Goal: Transaction & Acquisition: Purchase product/service

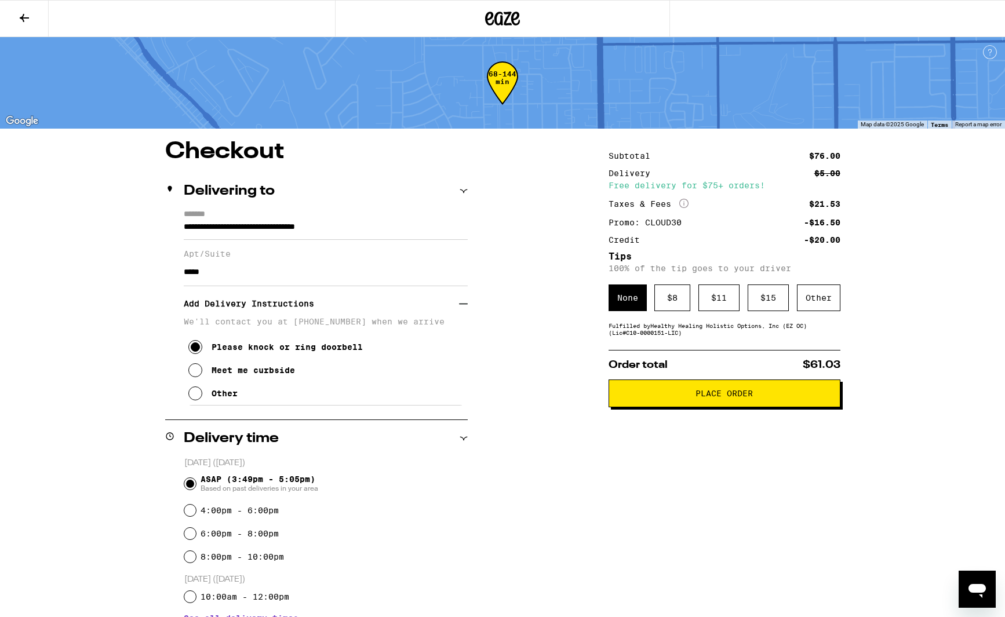
click at [38, 15] on button at bounding box center [24, 19] width 49 height 37
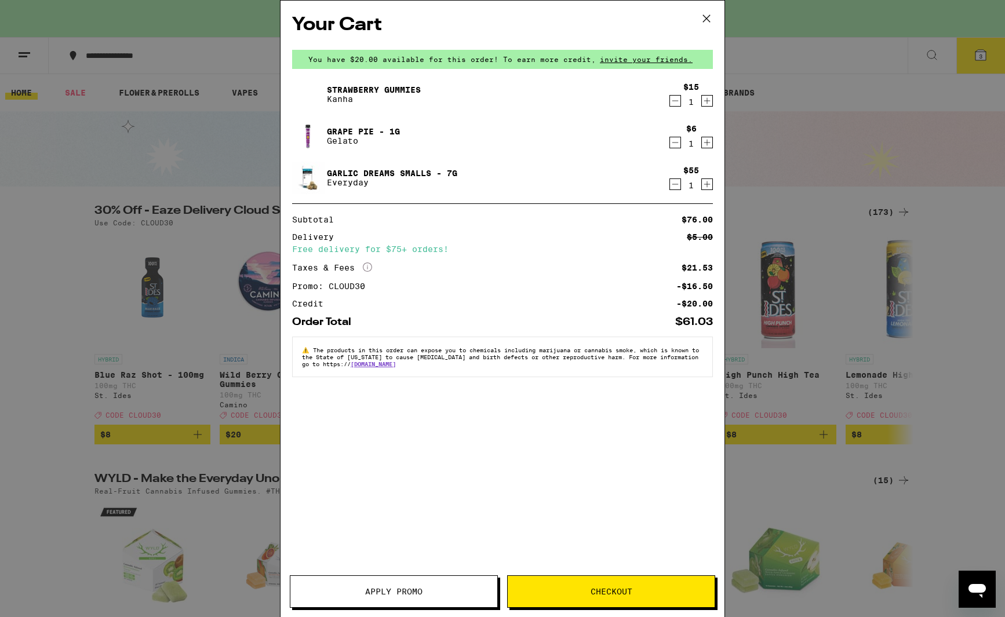
click at [678, 101] on icon "Decrement" at bounding box center [675, 101] width 10 height 14
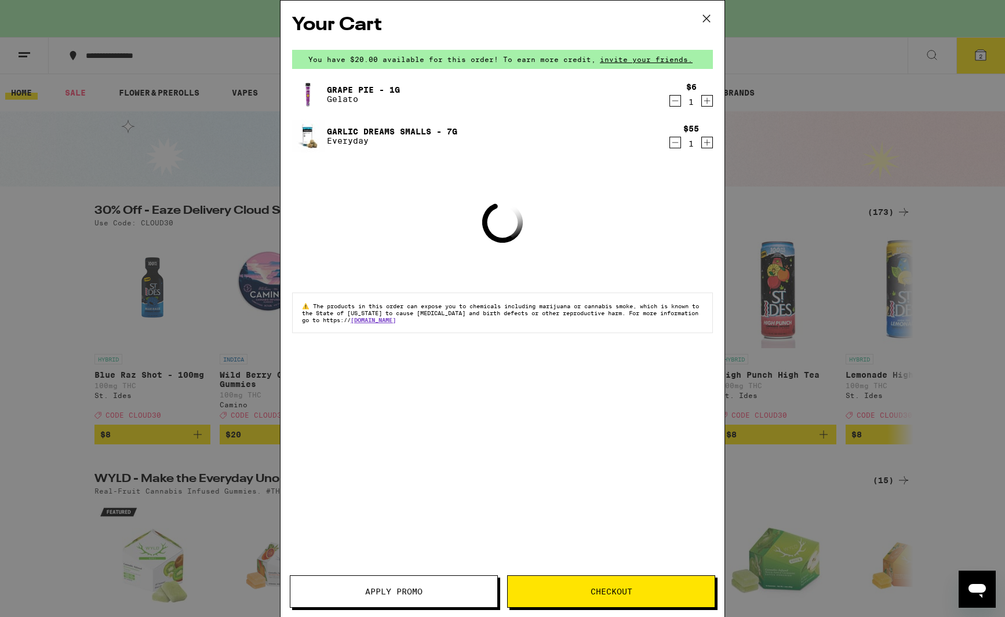
click at [678, 100] on icon "Decrement" at bounding box center [675, 101] width 10 height 14
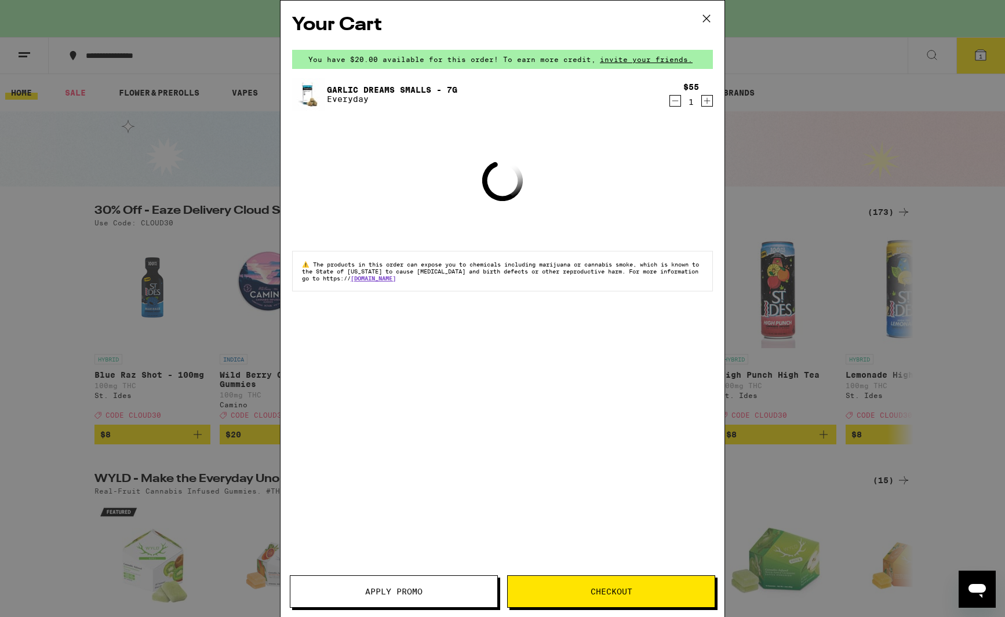
click at [707, 17] on icon at bounding box center [706, 18] width 17 height 17
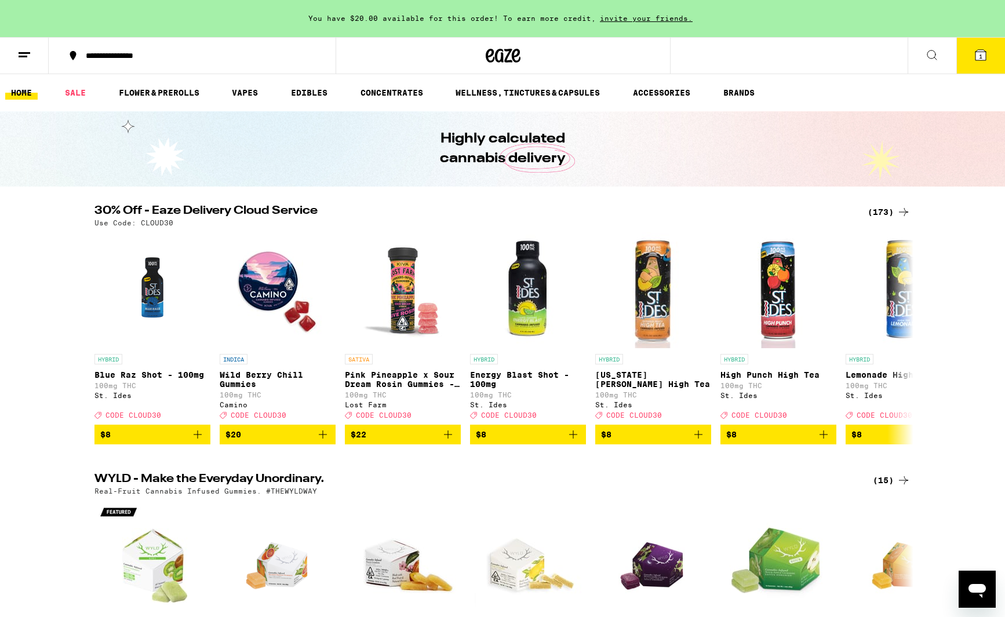
click at [969, 48] on button "1" at bounding box center [981, 56] width 49 height 36
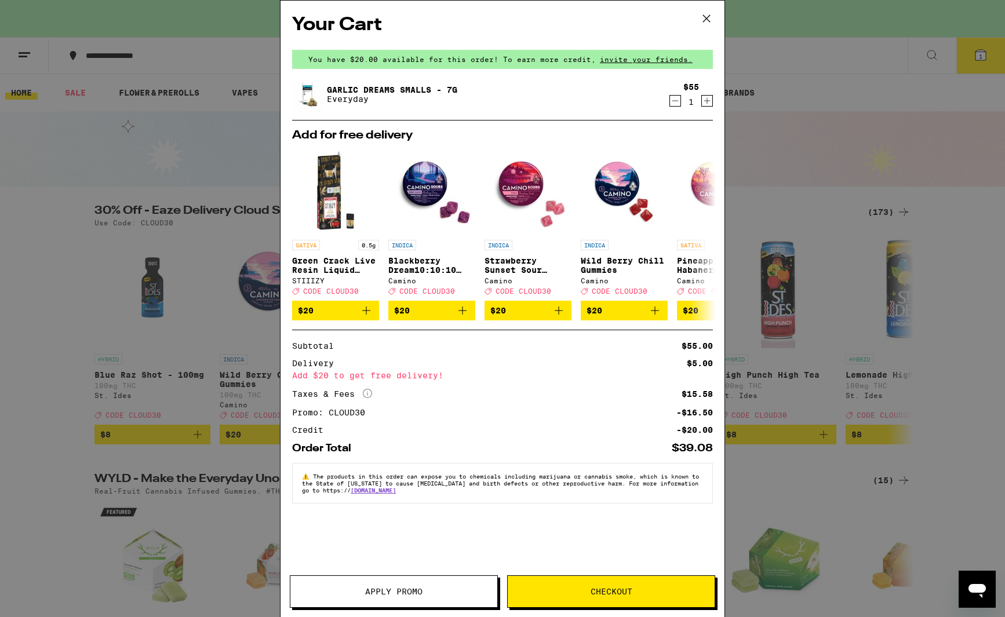
click at [658, 584] on button "Checkout" at bounding box center [611, 592] width 208 height 32
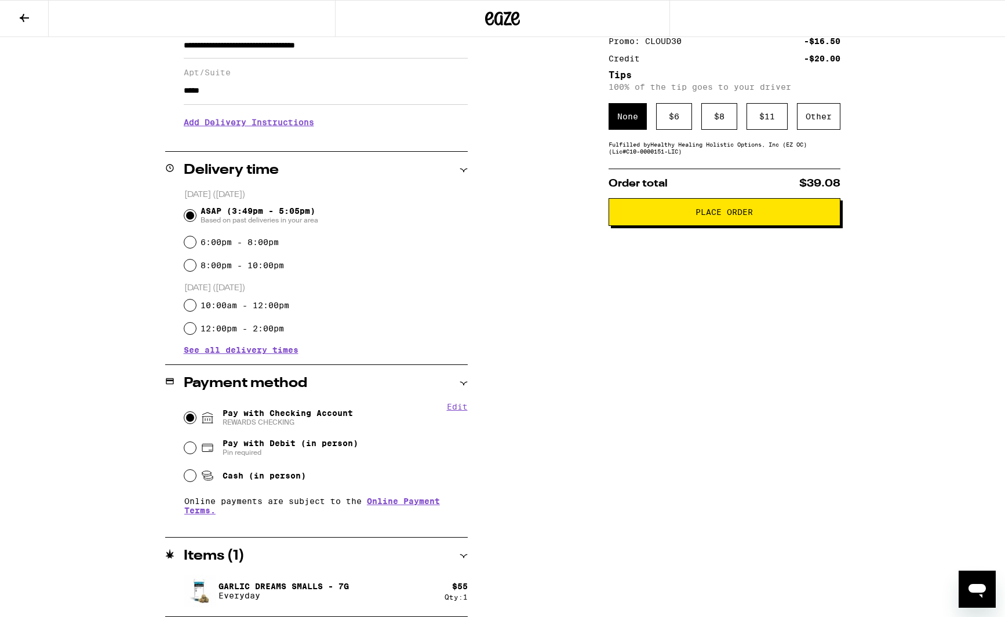
scroll to position [181, 0]
click at [190, 448] on input "Pay with Debit (in person) Pin required" at bounding box center [190, 448] width 12 height 12
radio input "true"
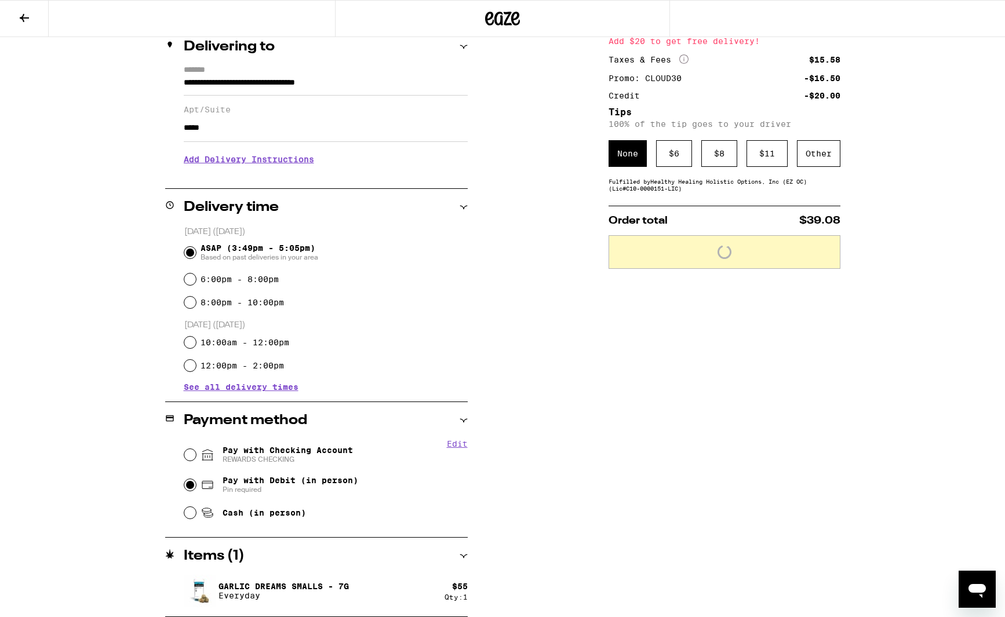
scroll to position [144, 0]
drag, startPoint x: 193, startPoint y: 515, endPoint x: 188, endPoint y: 498, distance: 18.0
click at [191, 515] on input "Cash (in person)" at bounding box center [190, 513] width 12 height 12
radio input "true"
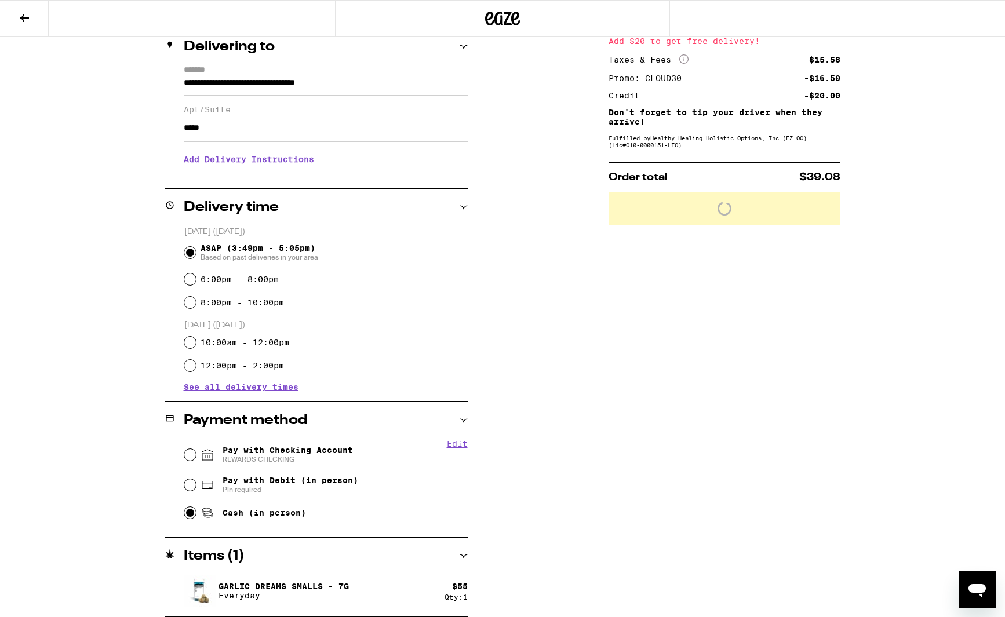
click at [201, 456] on icon at bounding box center [208, 455] width 14 height 14
click at [196, 456] on input "Pay with Checking Account REWARDS CHECKING" at bounding box center [190, 455] width 12 height 12
radio input "true"
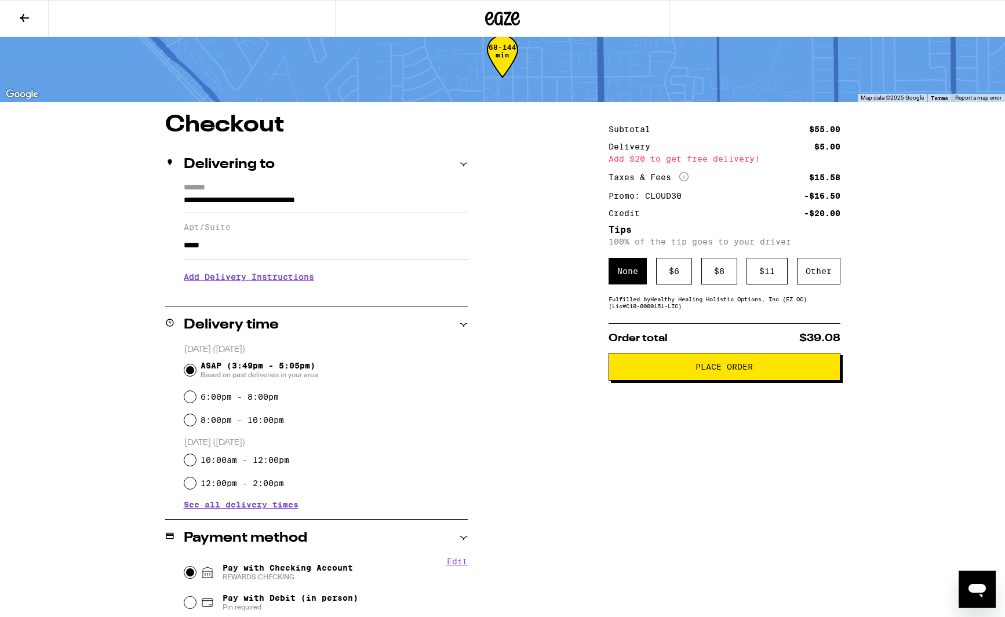
scroll to position [26, 0]
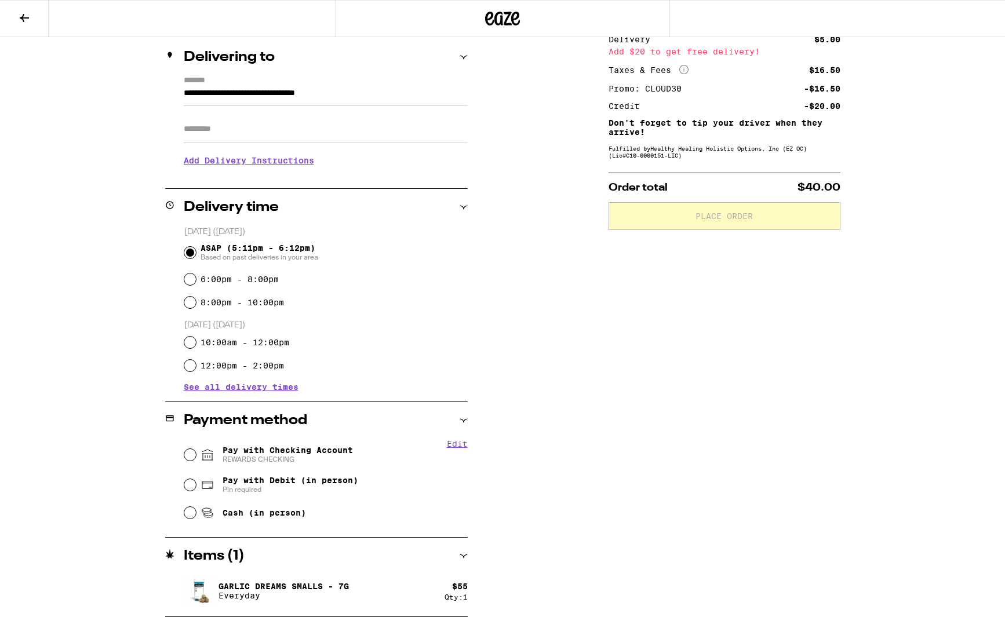
scroll to position [134, 0]
click at [194, 455] on input "Pay with Checking Account REWARDS CHECKING" at bounding box center [190, 455] width 12 height 12
radio input "true"
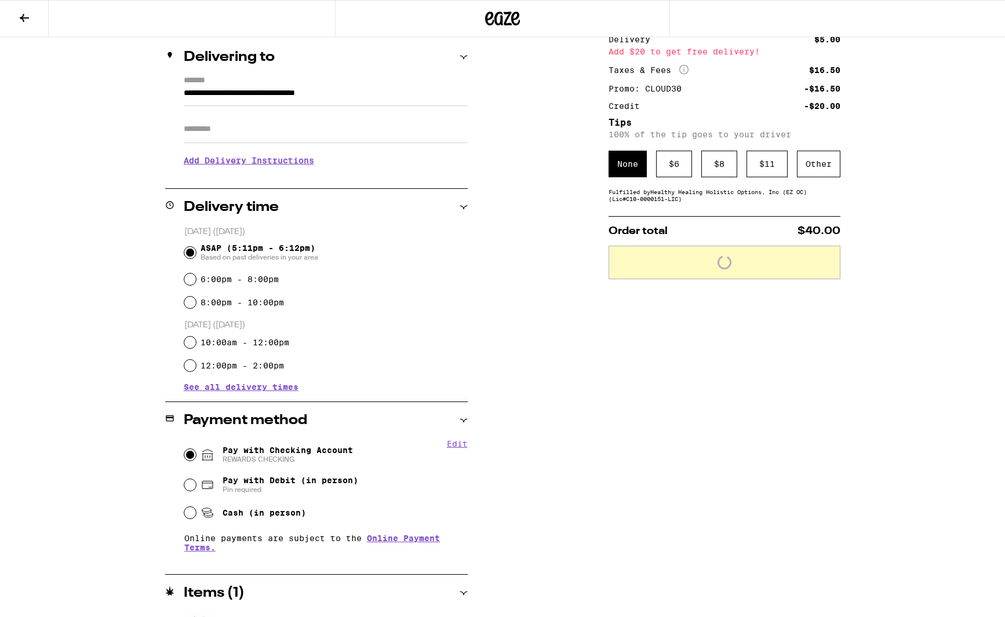
click at [193, 489] on input "Pay with Debit (in person) Pin required" at bounding box center [190, 485] width 12 height 12
radio input "true"
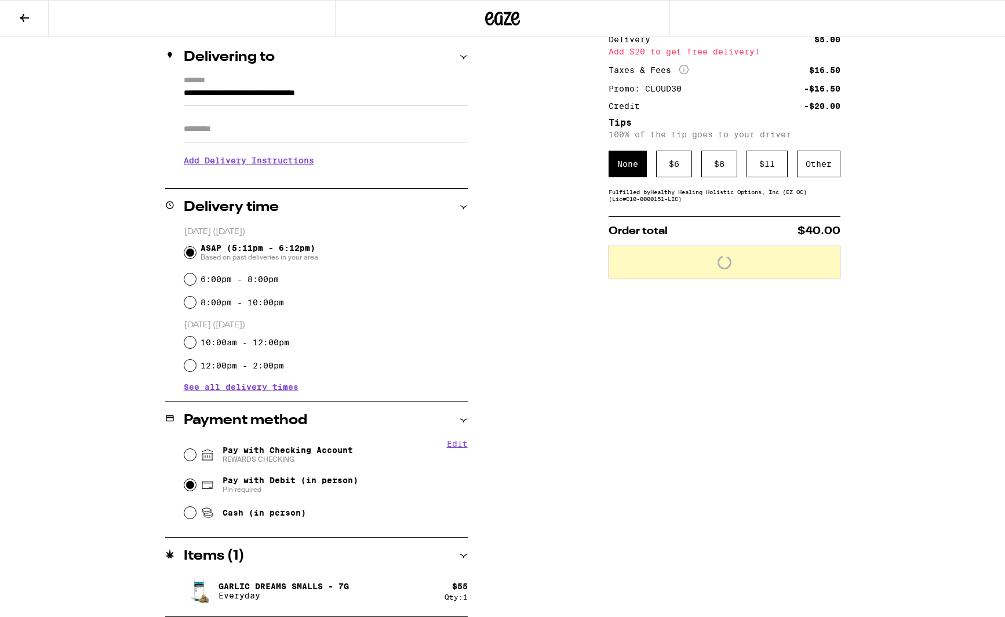
click at [190, 518] on input "Cash (in person)" at bounding box center [190, 513] width 12 height 12
radio input "true"
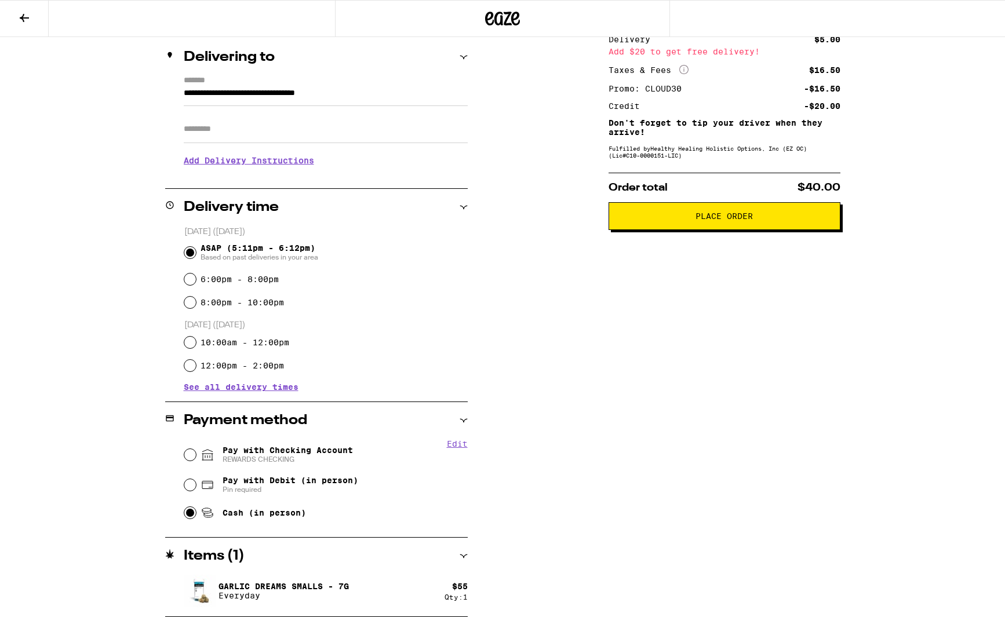
click at [271, 138] on input "Apt/Suite" at bounding box center [326, 129] width 284 height 28
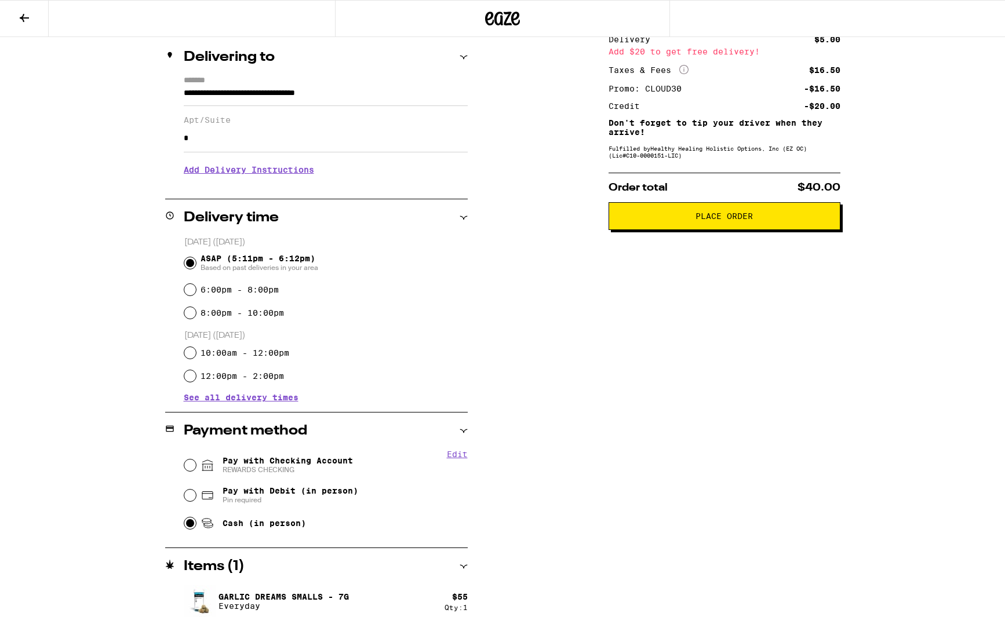
type input "*"
click at [479, 309] on div "**********" at bounding box center [502, 316] width 835 height 621
click at [571, 374] on div "**********" at bounding box center [502, 316] width 835 height 621
click at [252, 172] on h3 "Add Delivery Instructions" at bounding box center [326, 170] width 284 height 27
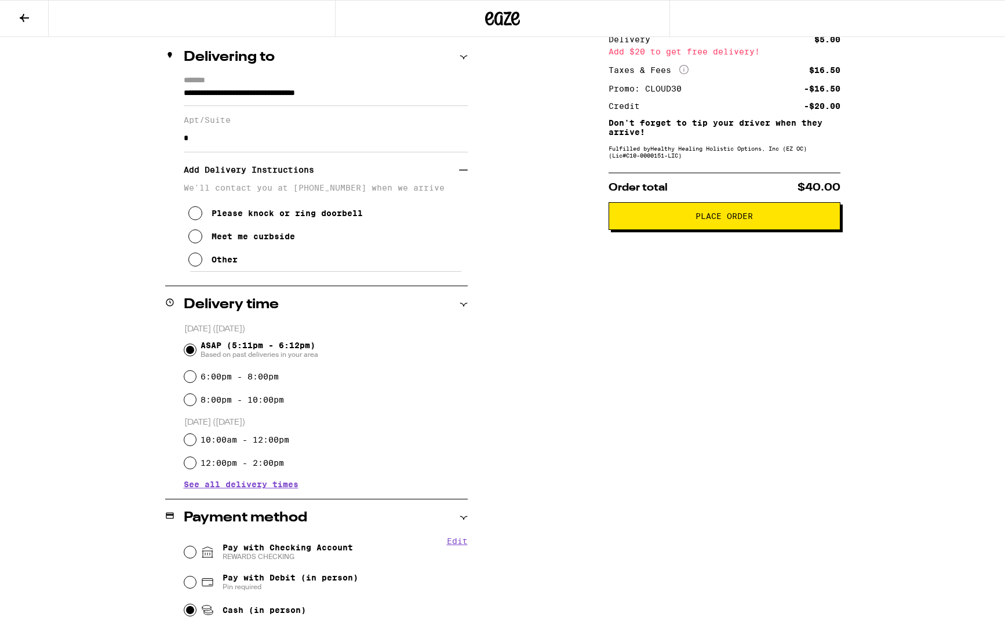
click at [271, 241] on div "Meet me curbside" at bounding box center [253, 236] width 83 height 9
click at [303, 218] on div "Please knock or ring doorbell" at bounding box center [287, 213] width 151 height 9
click at [283, 241] on div "Meet me curbside" at bounding box center [253, 236] width 83 height 9
click at [301, 218] on div "Please knock or ring doorbell" at bounding box center [287, 213] width 151 height 9
drag, startPoint x: 279, startPoint y: 246, endPoint x: 281, endPoint y: 232, distance: 14.0
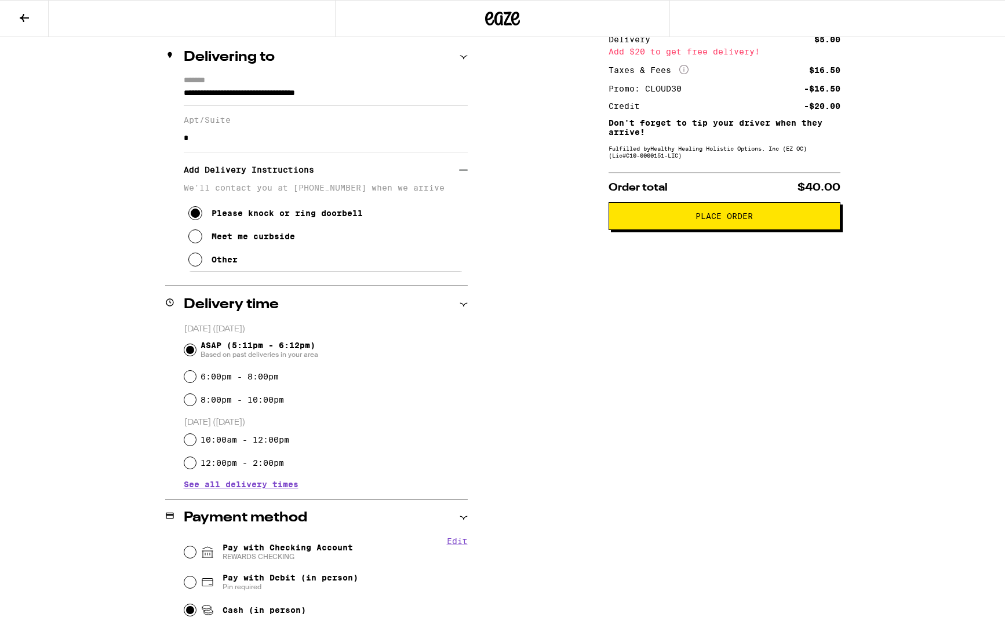
click at [279, 241] on div "Meet me curbside" at bounding box center [253, 236] width 83 height 9
click at [282, 218] on div "Please knock or ring doorbell" at bounding box center [287, 213] width 151 height 9
click at [282, 241] on div "Meet me curbside" at bounding box center [253, 236] width 83 height 9
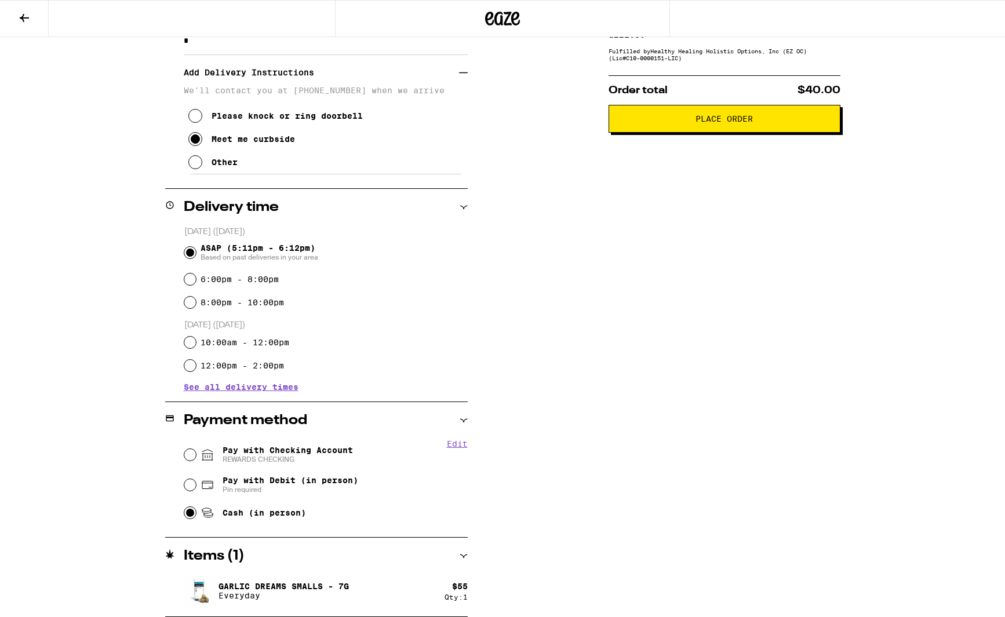
scroll to position [231, 0]
click at [194, 486] on input "Pay with Debit (in person) Pin required" at bounding box center [190, 485] width 12 height 12
radio input "true"
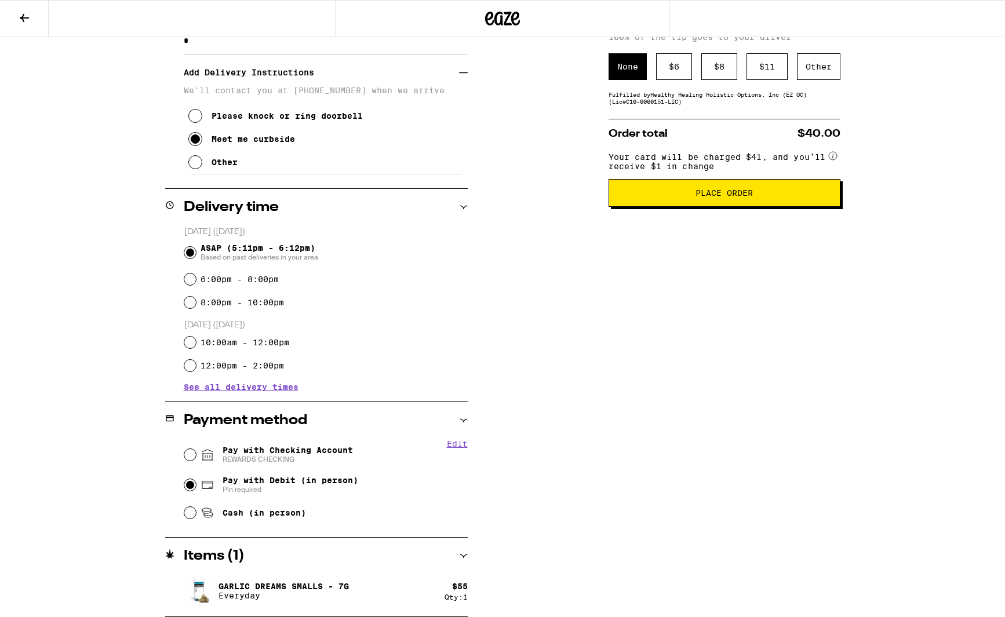
click at [197, 459] on div "Pay with Checking Account REWARDS CHECKING" at bounding box center [325, 455] width 283 height 30
drag, startPoint x: 188, startPoint y: 453, endPoint x: 191, endPoint y: 459, distance: 6.3
click at [188, 453] on input "Pay with Checking Account REWARDS CHECKING" at bounding box center [190, 455] width 12 height 12
radio input "true"
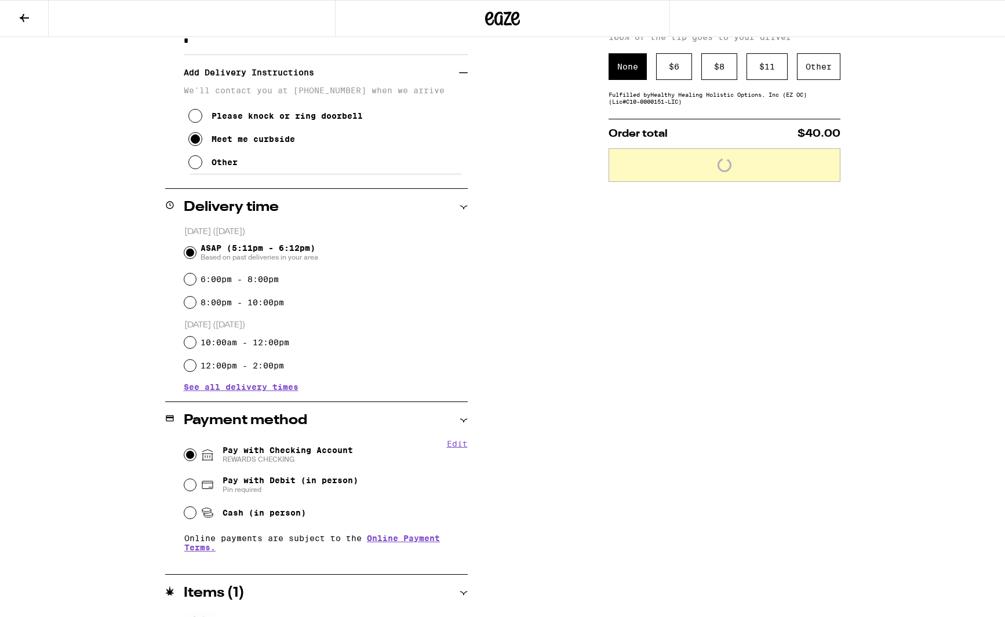
click at [191, 514] on input "Cash (in person)" at bounding box center [190, 513] width 12 height 12
radio input "true"
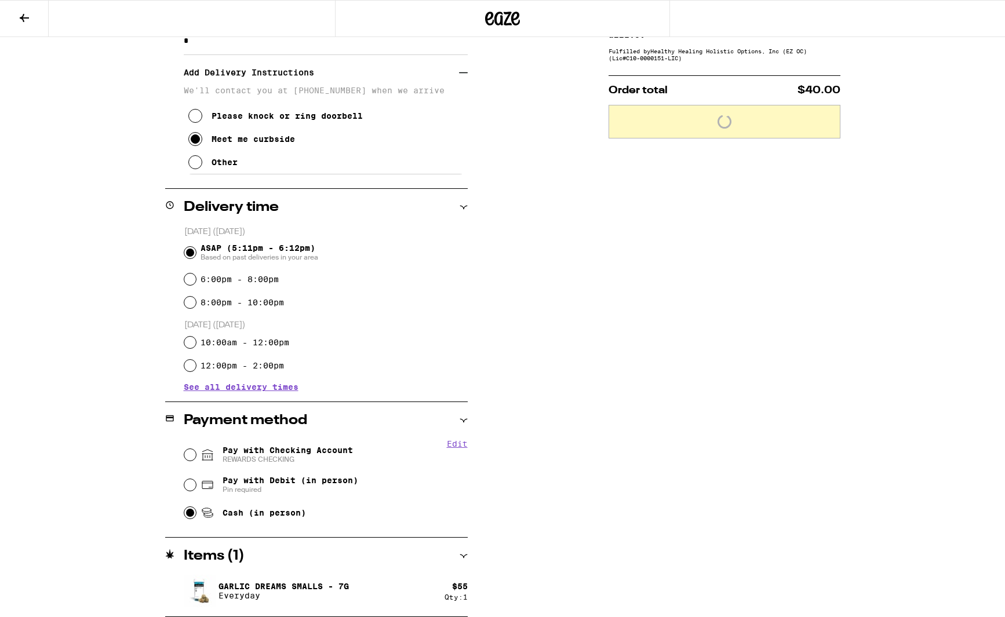
click at [195, 452] on div "Pay with Checking Account REWARDS CHECKING" at bounding box center [325, 455] width 283 height 30
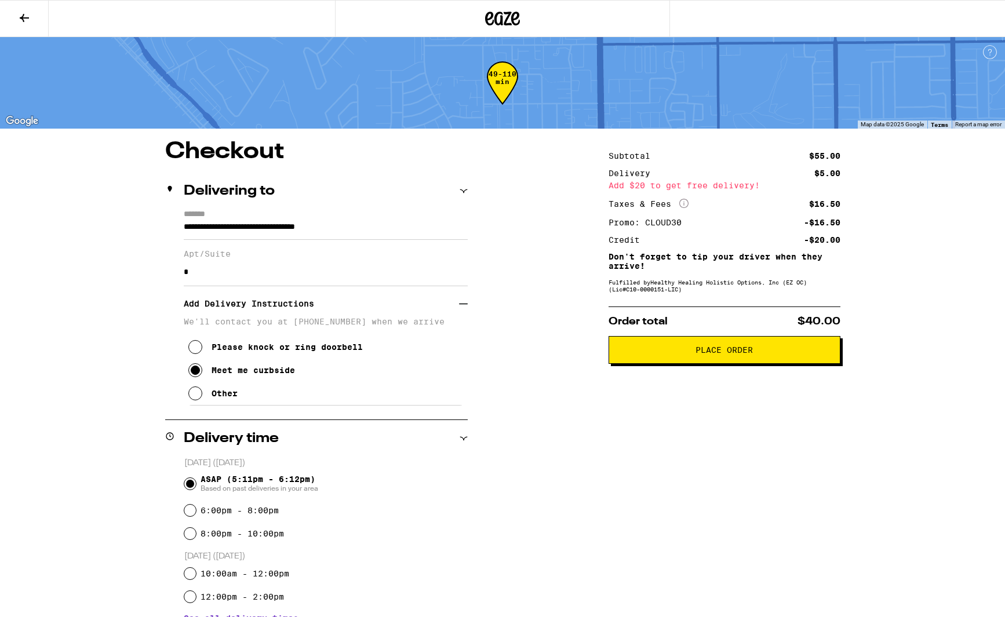
scroll to position [0, 1]
click at [23, 20] on icon at bounding box center [24, 18] width 9 height 8
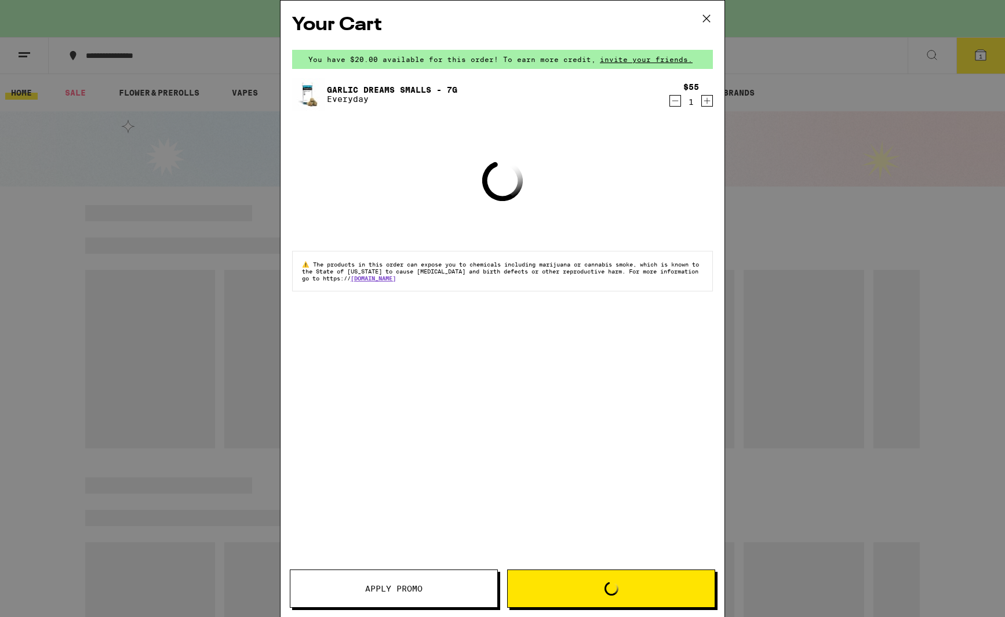
click at [706, 24] on icon at bounding box center [706, 18] width 17 height 17
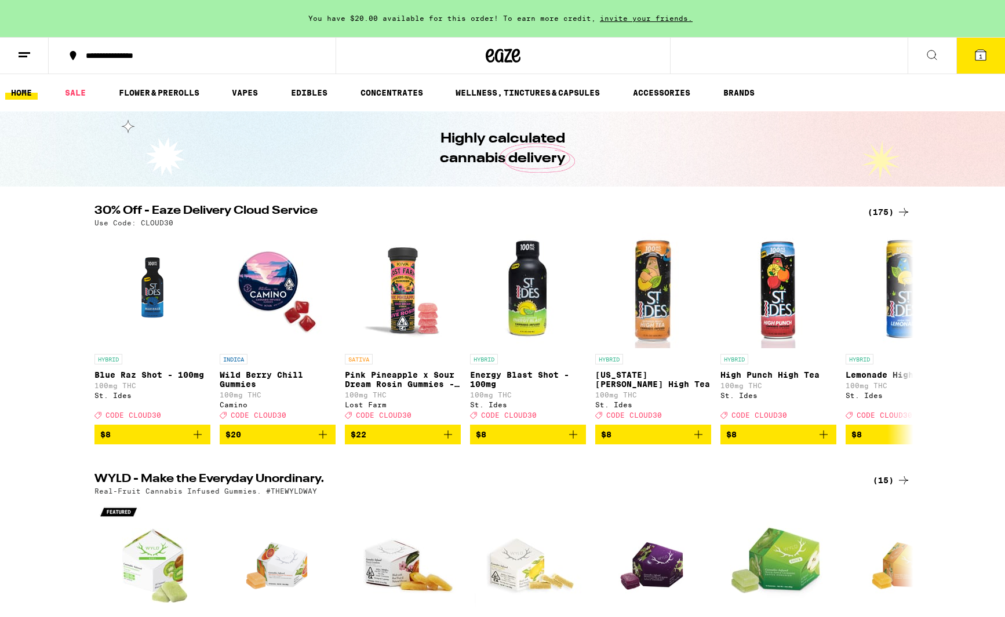
click at [884, 213] on div "(175)" at bounding box center [889, 212] width 43 height 14
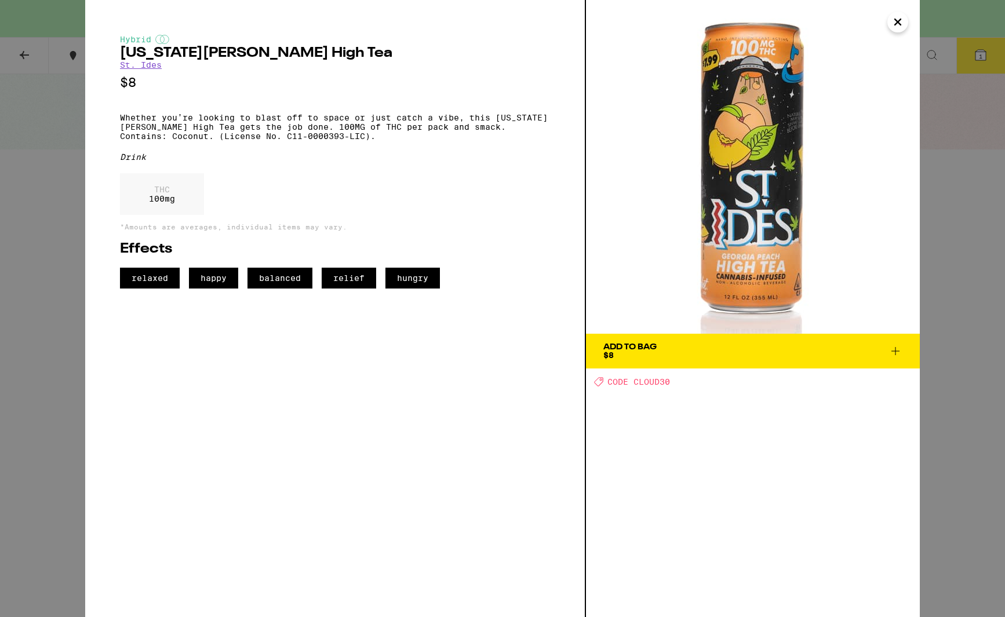
click at [897, 22] on icon "Close" at bounding box center [898, 21] width 14 height 17
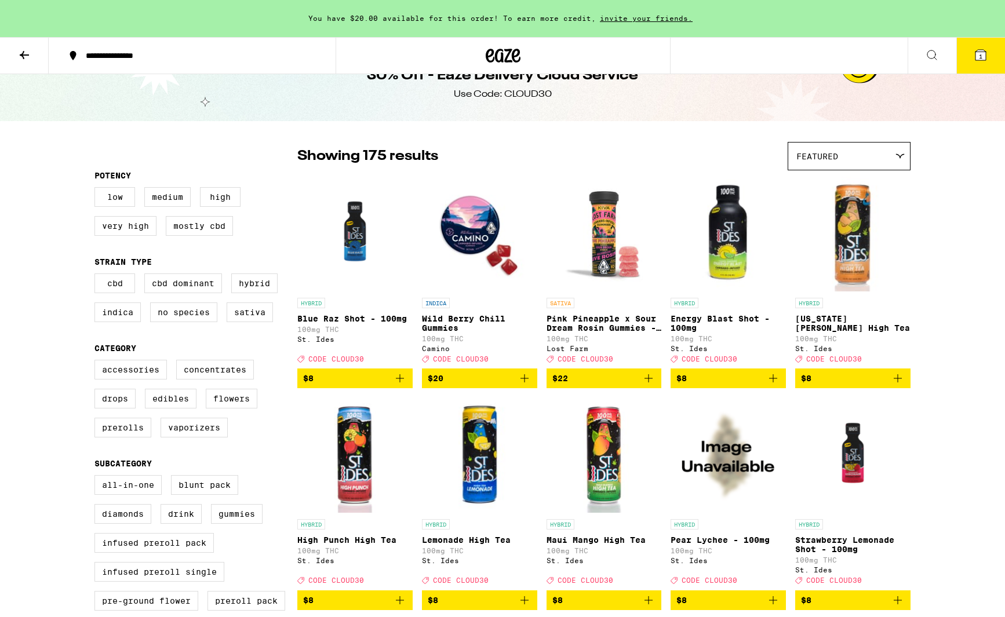
scroll to position [29, 0]
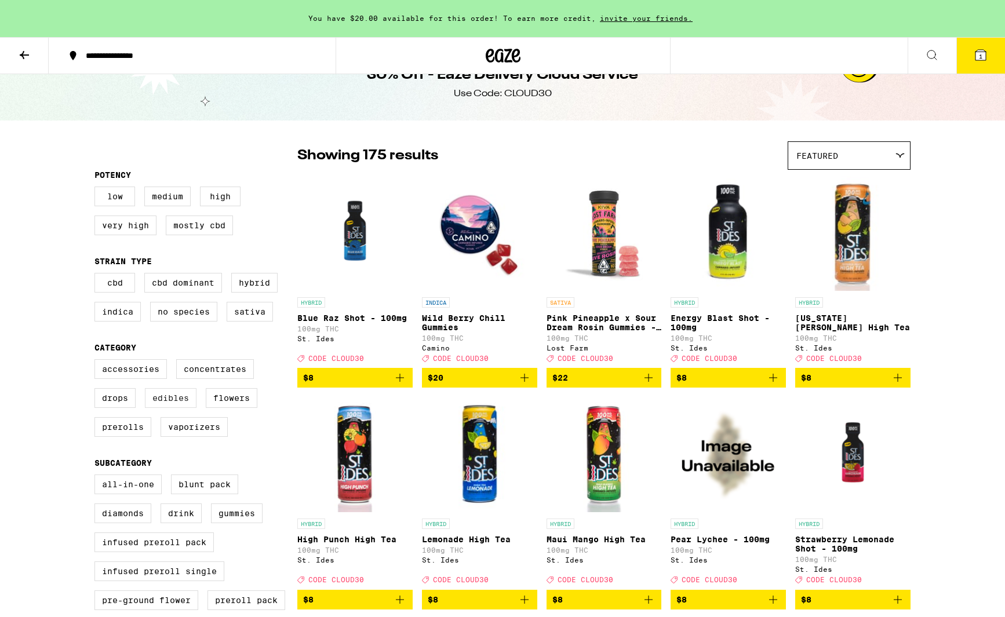
click at [176, 408] on label "Edibles" at bounding box center [171, 398] width 52 height 20
click at [97, 362] on input "Edibles" at bounding box center [97, 361] width 1 height 1
checkbox input "true"
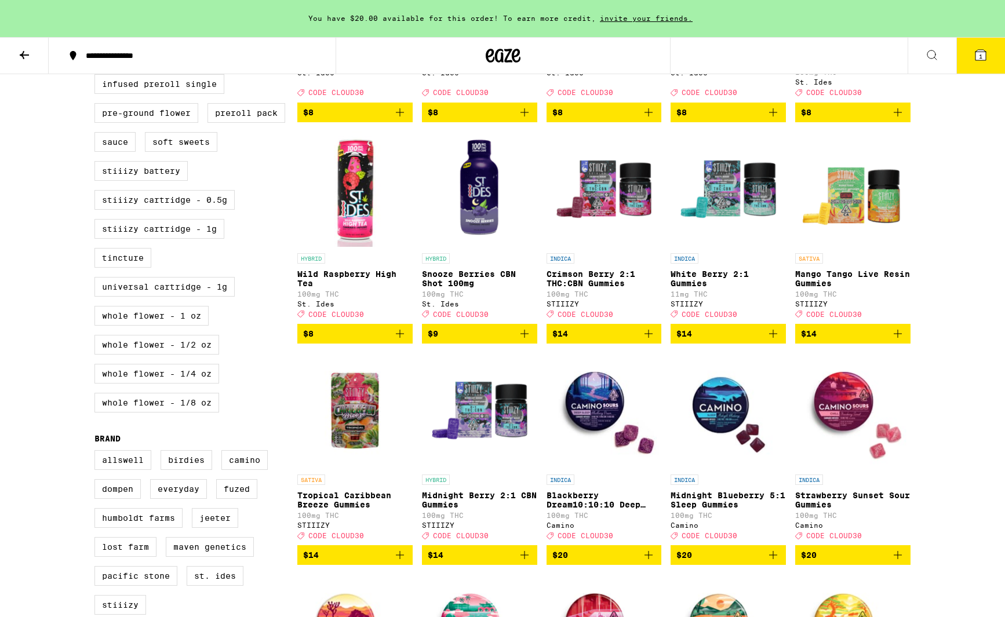
scroll to position [520, 0]
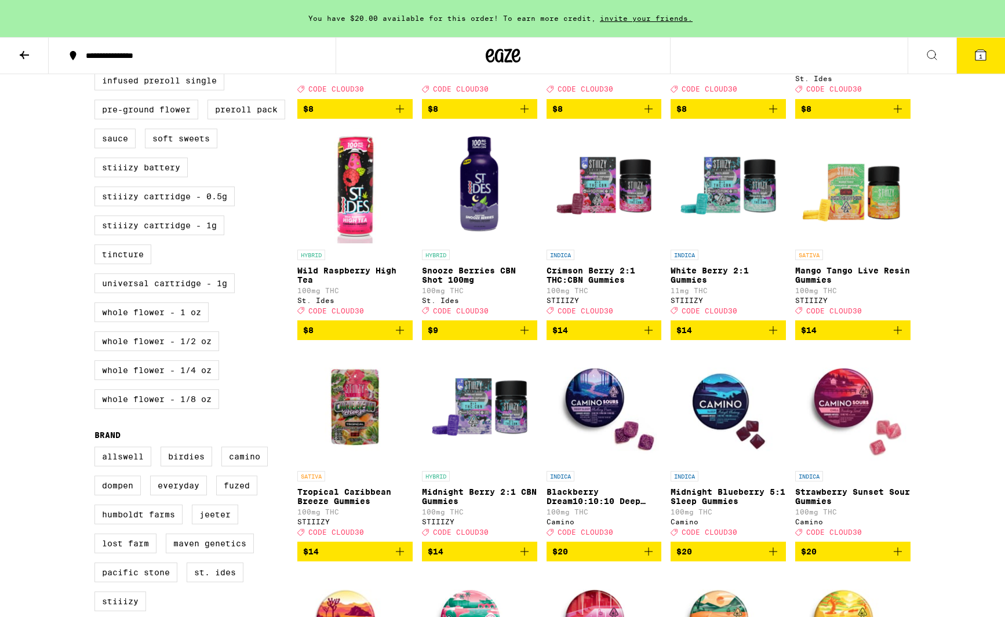
click at [604, 227] on img "Open page for Crimson Berry 2:1 THC:CBN Gummies from STIIIZY" at bounding box center [604, 186] width 115 height 116
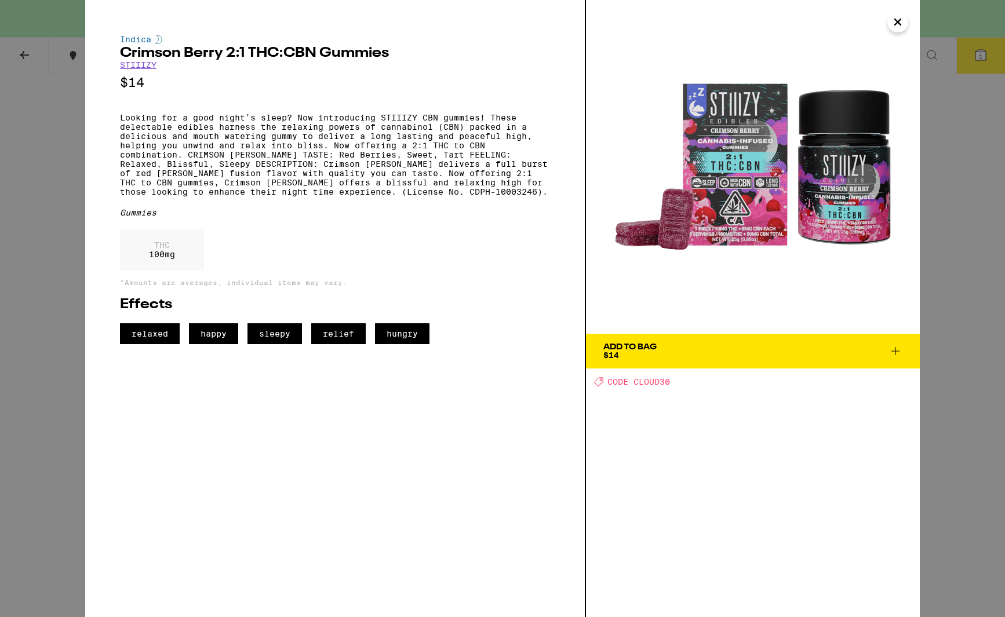
click at [900, 20] on icon "Close" at bounding box center [898, 22] width 6 height 6
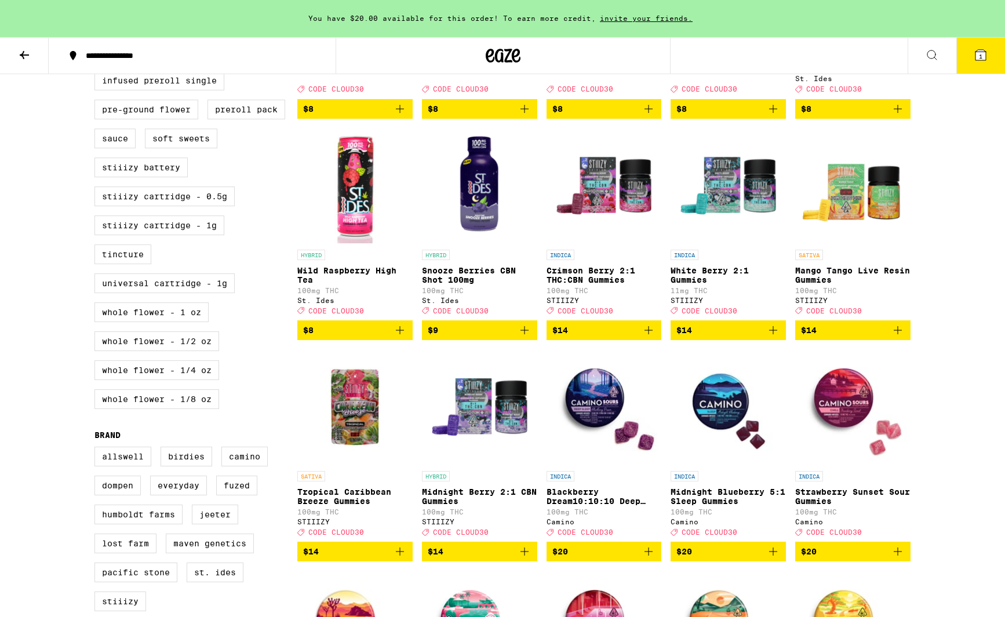
click at [685, 285] on p "White Berry 2:1 Gummies" at bounding box center [728, 275] width 115 height 19
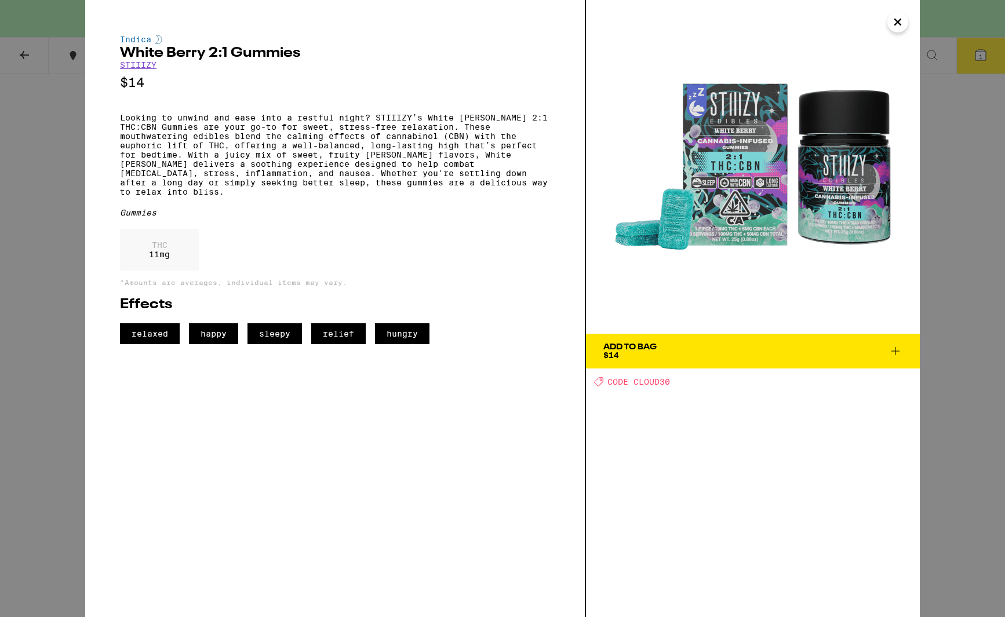
drag, startPoint x: 896, startPoint y: 28, endPoint x: 845, endPoint y: 103, distance: 90.1
click at [896, 28] on icon "Close" at bounding box center [898, 21] width 14 height 17
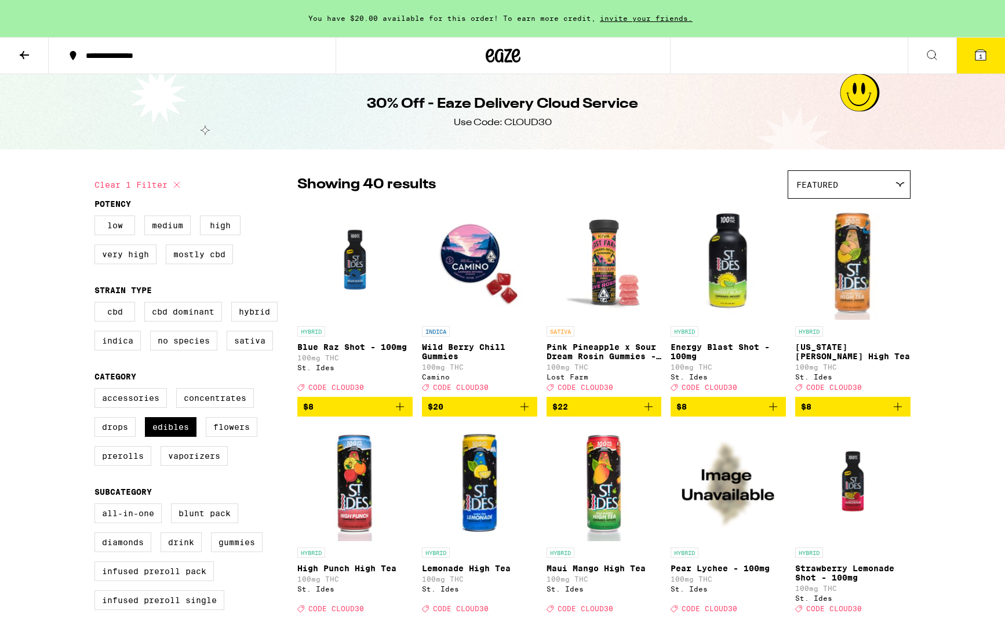
drag, startPoint x: 35, startPoint y: 57, endPoint x: 88, endPoint y: 74, distance: 55.4
click at [35, 57] on button at bounding box center [24, 56] width 49 height 37
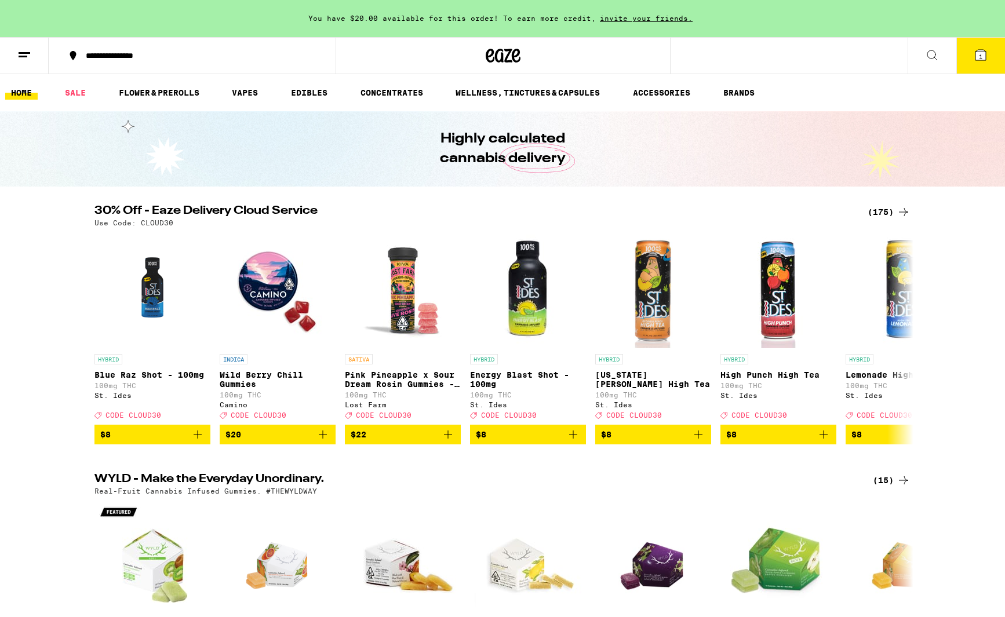
scroll to position [98, 0]
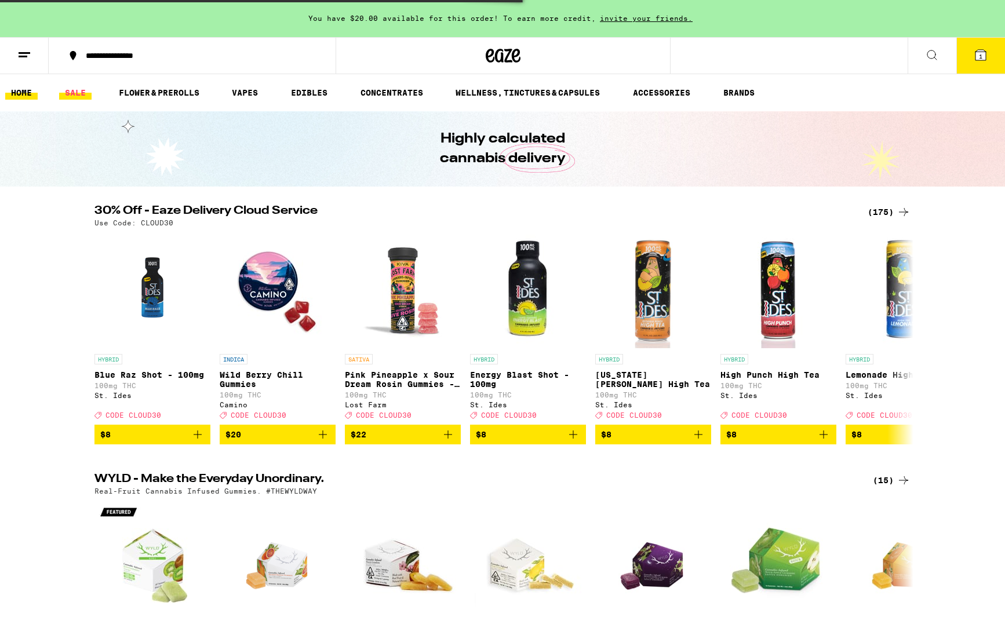
click at [75, 98] on link "SALE" at bounding box center [75, 93] width 32 height 14
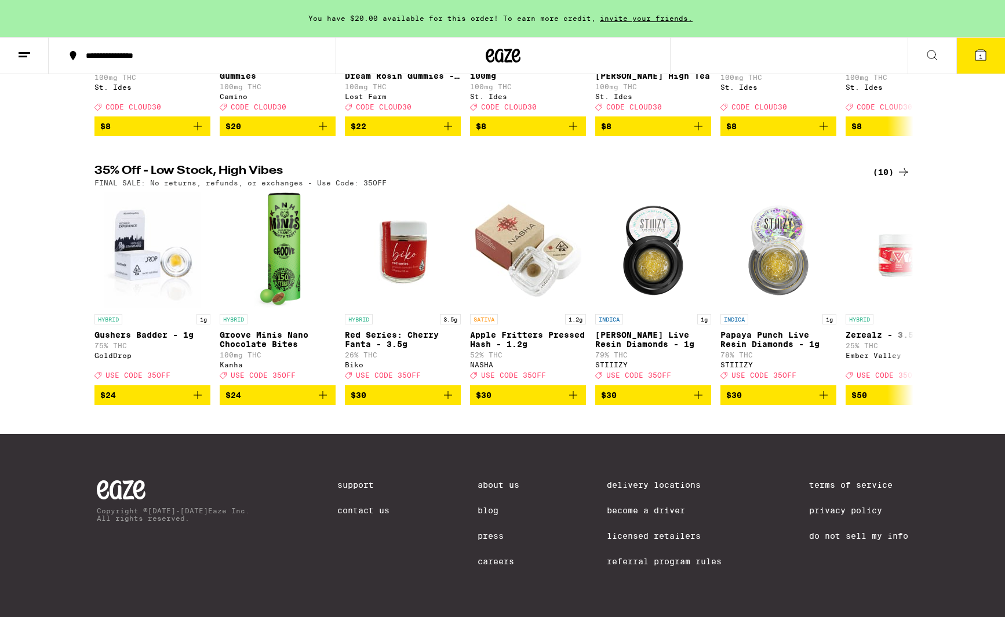
scroll to position [323, 0]
click at [894, 165] on div "(10)" at bounding box center [892, 172] width 38 height 14
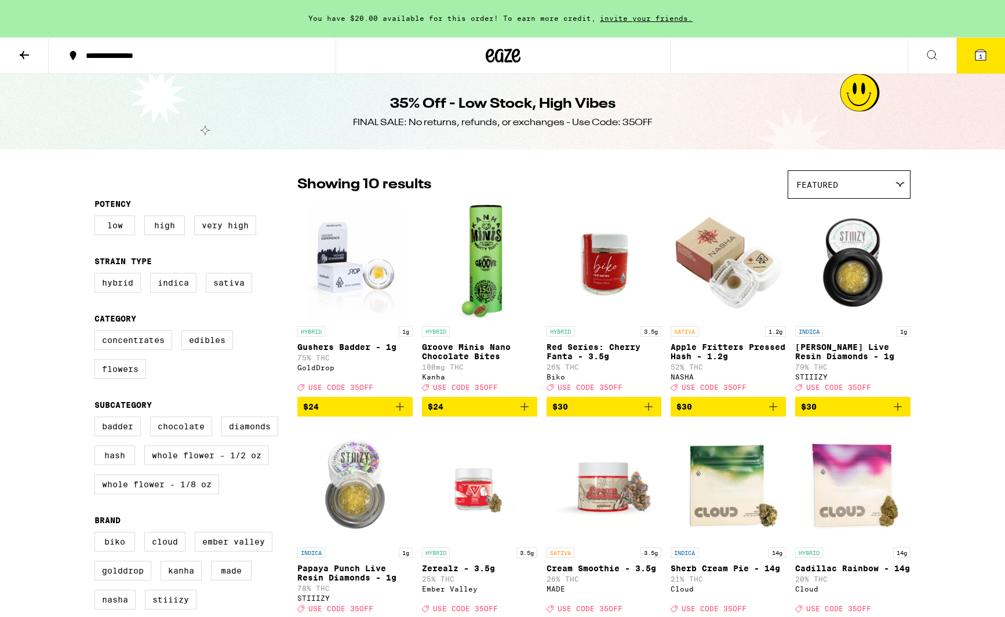
click at [29, 48] on icon at bounding box center [24, 55] width 14 height 14
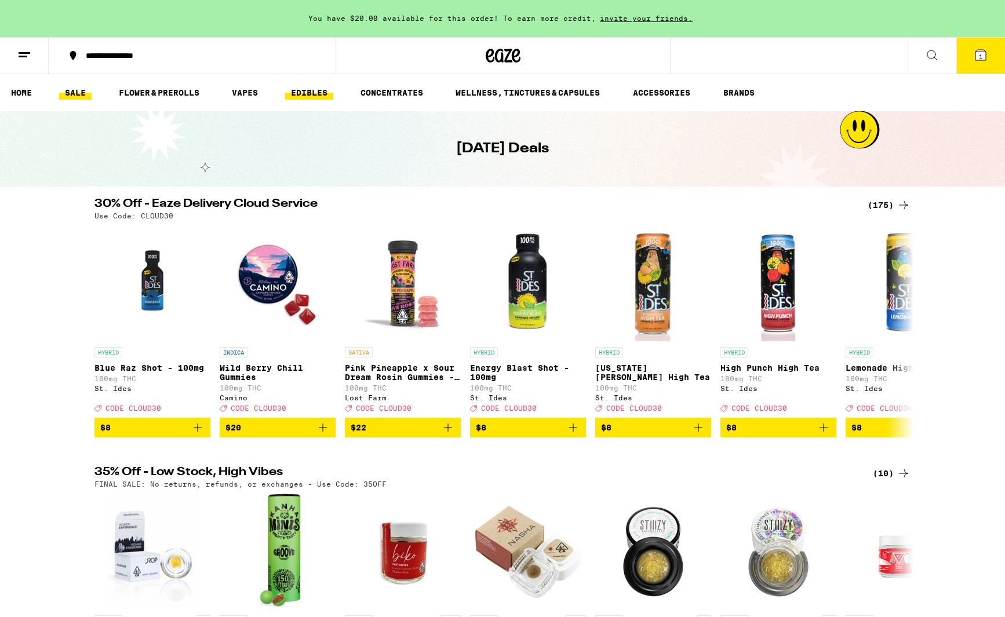
click at [318, 92] on link "EDIBLES" at bounding box center [309, 93] width 48 height 14
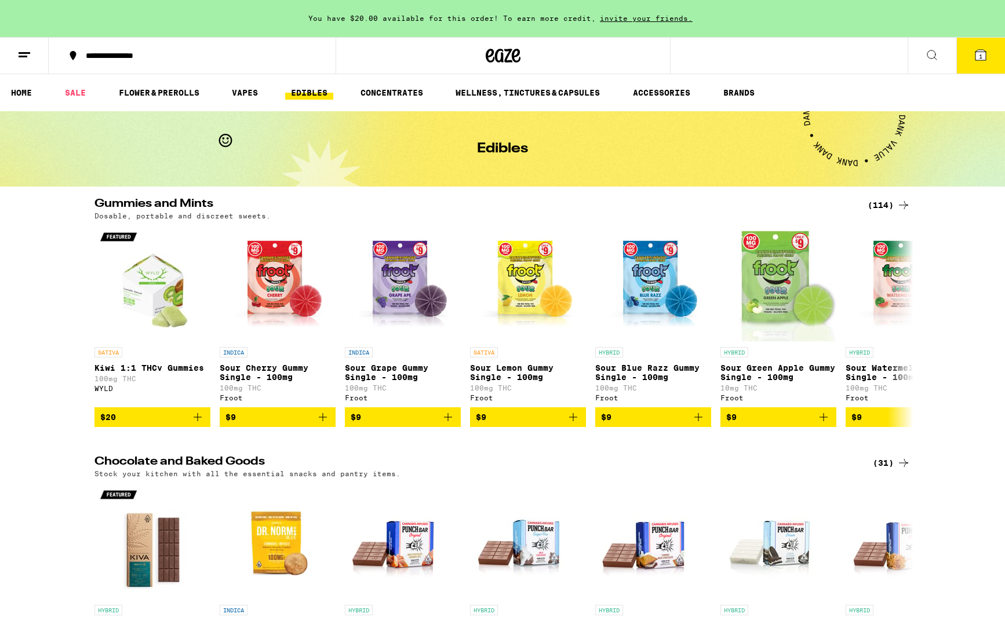
click at [897, 203] on icon at bounding box center [904, 205] width 14 height 14
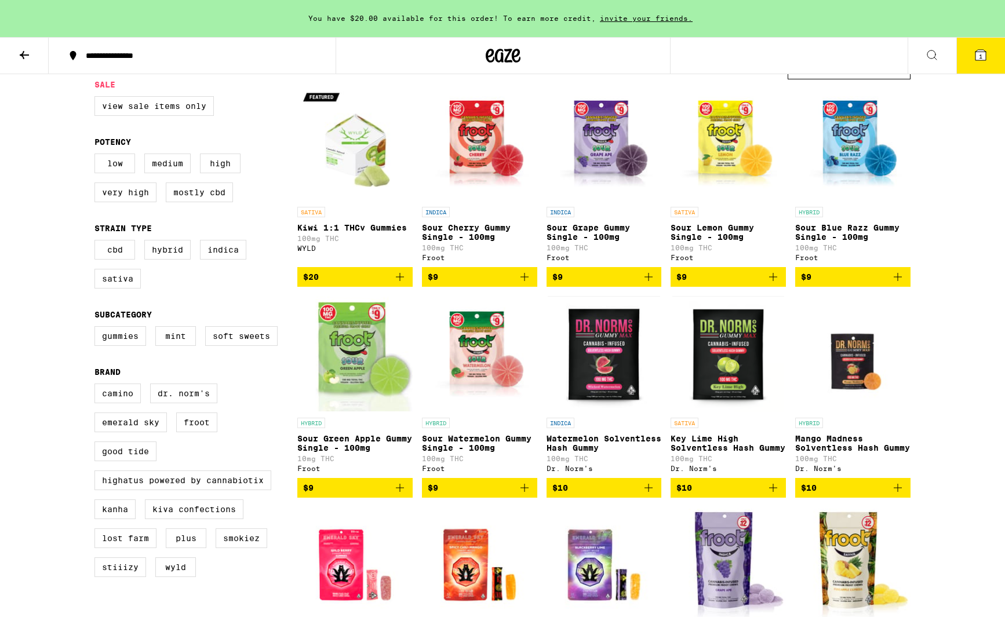
scroll to position [123, 0]
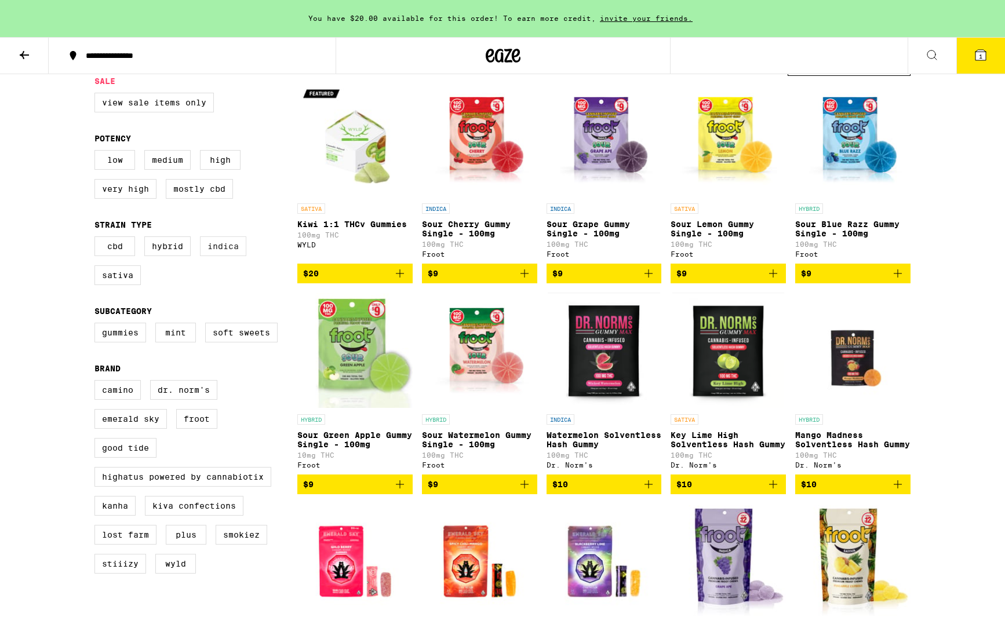
click at [216, 255] on label "Indica" at bounding box center [223, 247] width 46 height 20
click at [97, 239] on input "Indica" at bounding box center [97, 238] width 1 height 1
checkbox input "true"
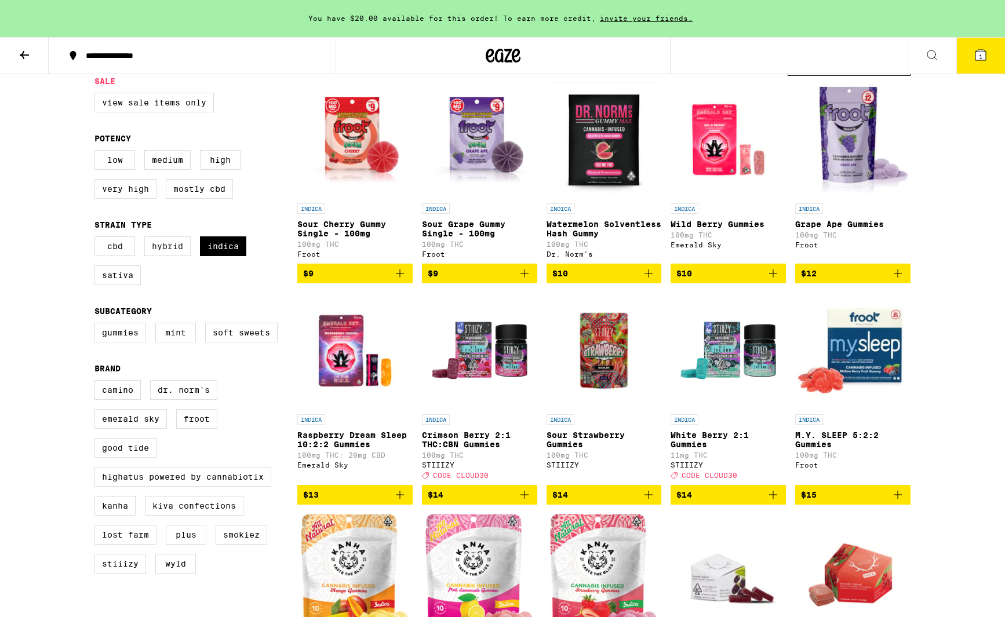
click at [173, 256] on label "Hybrid" at bounding box center [167, 247] width 46 height 20
click at [97, 239] on input "Hybrid" at bounding box center [97, 238] width 1 height 1
checkbox input "true"
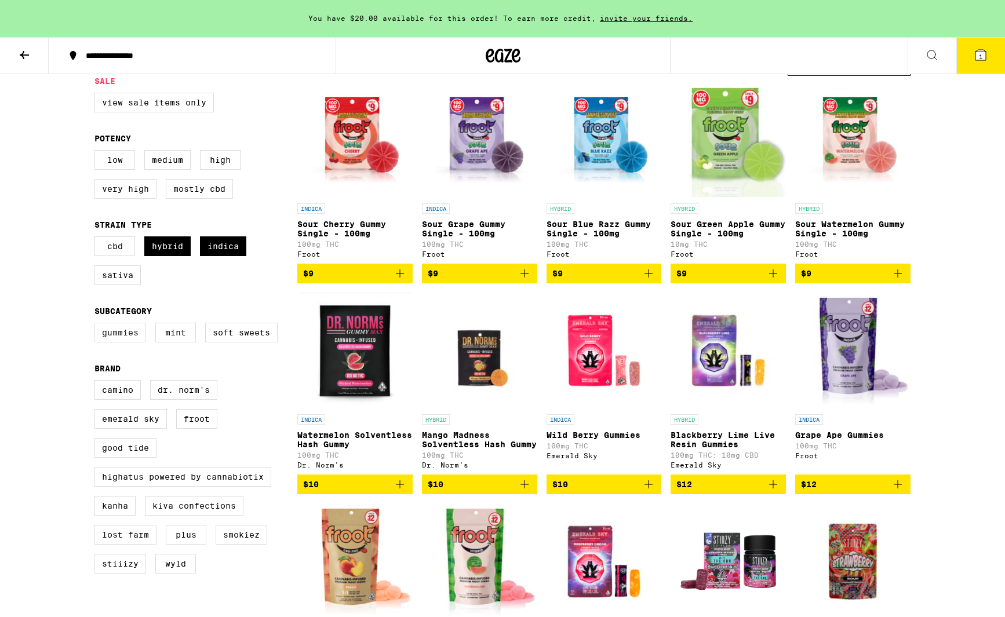
click at [129, 343] on label "Gummies" at bounding box center [120, 333] width 52 height 20
click at [97, 325] on input "Gummies" at bounding box center [97, 325] width 1 height 1
checkbox input "true"
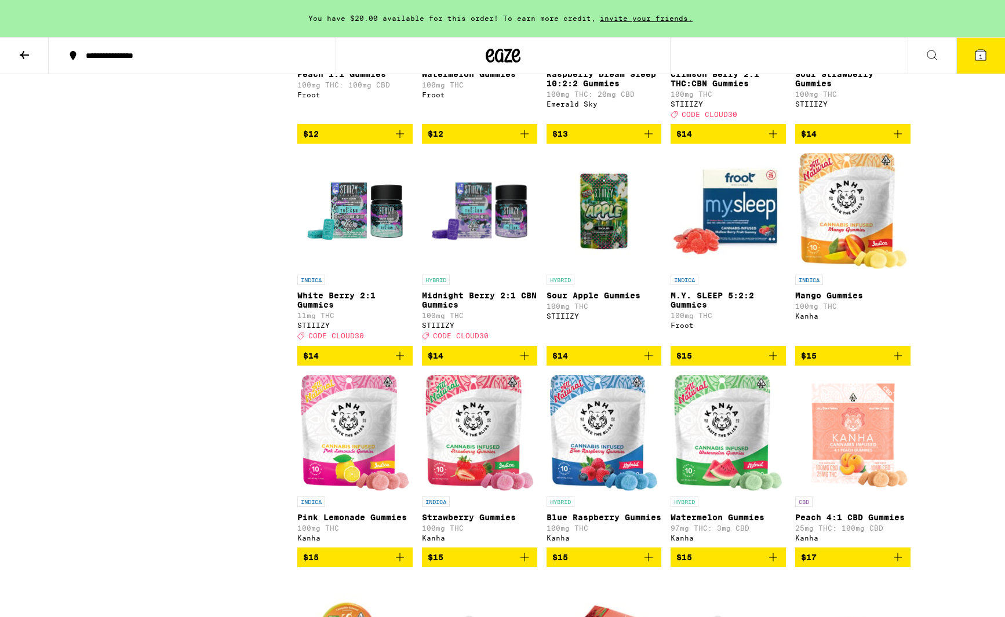
scroll to position [690, 0]
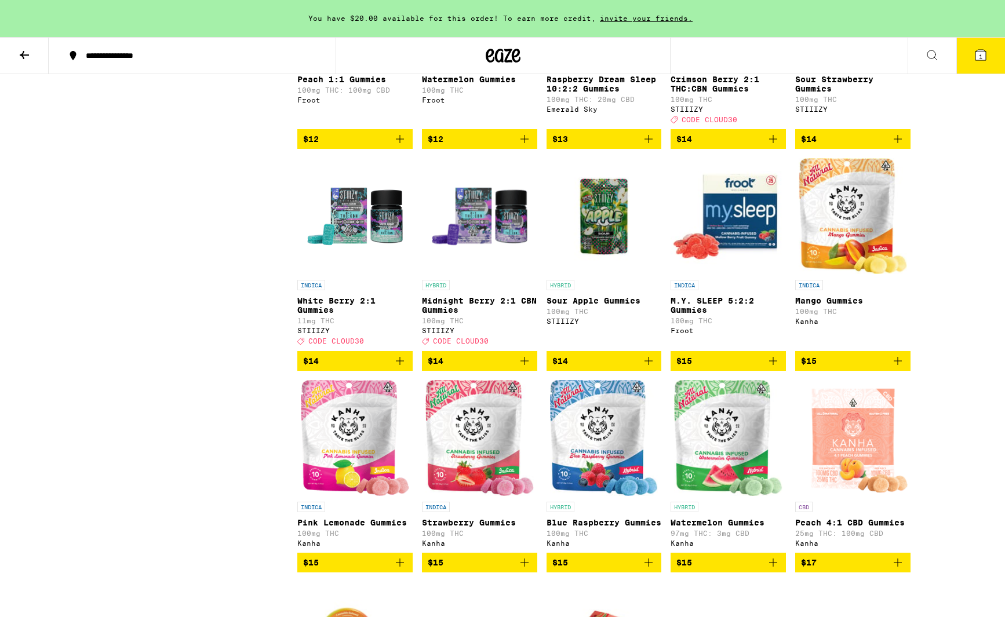
click at [629, 256] on img "Open page for Sour Apple Gummies from STIIIZY" at bounding box center [604, 216] width 115 height 116
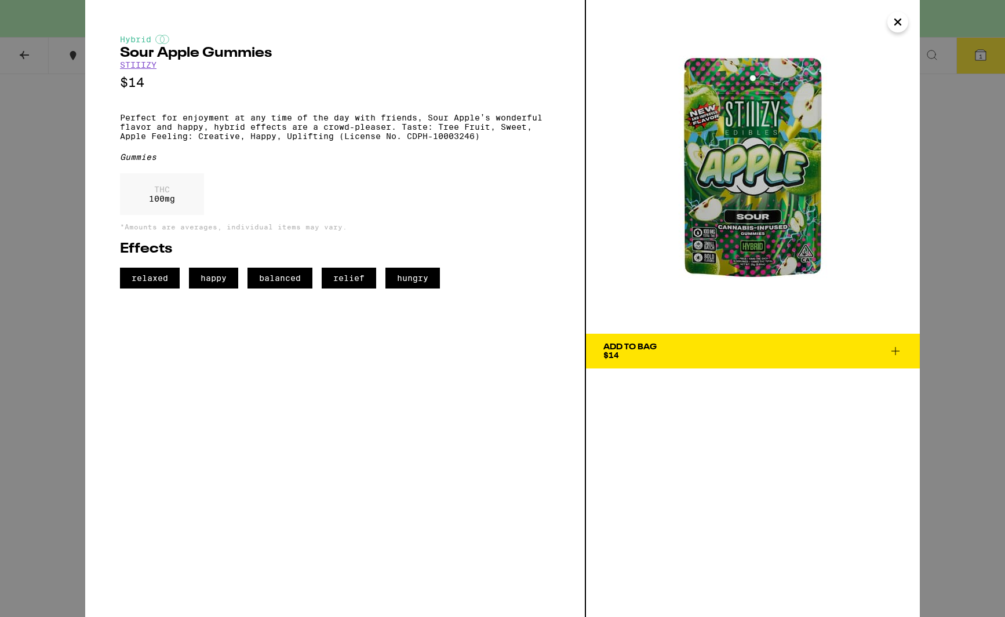
click at [897, 348] on icon at bounding box center [896, 351] width 14 height 14
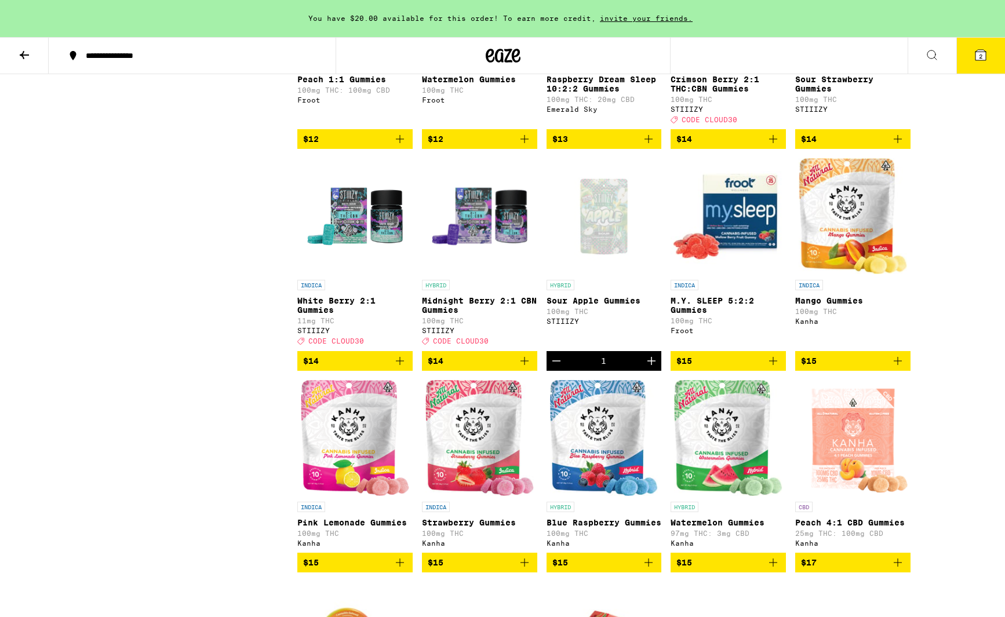
click at [984, 58] on icon at bounding box center [981, 55] width 10 height 10
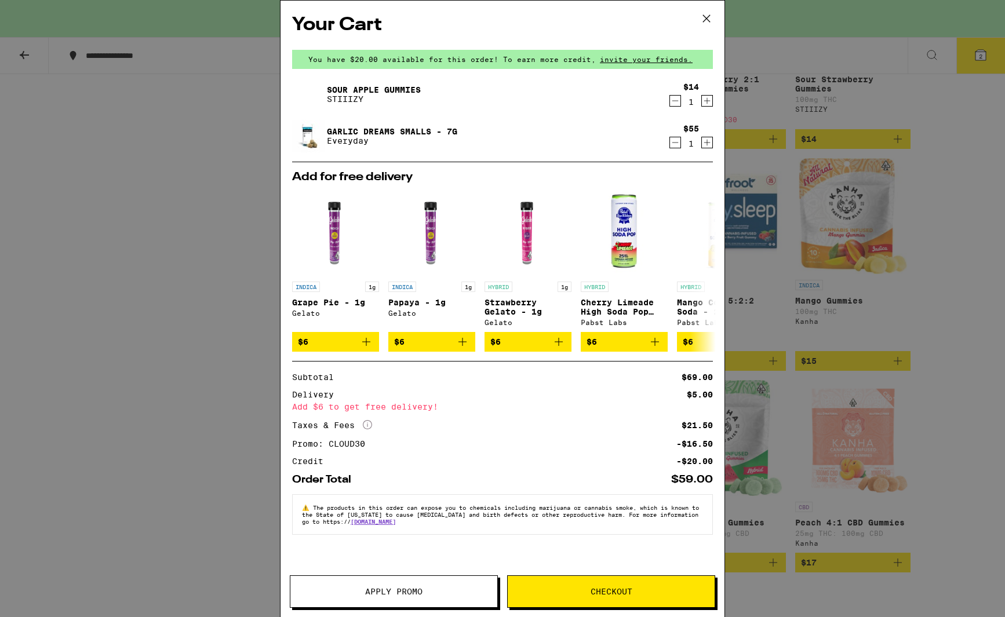
click at [708, 20] on icon at bounding box center [706, 18] width 7 height 7
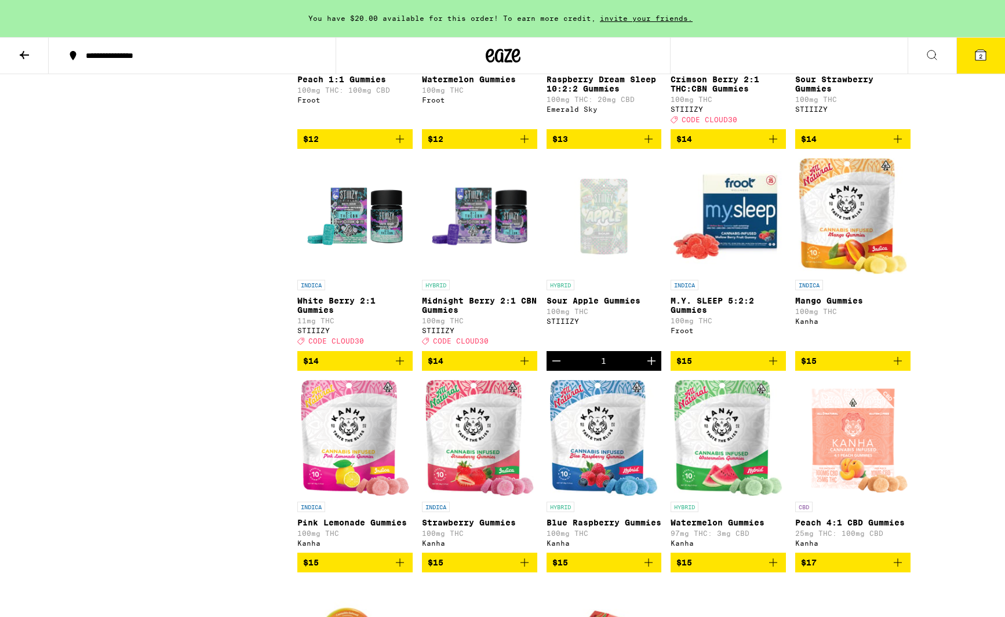
click at [34, 57] on button at bounding box center [24, 56] width 49 height 37
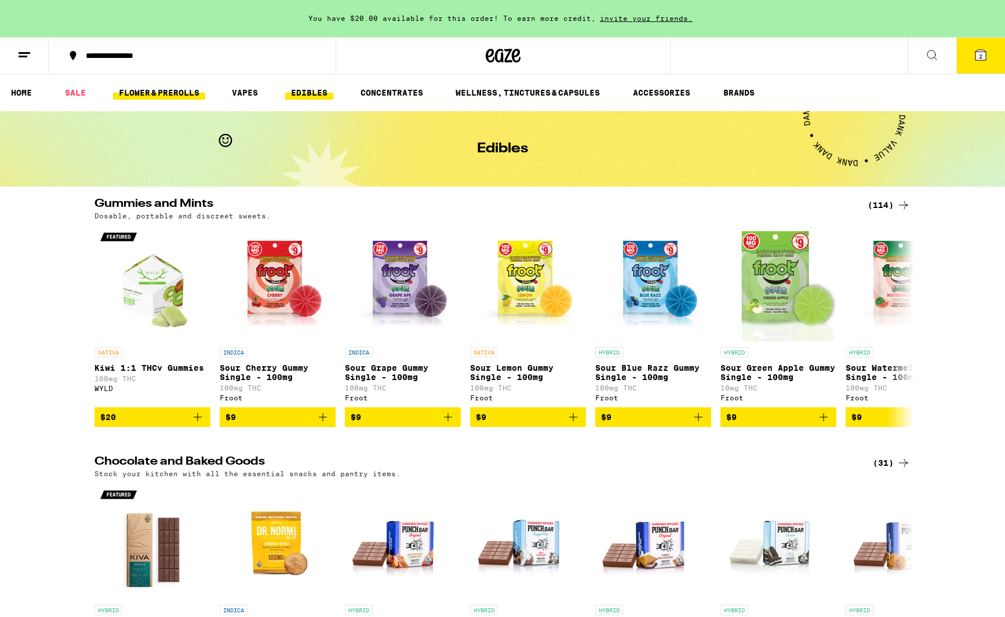
click at [170, 90] on link "FLOWER & PREROLLS" at bounding box center [159, 93] width 92 height 14
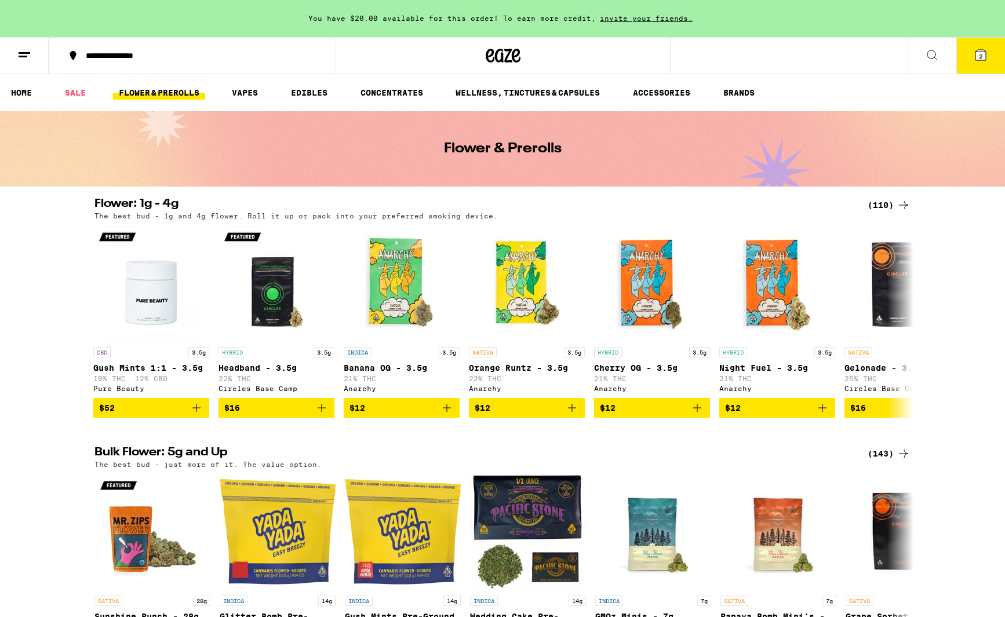
click at [886, 203] on div "(110)" at bounding box center [889, 205] width 43 height 14
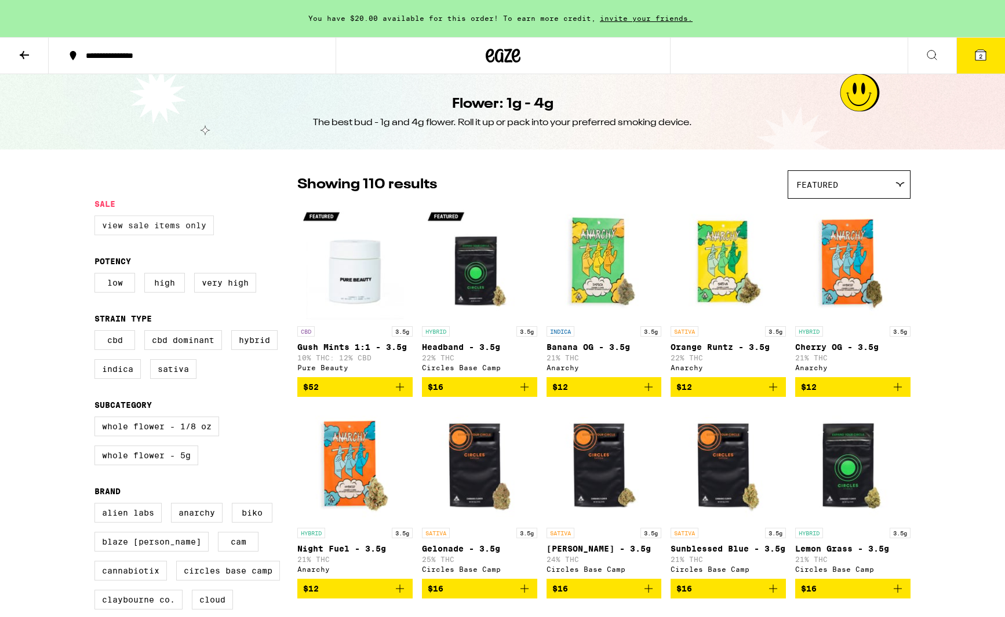
click at [188, 231] on label "View Sale Items Only" at bounding box center [153, 226] width 119 height 20
click at [97, 218] on input "View Sale Items Only" at bounding box center [97, 217] width 1 height 1
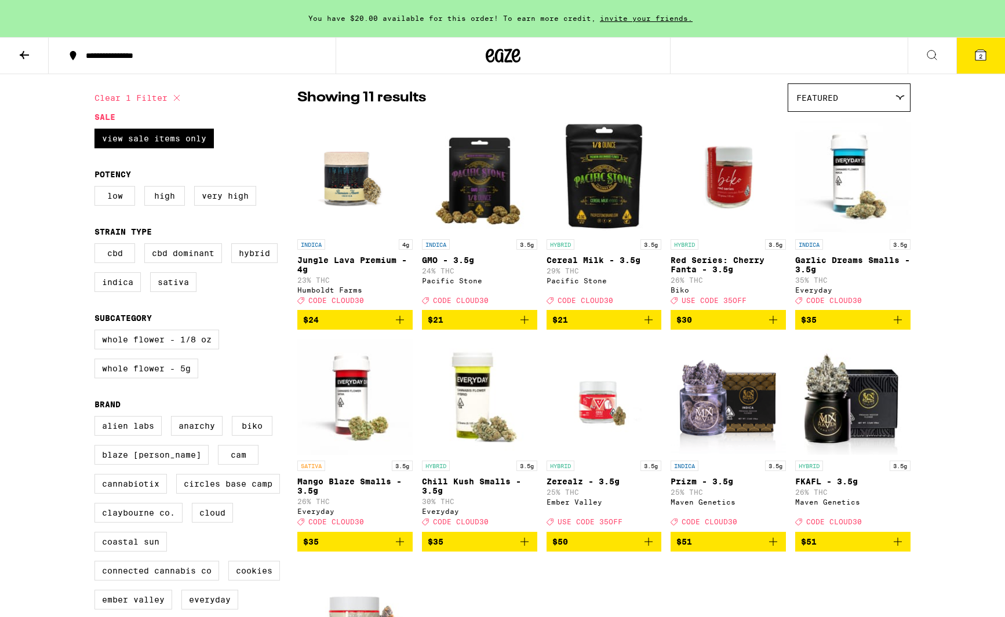
scroll to position [87, 0]
click at [528, 549] on icon "Add to bag" at bounding box center [525, 542] width 14 height 14
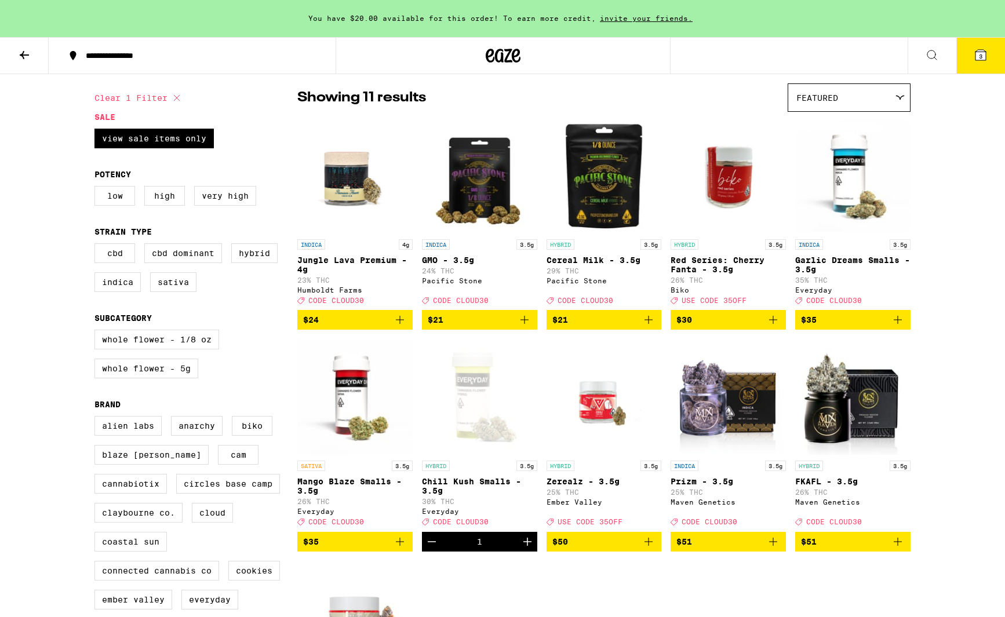
click at [979, 52] on icon at bounding box center [981, 55] width 10 height 10
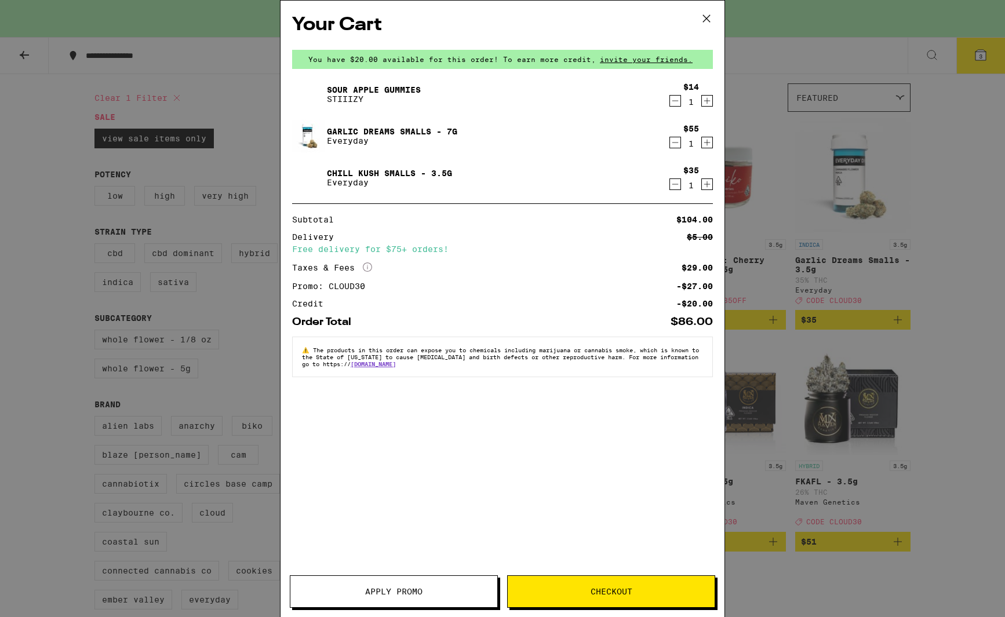
click at [676, 143] on icon "Decrement" at bounding box center [675, 143] width 10 height 14
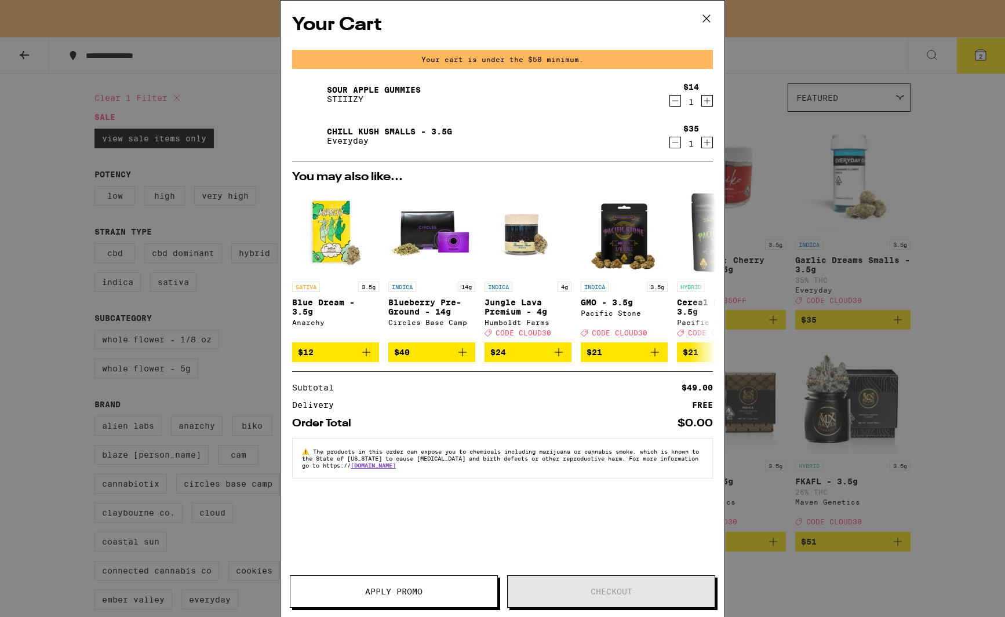
click at [675, 141] on icon "Decrement" at bounding box center [675, 143] width 10 height 14
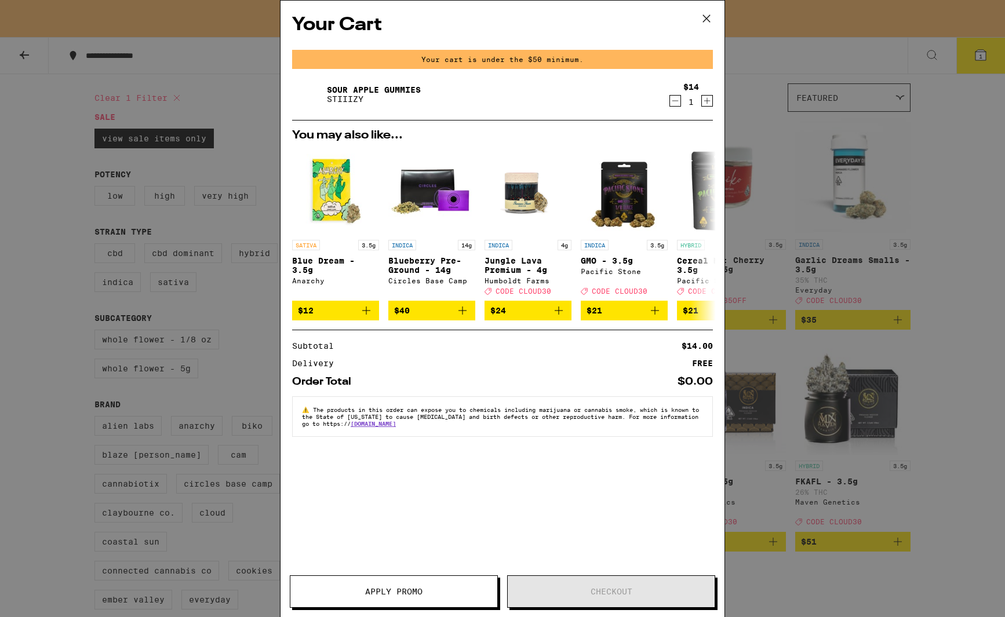
drag, startPoint x: 705, startPoint y: 17, endPoint x: 683, endPoint y: 139, distance: 123.7
click at [705, 17] on icon at bounding box center [706, 18] width 7 height 7
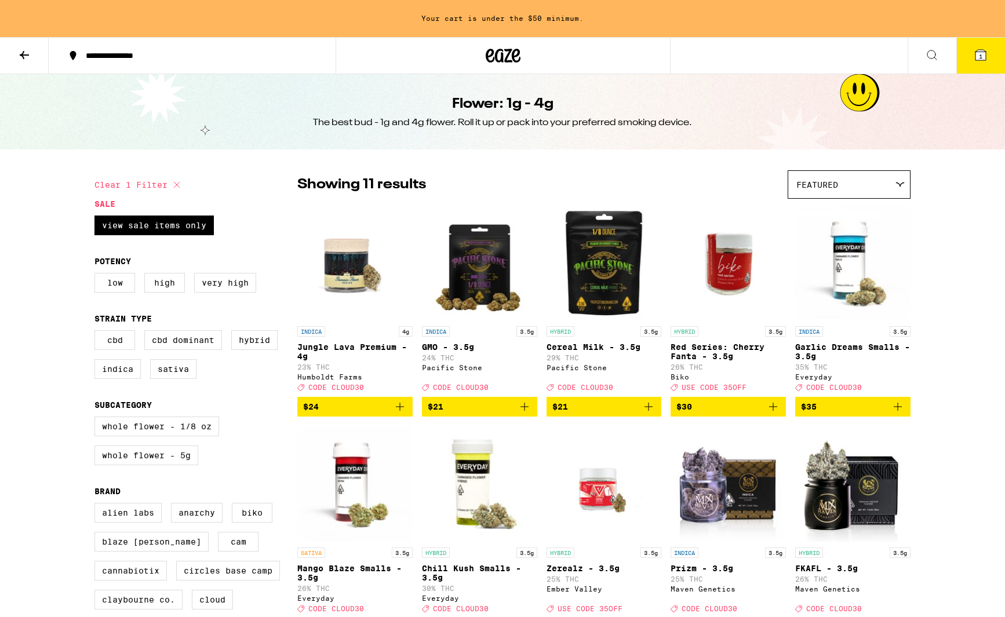
click at [177, 187] on icon at bounding box center [177, 185] width 14 height 14
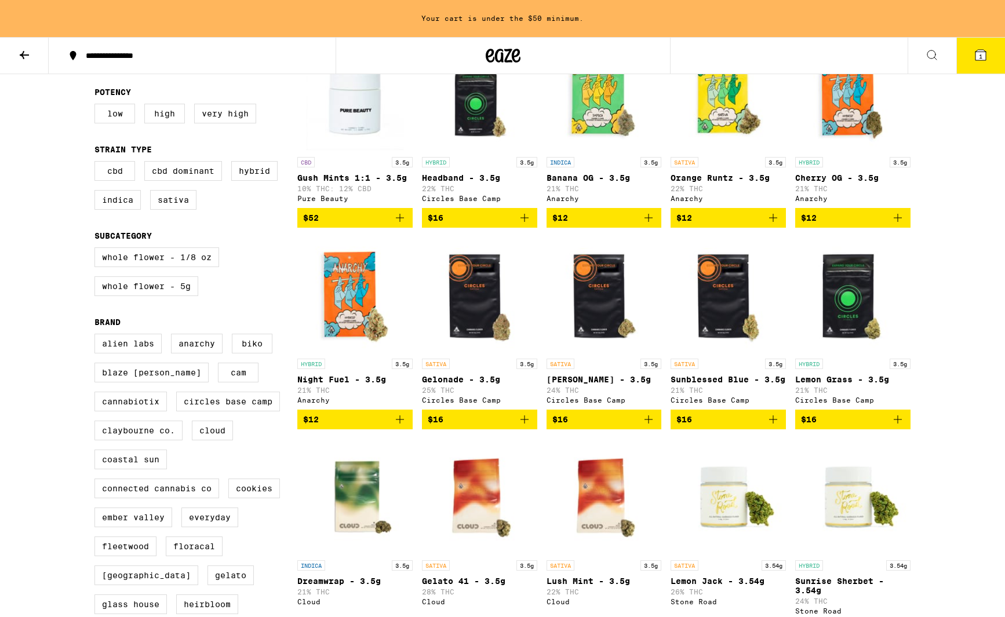
scroll to position [170, 0]
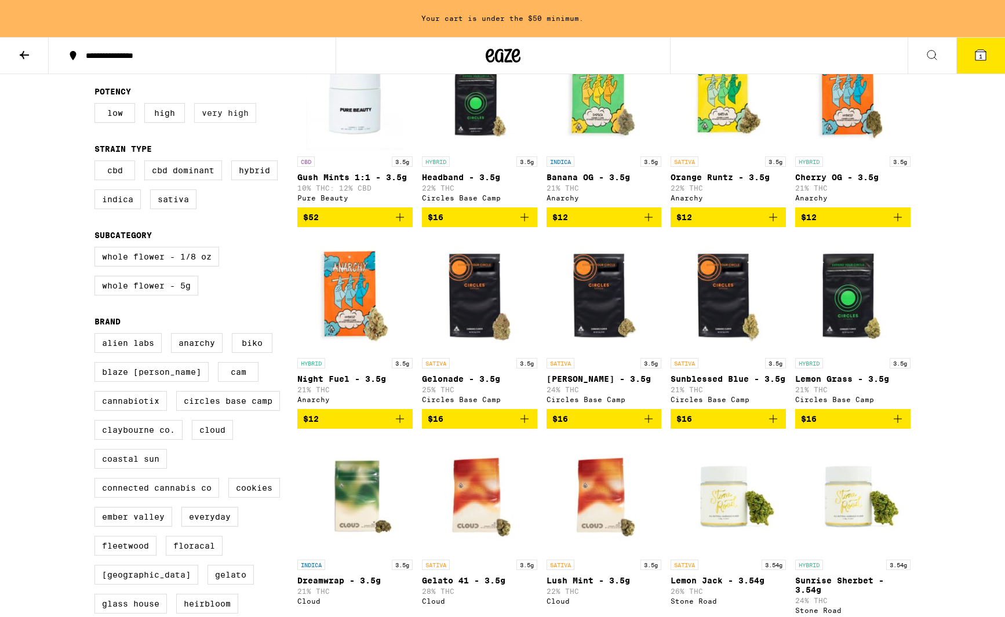
checkbox input "true"
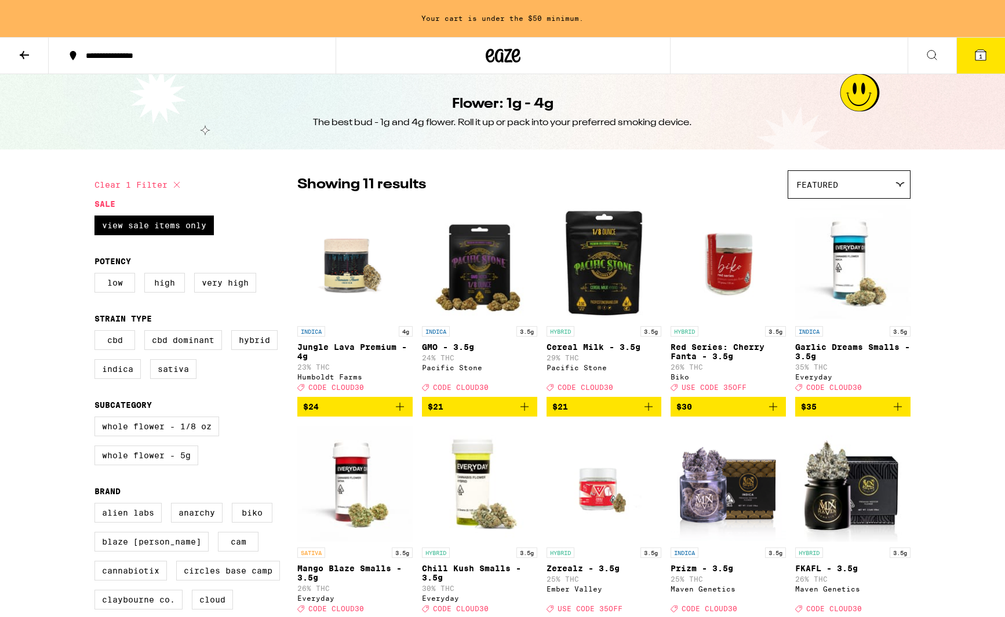
drag, startPoint x: 27, startPoint y: 59, endPoint x: 62, endPoint y: 71, distance: 37.0
click at [27, 59] on icon at bounding box center [24, 55] width 14 height 14
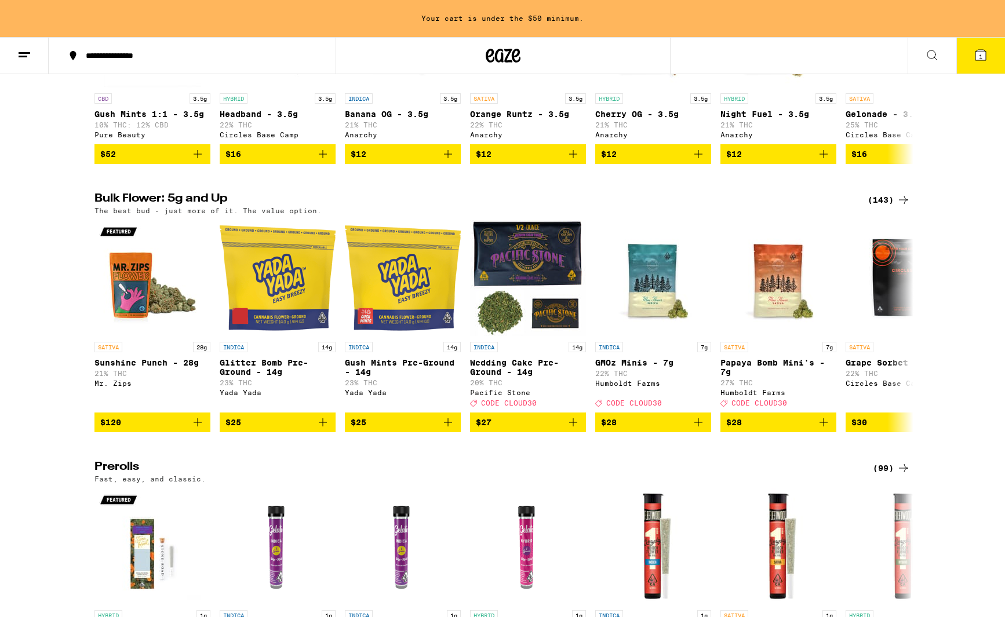
scroll to position [256, 0]
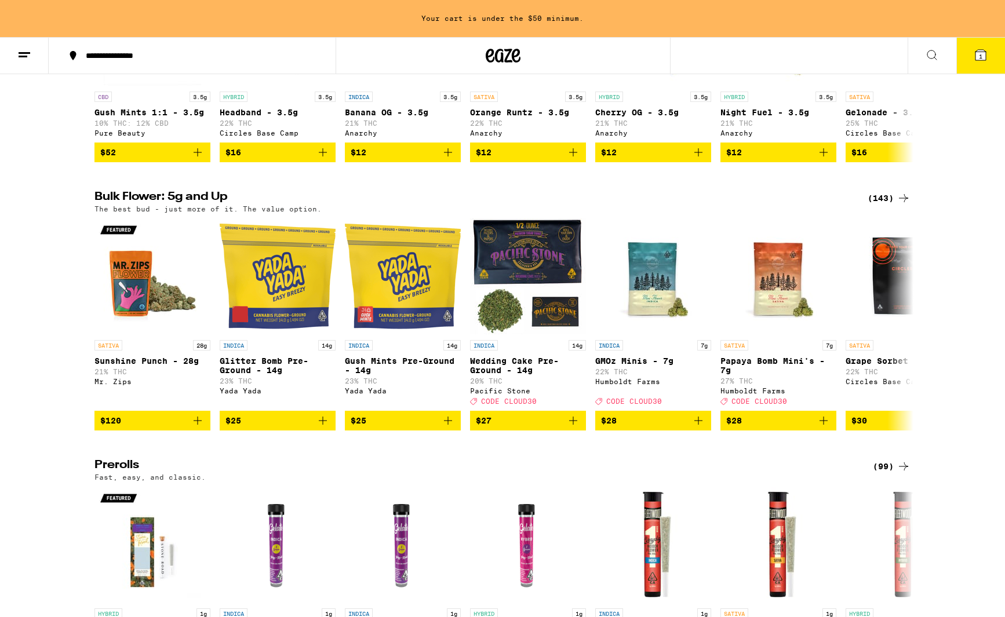
click at [885, 203] on div "(143)" at bounding box center [889, 198] width 43 height 14
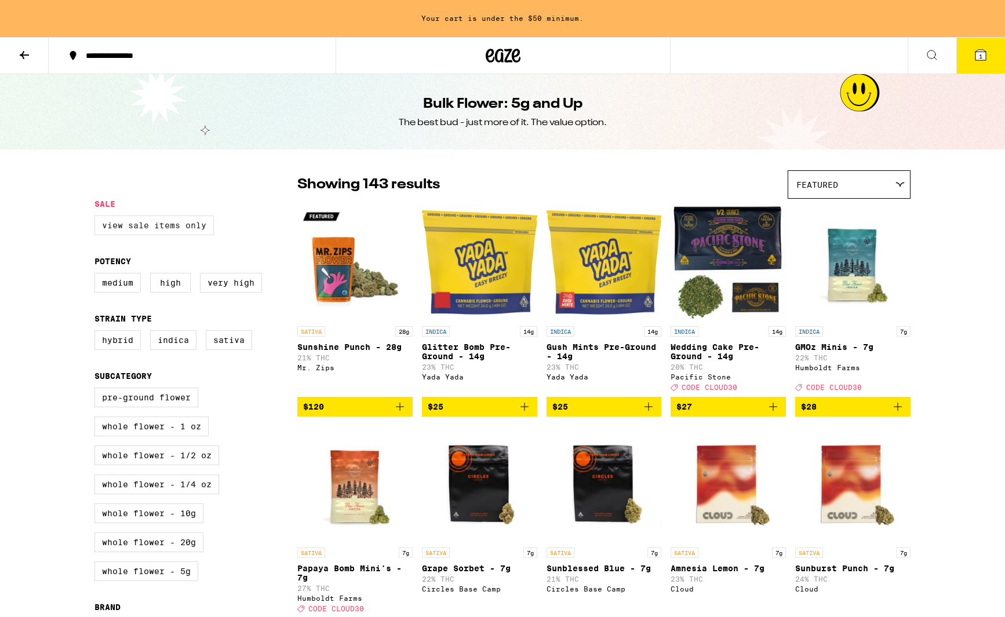
click at [179, 222] on label "View Sale Items Only" at bounding box center [153, 226] width 119 height 20
click at [97, 218] on input "View Sale Items Only" at bounding box center [97, 217] width 1 height 1
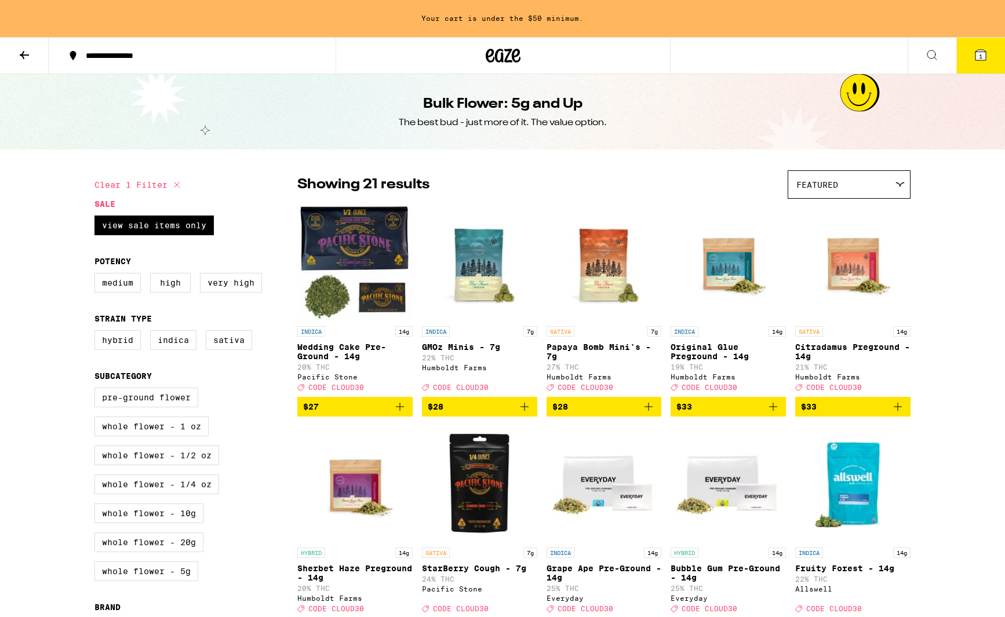
click at [176, 182] on icon at bounding box center [177, 185] width 14 height 14
checkbox input "false"
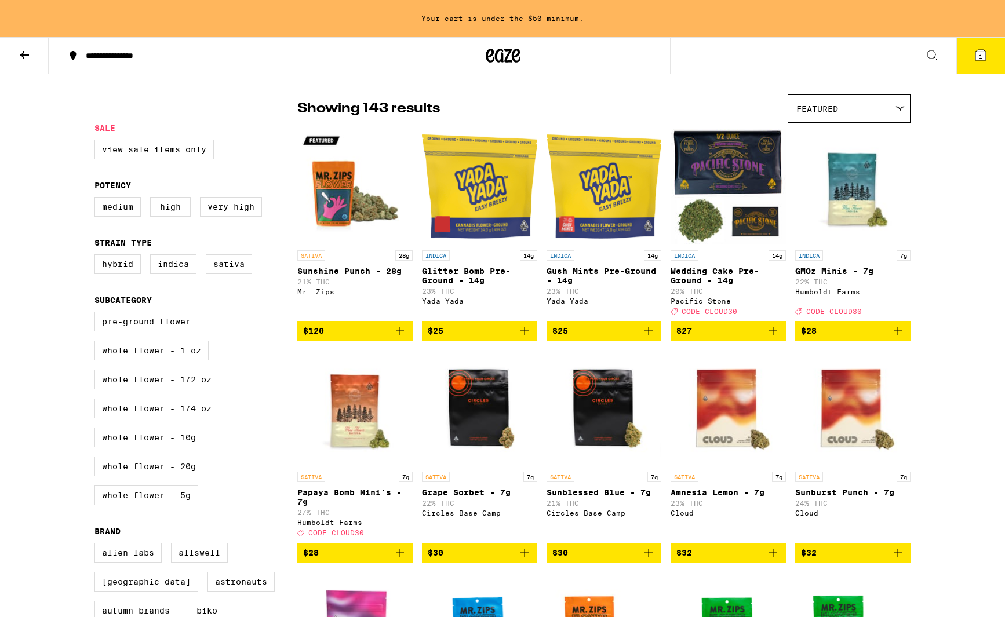
scroll to position [77, 0]
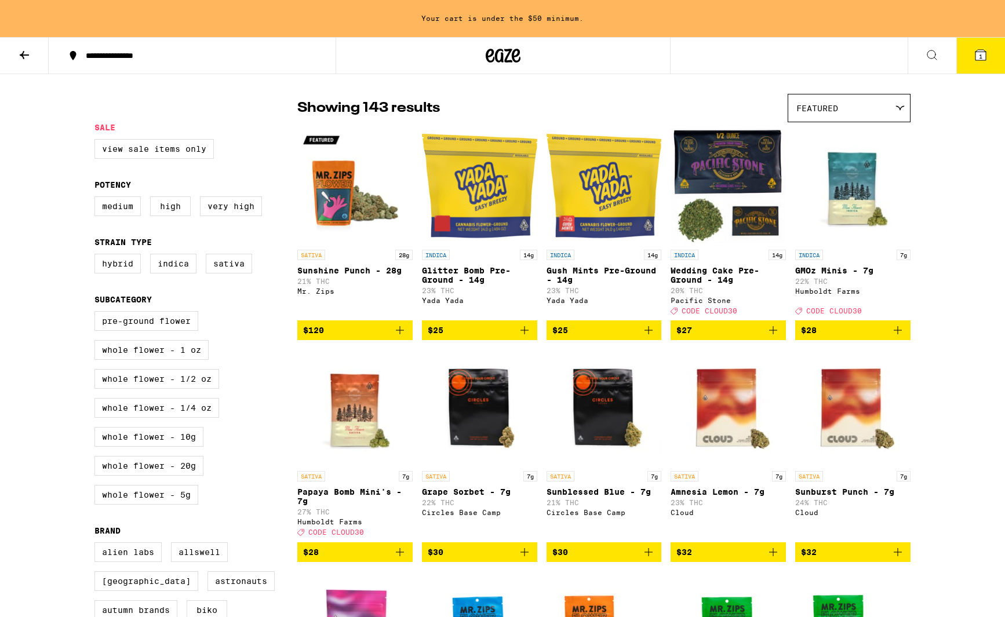
click at [980, 53] on span "1" at bounding box center [980, 56] width 3 height 7
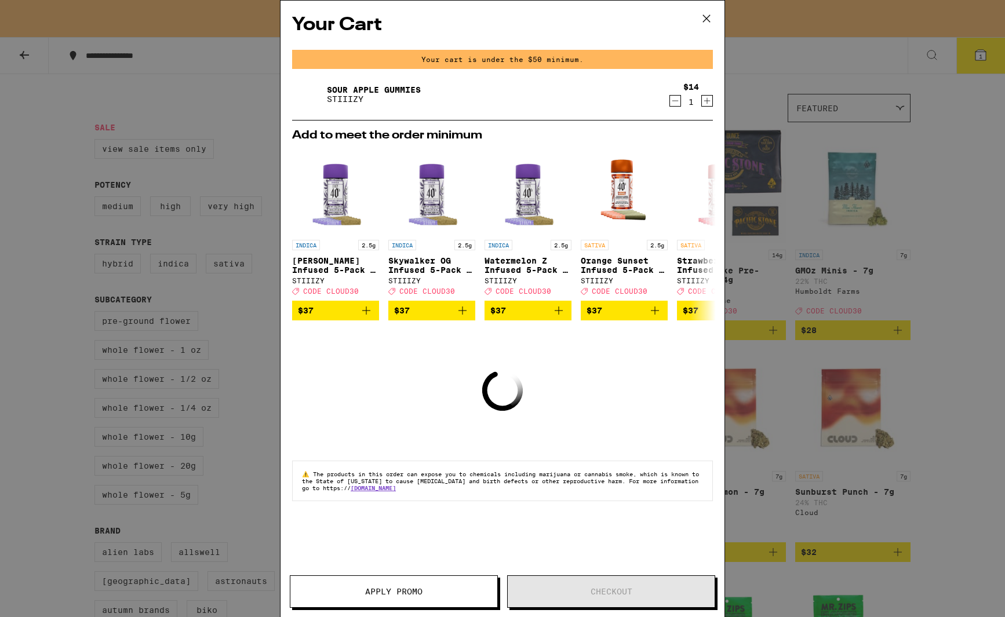
click at [708, 19] on icon at bounding box center [706, 18] width 17 height 17
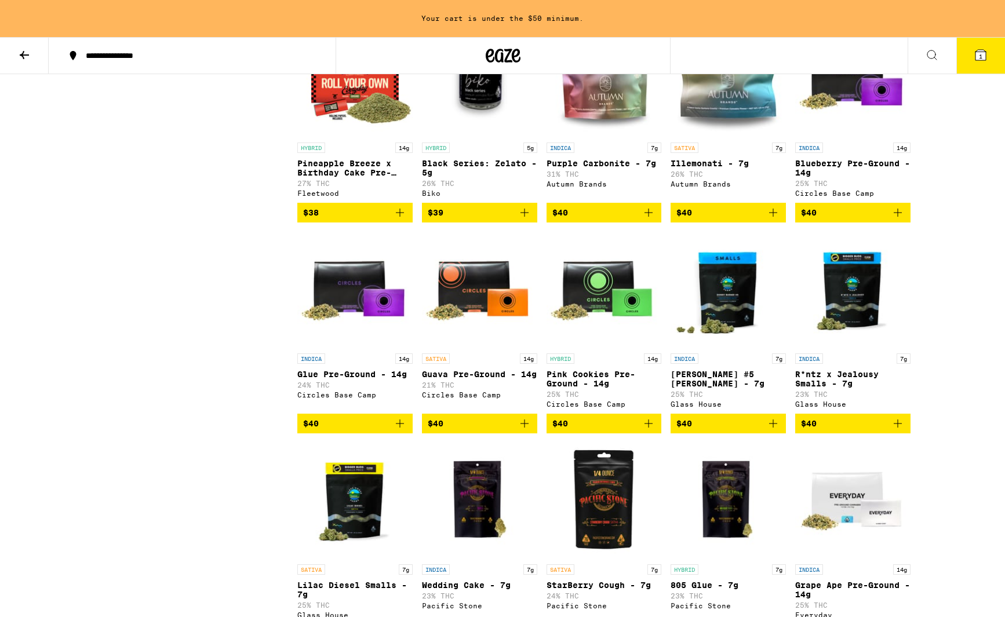
scroll to position [1048, 0]
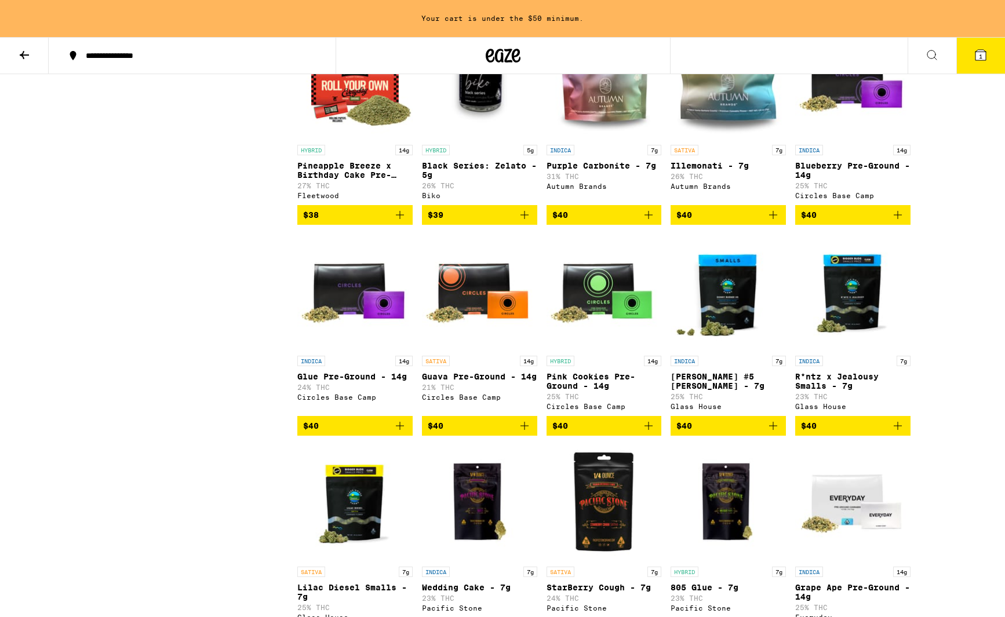
click at [866, 330] on img "Open page for R*ntz x Jealousy Smalls - 7g from Glass House" at bounding box center [852, 292] width 115 height 116
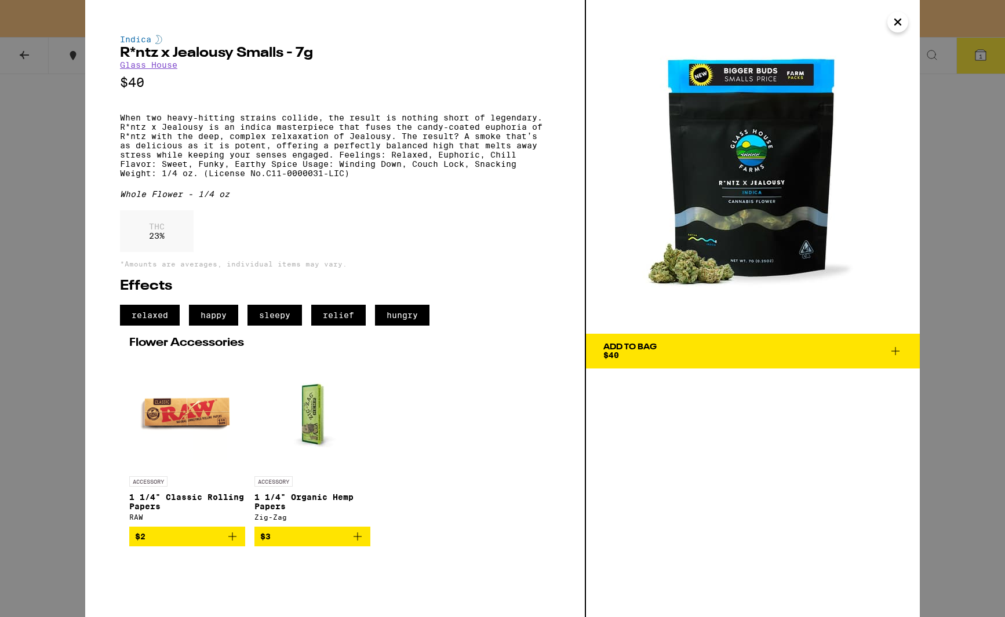
click at [899, 23] on icon "Close" at bounding box center [898, 22] width 6 height 6
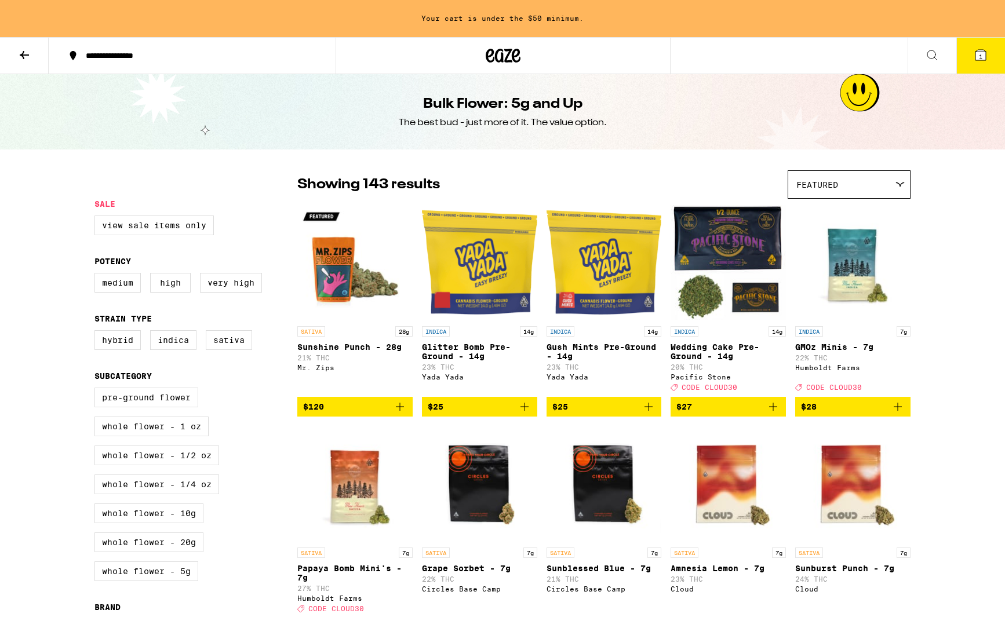
click at [30, 43] on button at bounding box center [24, 56] width 49 height 37
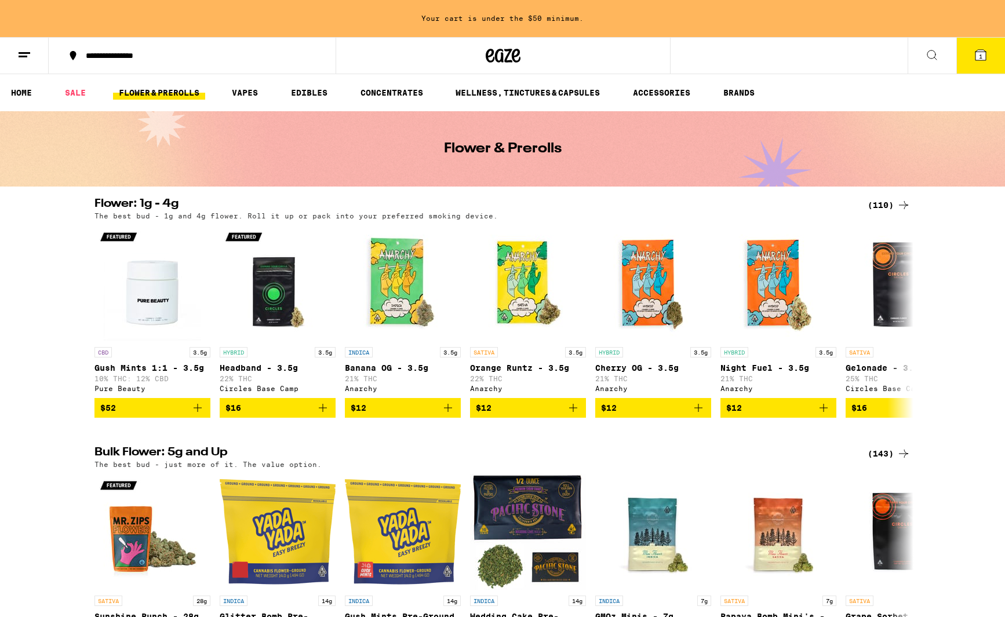
click at [894, 201] on div "(110)" at bounding box center [889, 205] width 43 height 14
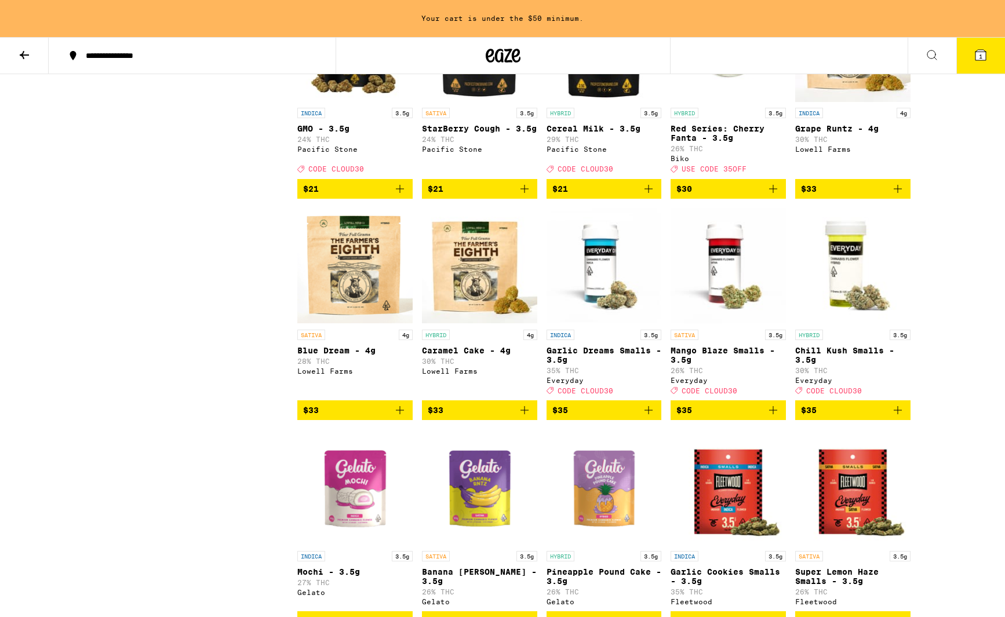
scroll to position [1256, 0]
click at [529, 417] on icon "Add to bag" at bounding box center [525, 410] width 14 height 14
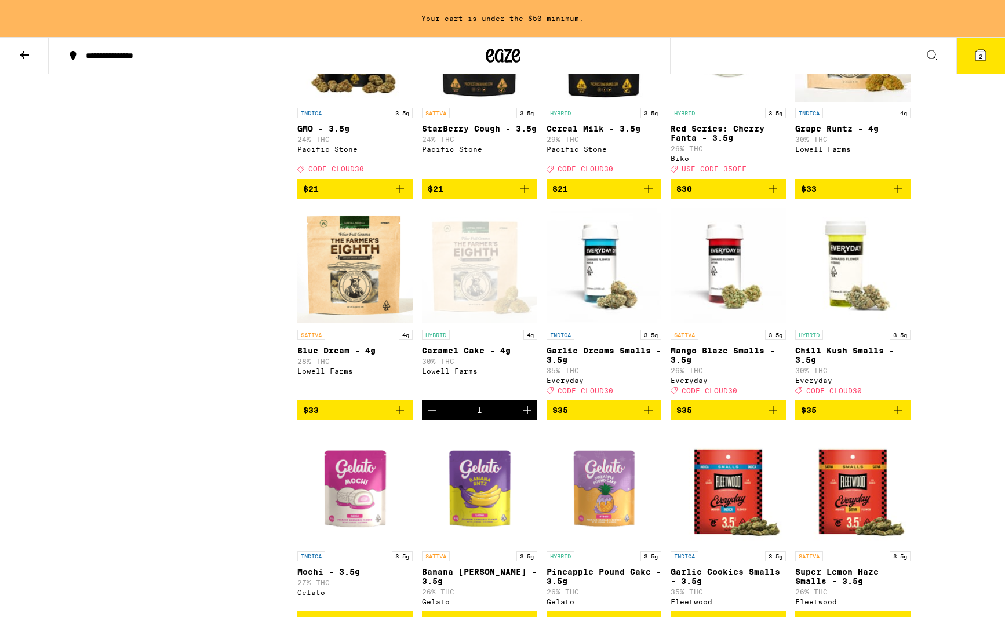
click at [982, 57] on span "2" at bounding box center [980, 56] width 3 height 7
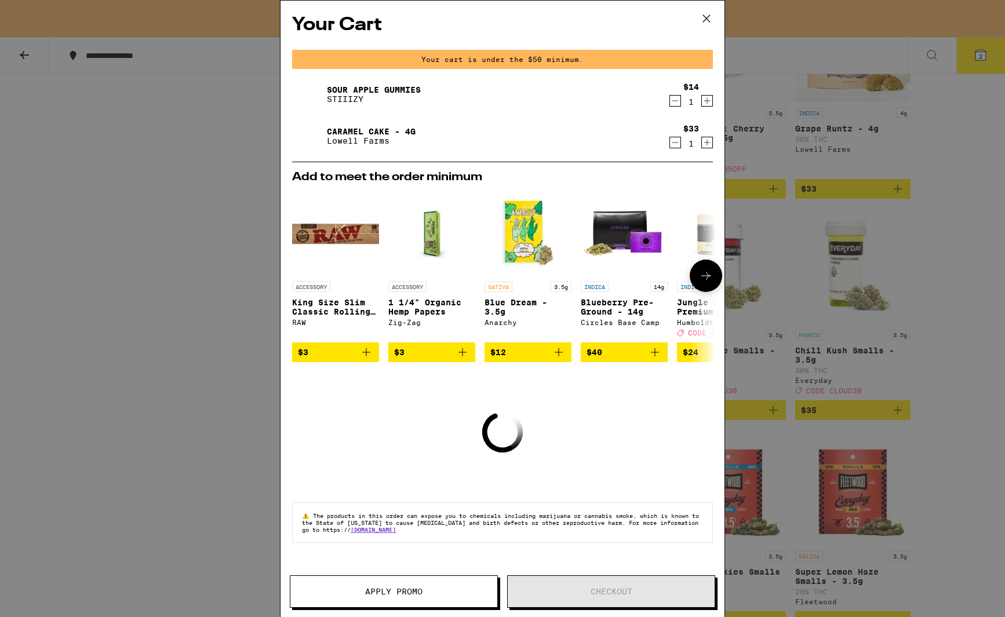
click at [702, 283] on icon at bounding box center [706, 276] width 14 height 14
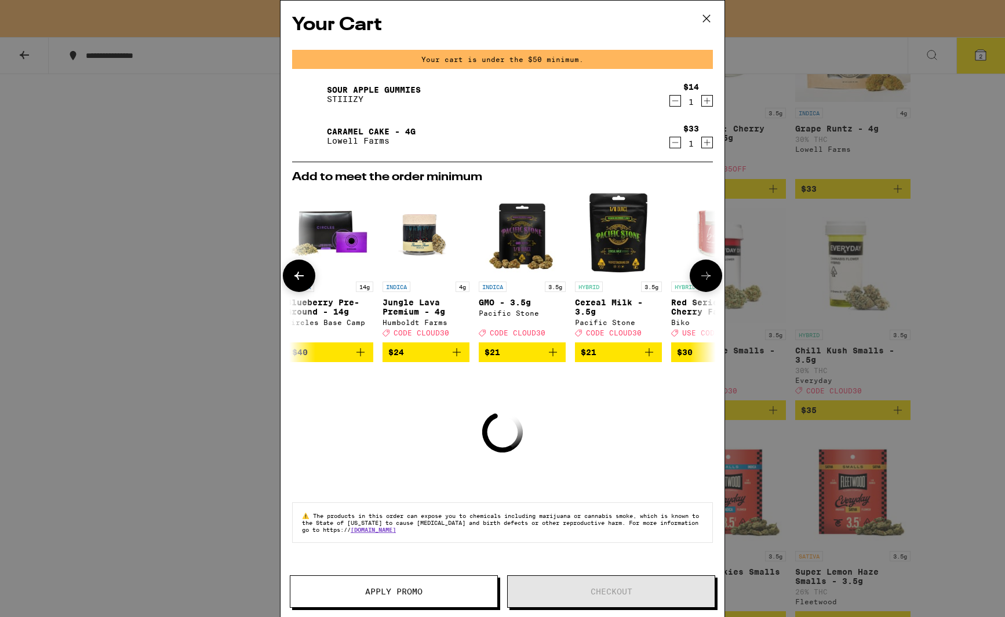
click at [702, 283] on icon at bounding box center [706, 276] width 14 height 14
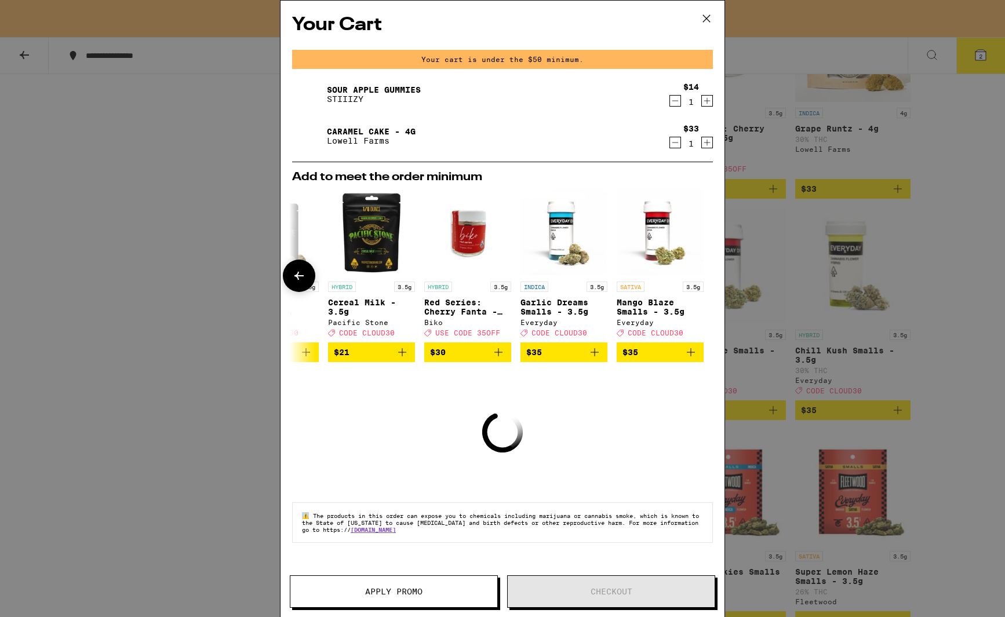
click at [702, 283] on div at bounding box center [706, 276] width 32 height 32
click at [303, 272] on icon at bounding box center [299, 276] width 14 height 14
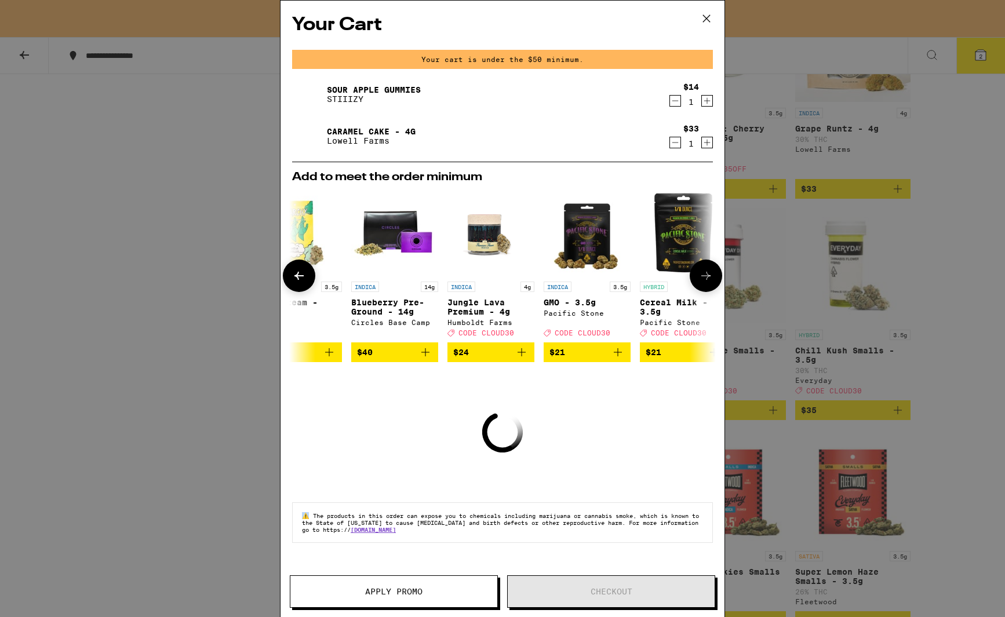
click at [303, 272] on icon at bounding box center [299, 276] width 14 height 14
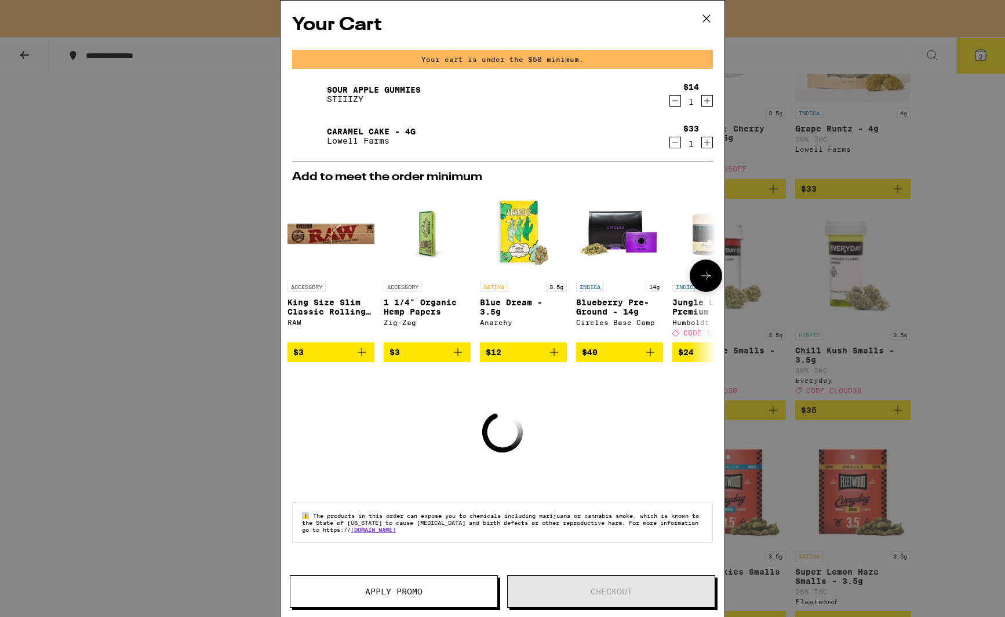
scroll to position [0, 0]
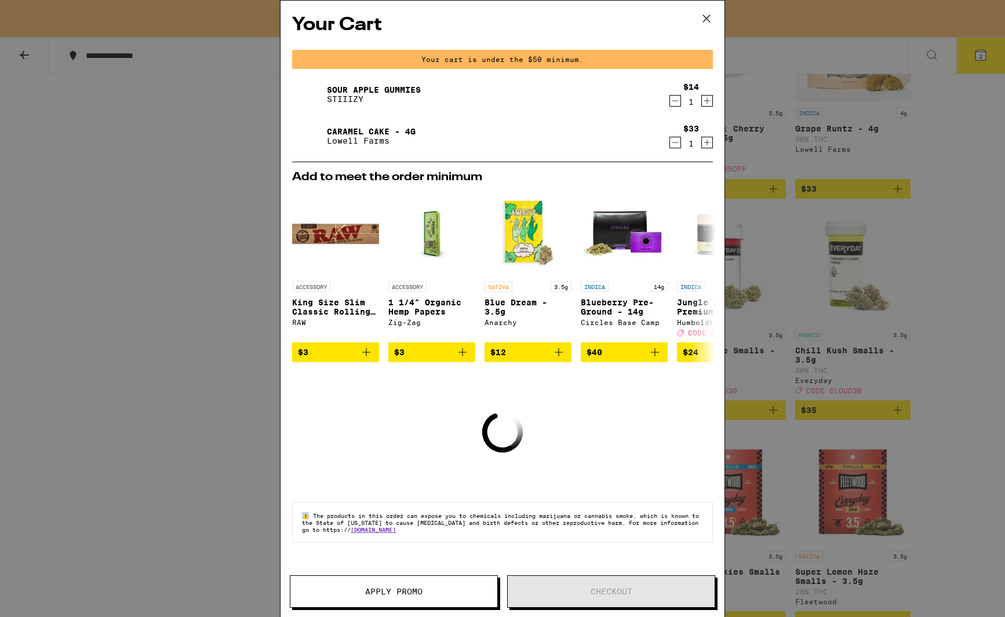
click at [711, 18] on icon at bounding box center [706, 18] width 17 height 17
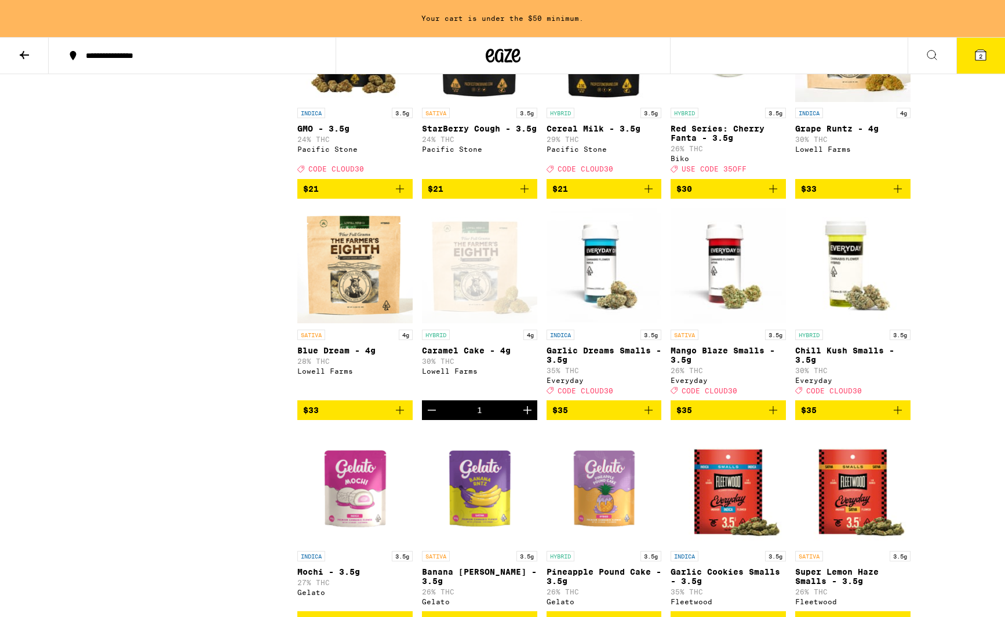
click at [24, 51] on icon at bounding box center [24, 55] width 14 height 14
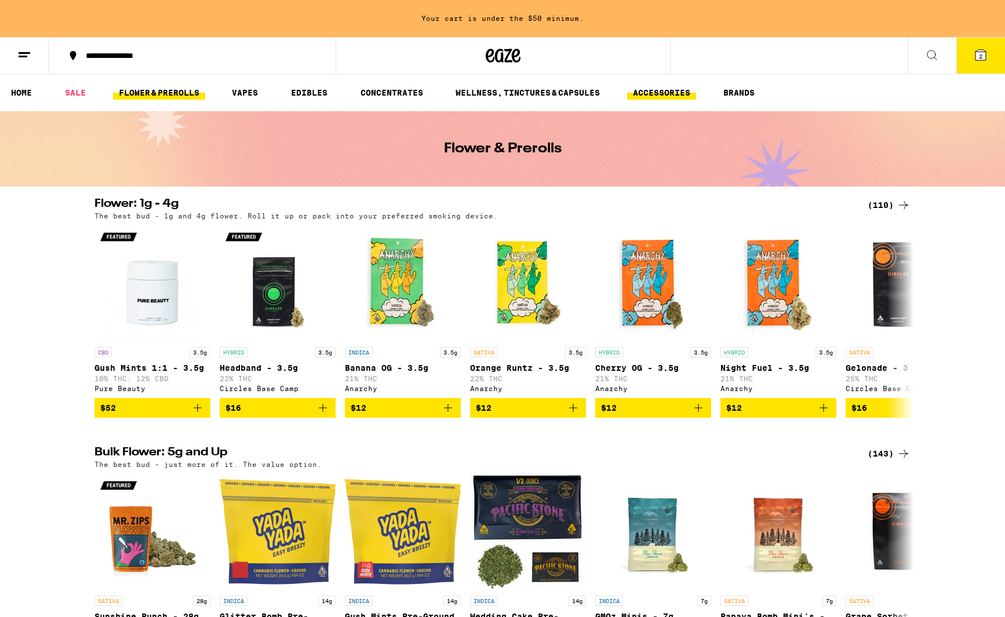
click at [678, 93] on link "ACCESSORIES" at bounding box center [661, 93] width 69 height 14
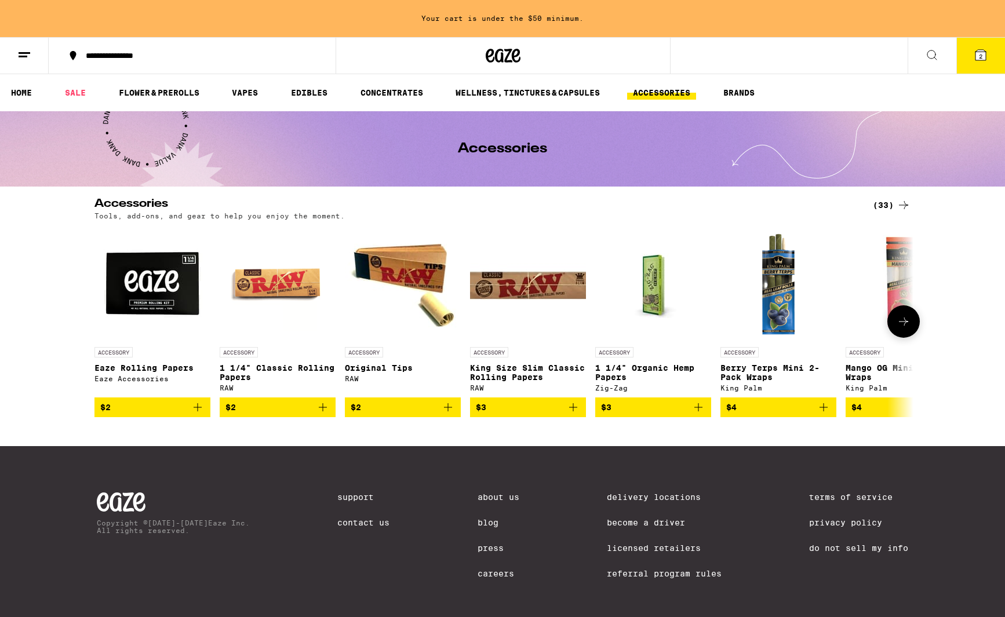
click at [907, 322] on icon at bounding box center [904, 322] width 14 height 14
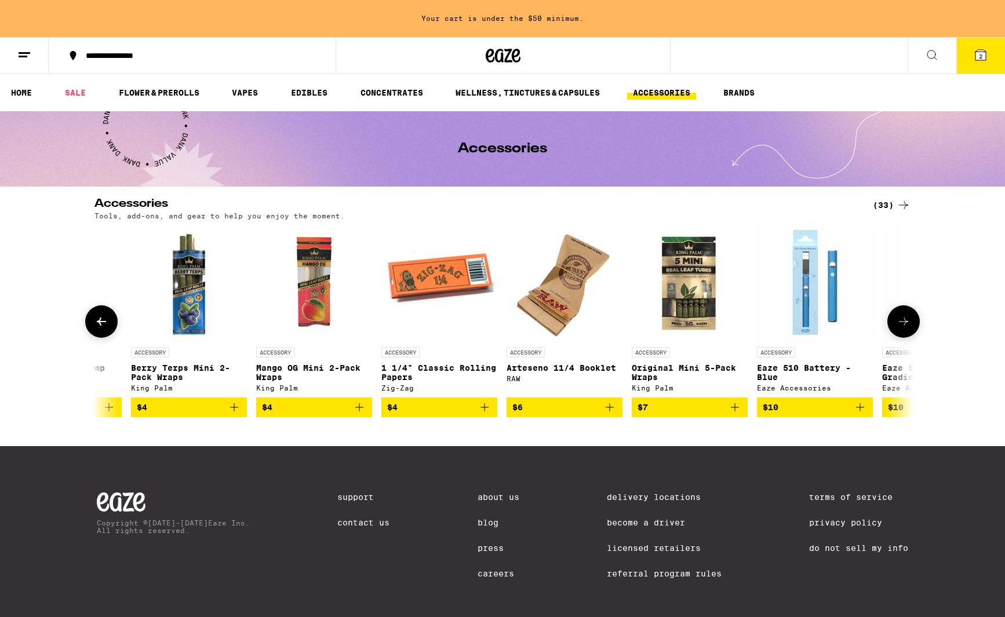
scroll to position [0, 690]
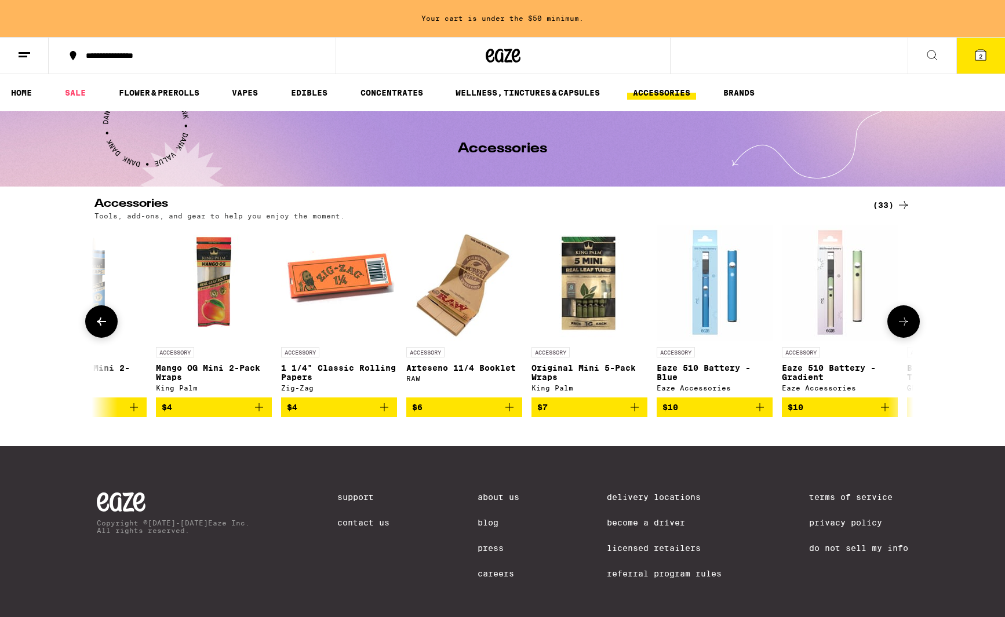
click at [907, 322] on icon at bounding box center [904, 322] width 14 height 14
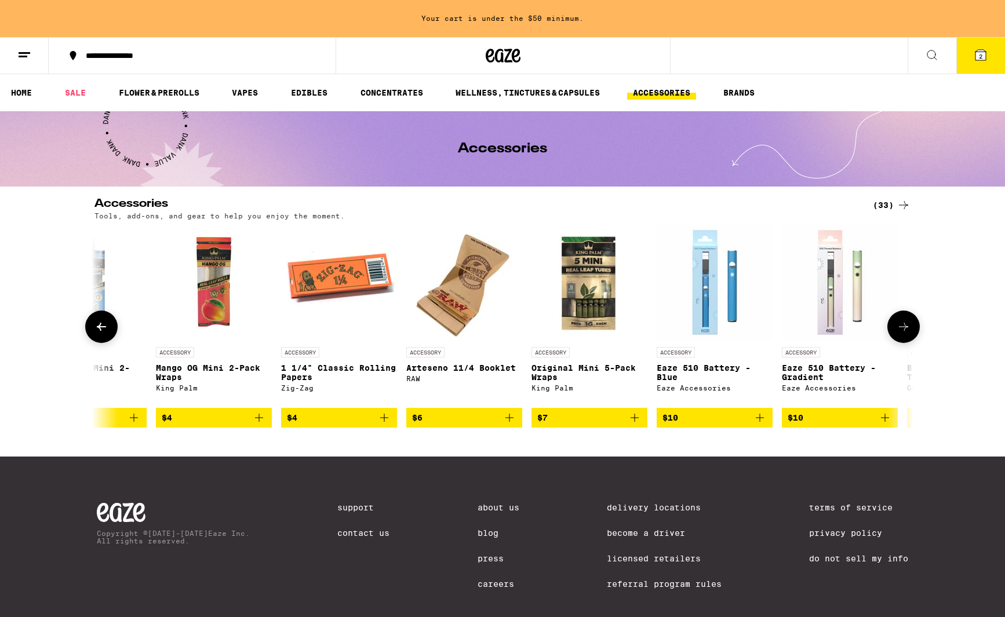
scroll to position [0, 1380]
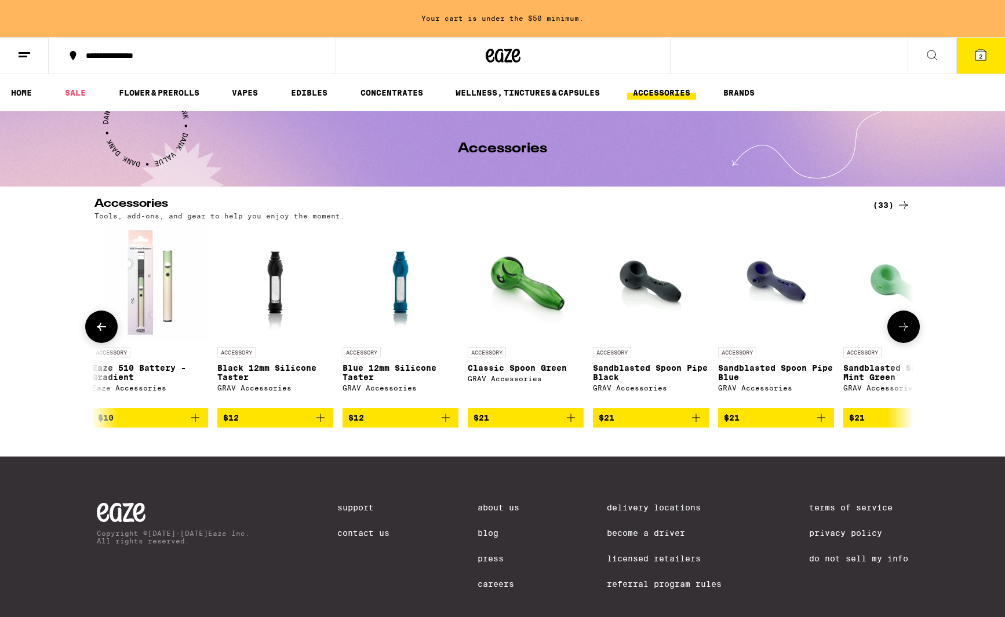
click at [907, 322] on button at bounding box center [904, 327] width 32 height 32
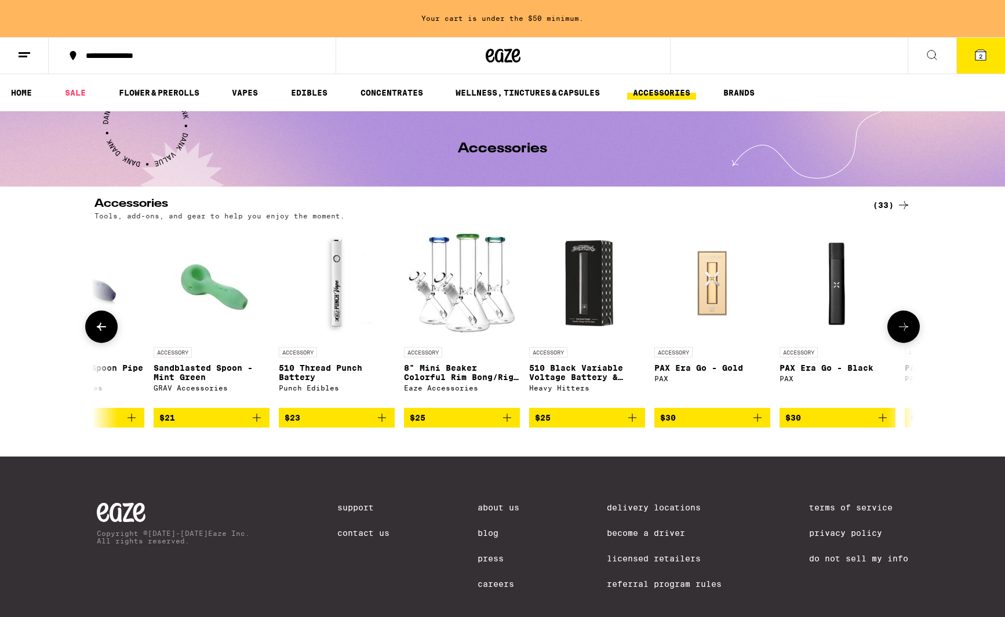
click at [907, 322] on button at bounding box center [904, 327] width 32 height 32
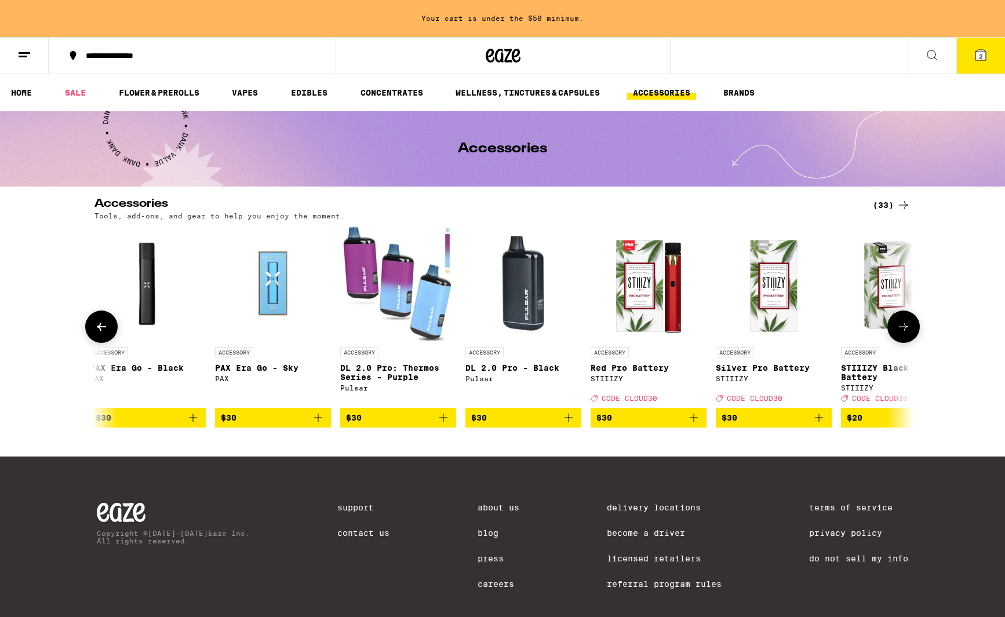
click at [907, 322] on button at bounding box center [904, 327] width 32 height 32
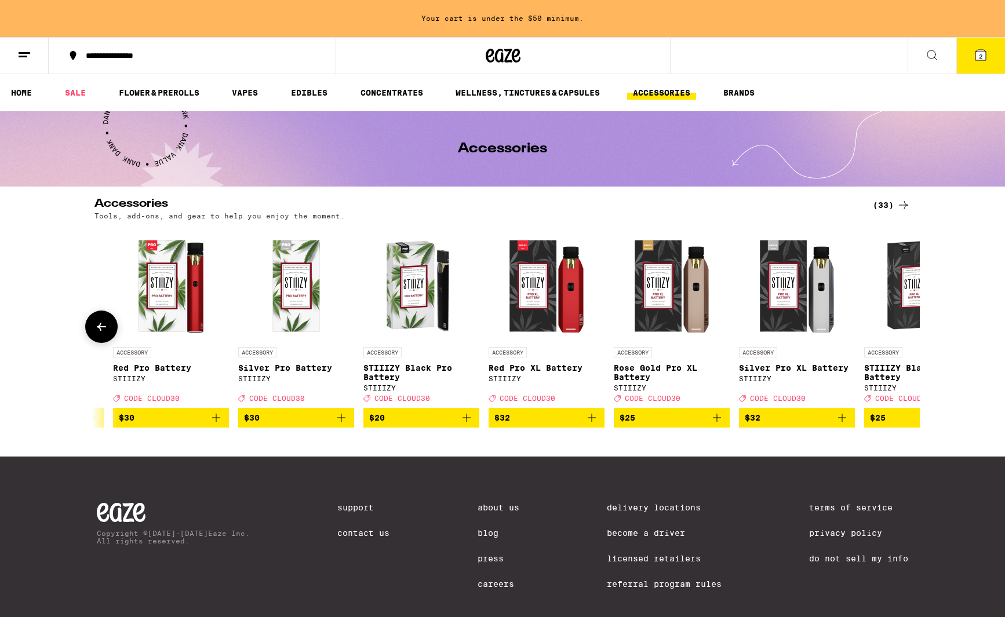
scroll to position [0, 3316]
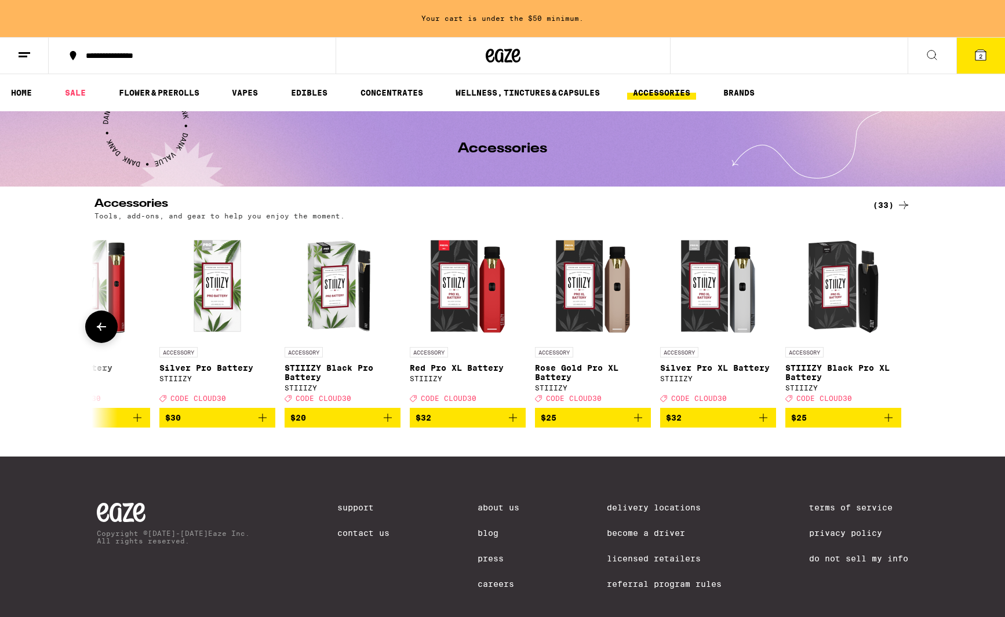
click at [907, 322] on div at bounding box center [904, 327] width 32 height 32
click at [108, 328] on button at bounding box center [101, 327] width 32 height 32
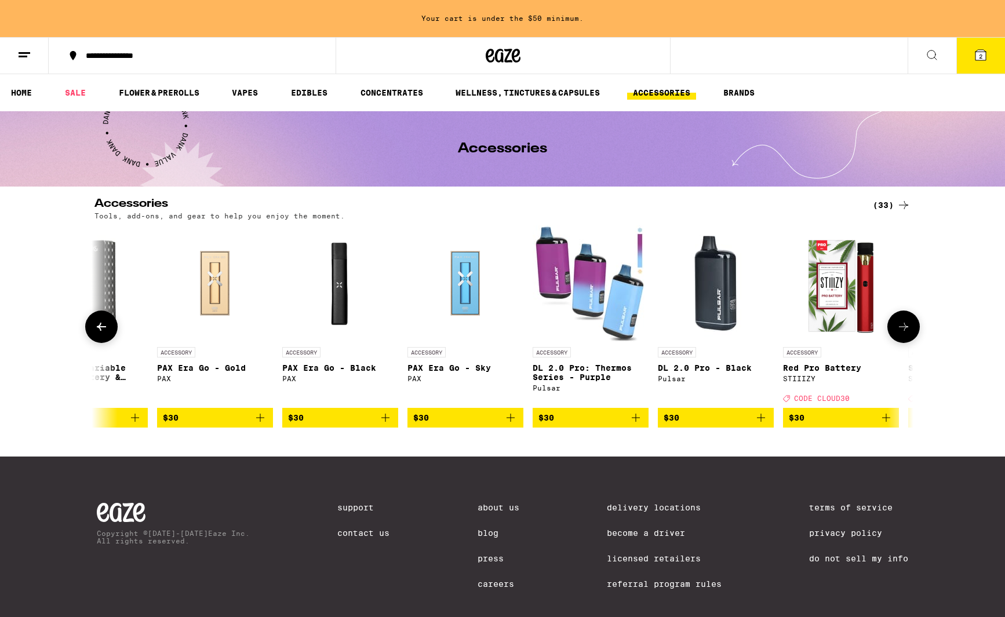
click at [108, 328] on button at bounding box center [101, 327] width 32 height 32
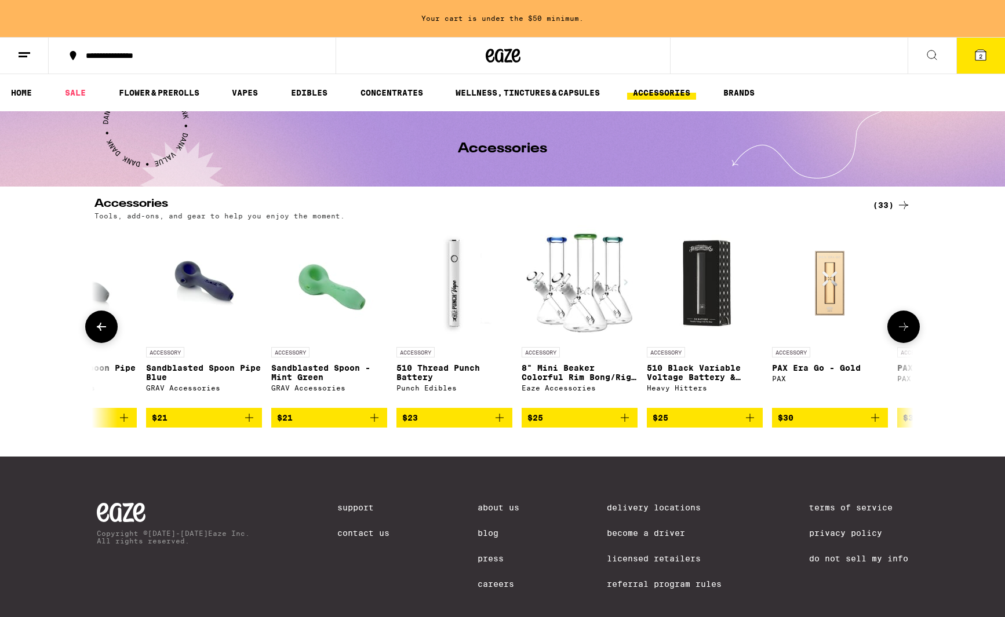
click at [108, 328] on button at bounding box center [101, 327] width 32 height 32
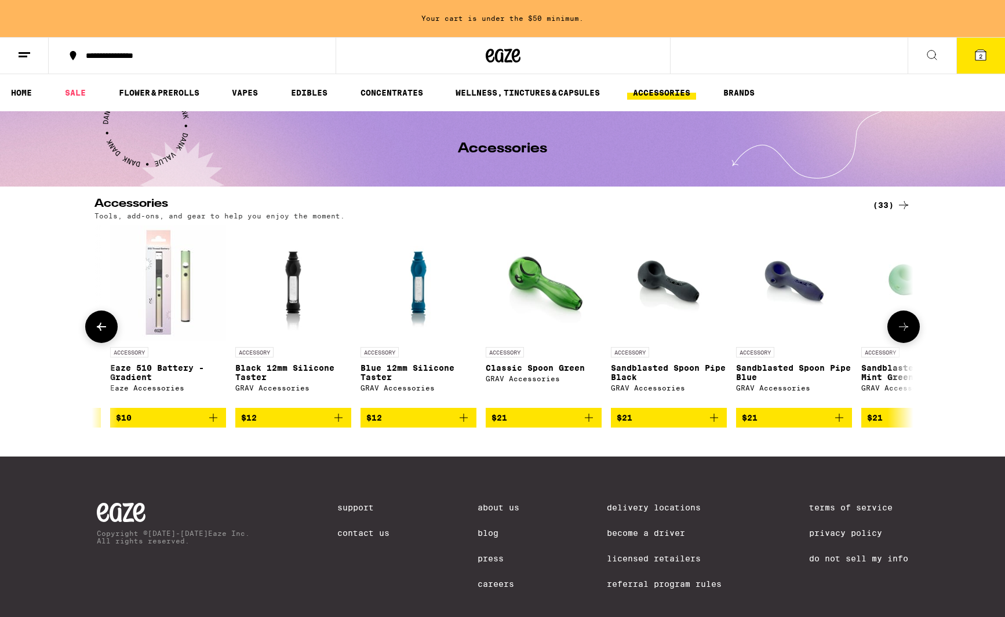
click at [108, 328] on button at bounding box center [101, 327] width 32 height 32
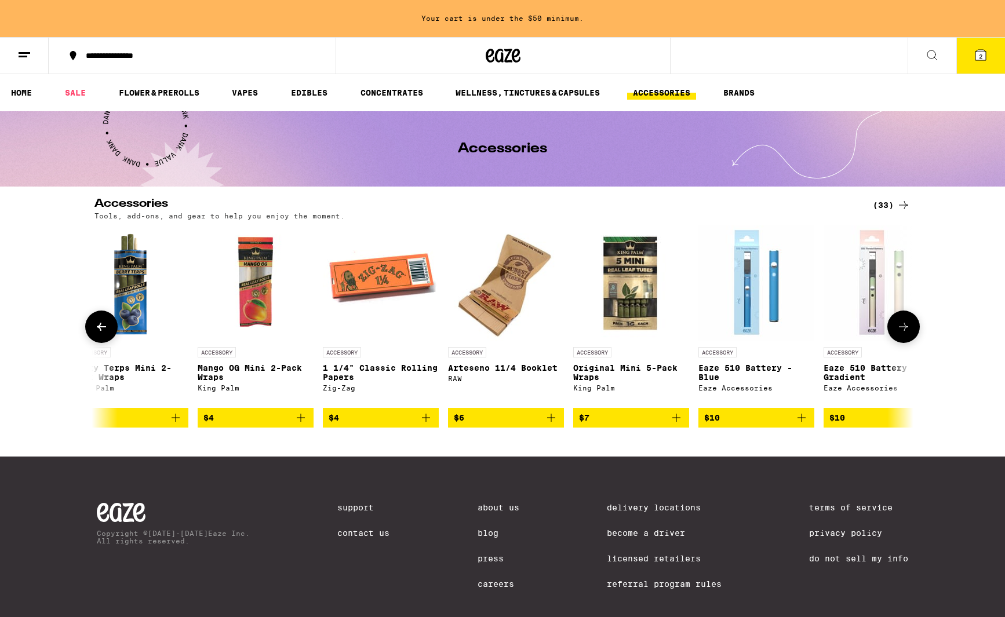
click at [108, 328] on button at bounding box center [101, 327] width 32 height 32
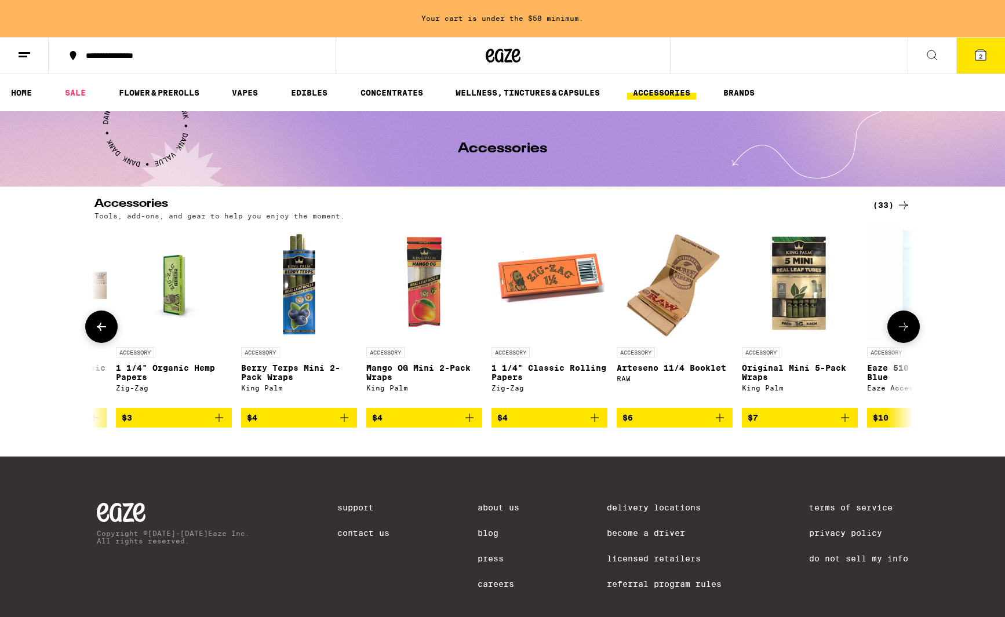
scroll to position [0, 26]
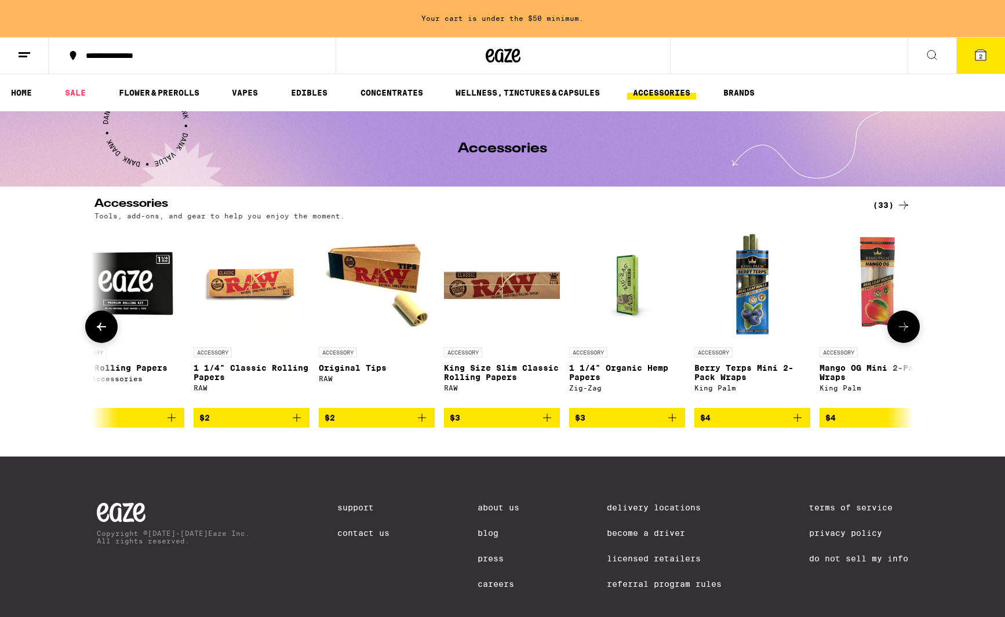
click at [108, 328] on button at bounding box center [101, 327] width 32 height 32
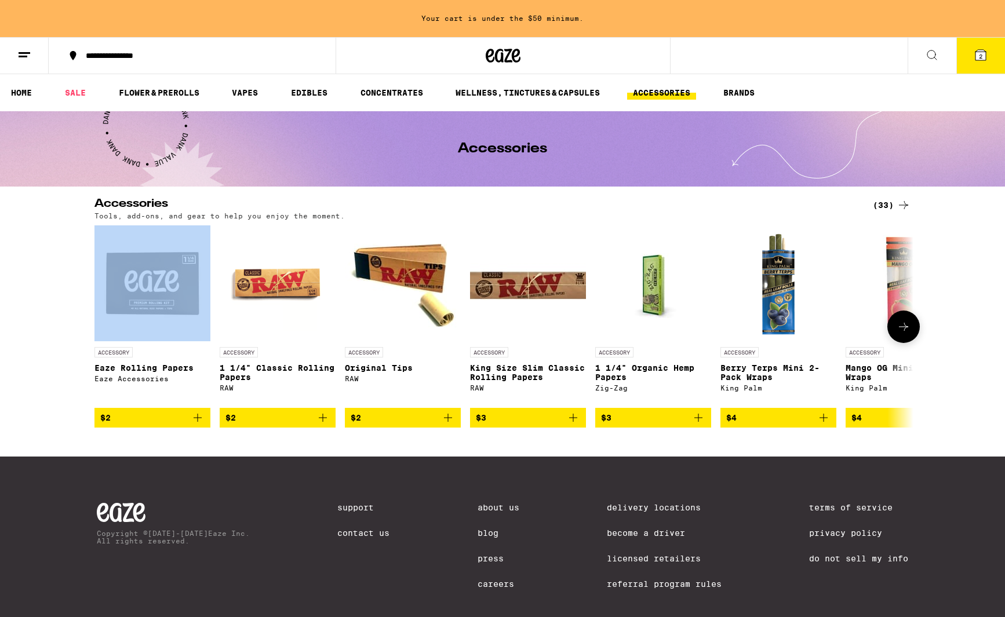
click at [108, 328] on div at bounding box center [101, 327] width 32 height 32
click at [979, 61] on icon at bounding box center [981, 55] width 14 height 14
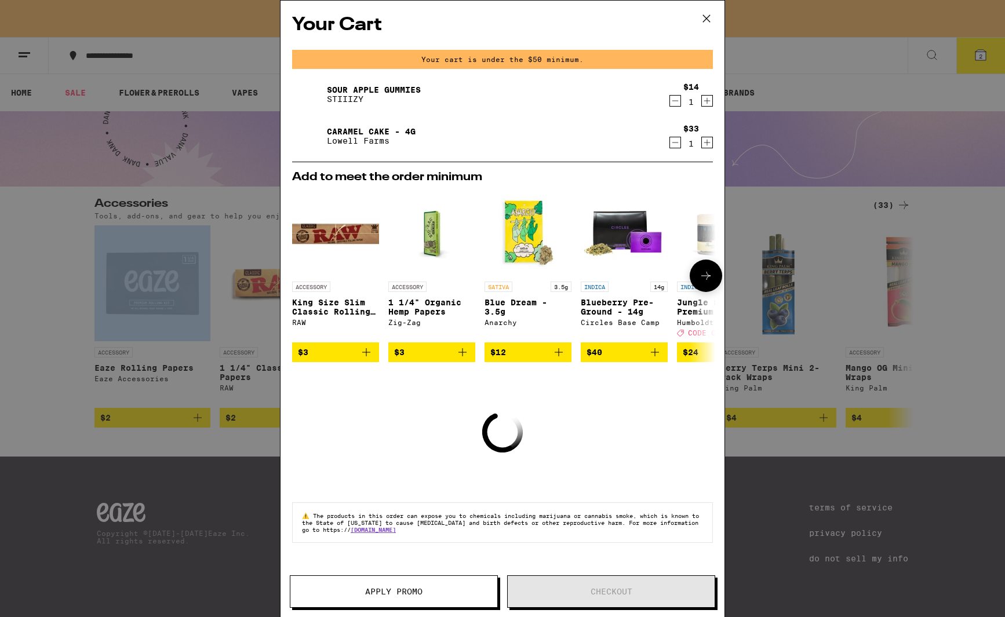
click at [467, 357] on icon "Add to bag" at bounding box center [463, 352] width 8 height 8
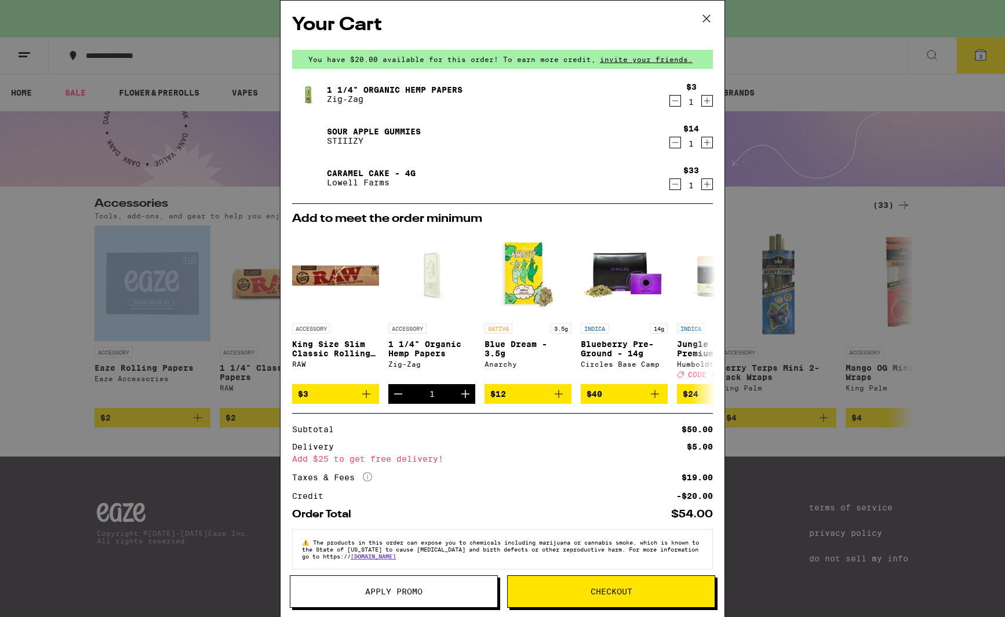
click at [709, 19] on icon at bounding box center [706, 18] width 17 height 17
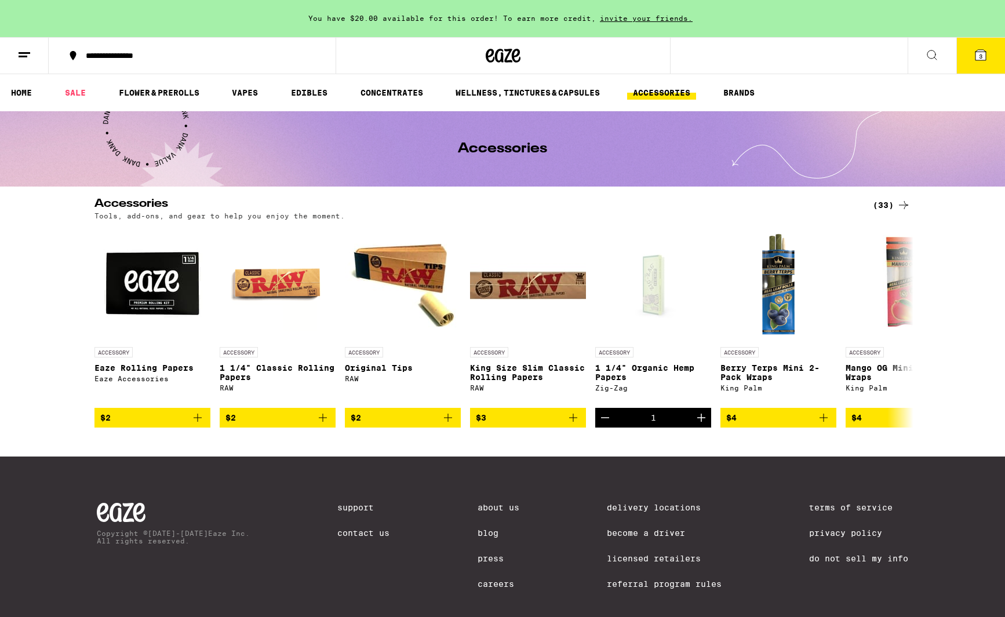
click at [507, 55] on icon at bounding box center [503, 56] width 17 height 14
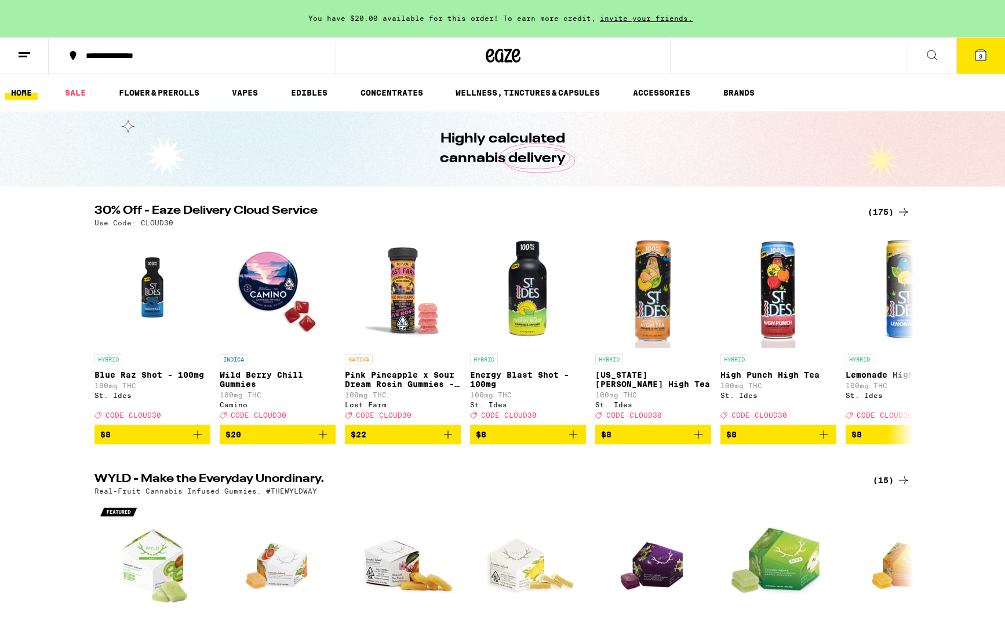
click at [990, 55] on button "3" at bounding box center [981, 56] width 49 height 36
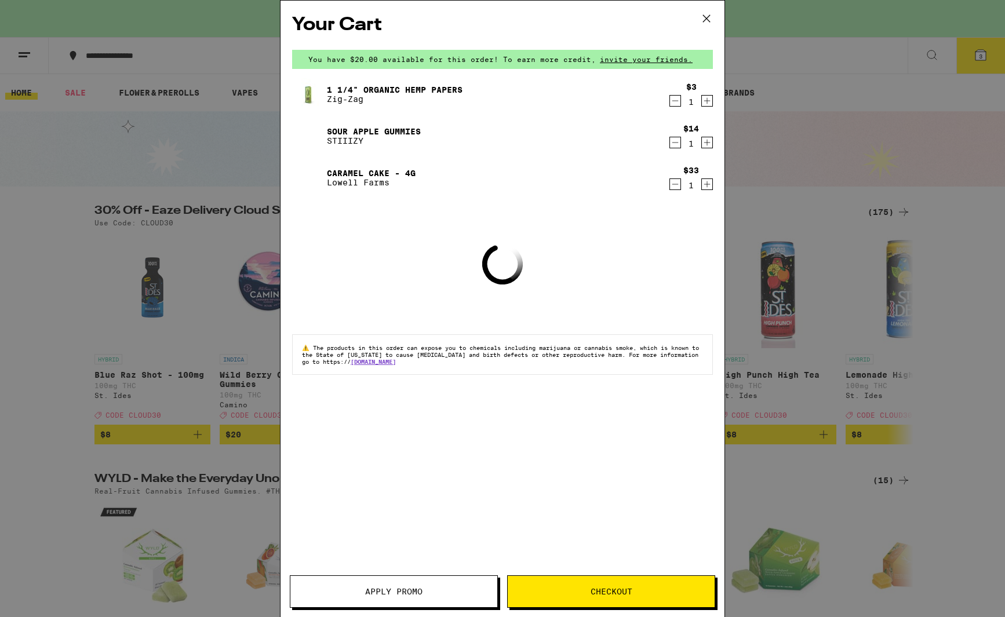
click at [438, 586] on button "Apply Promo" at bounding box center [394, 592] width 208 height 32
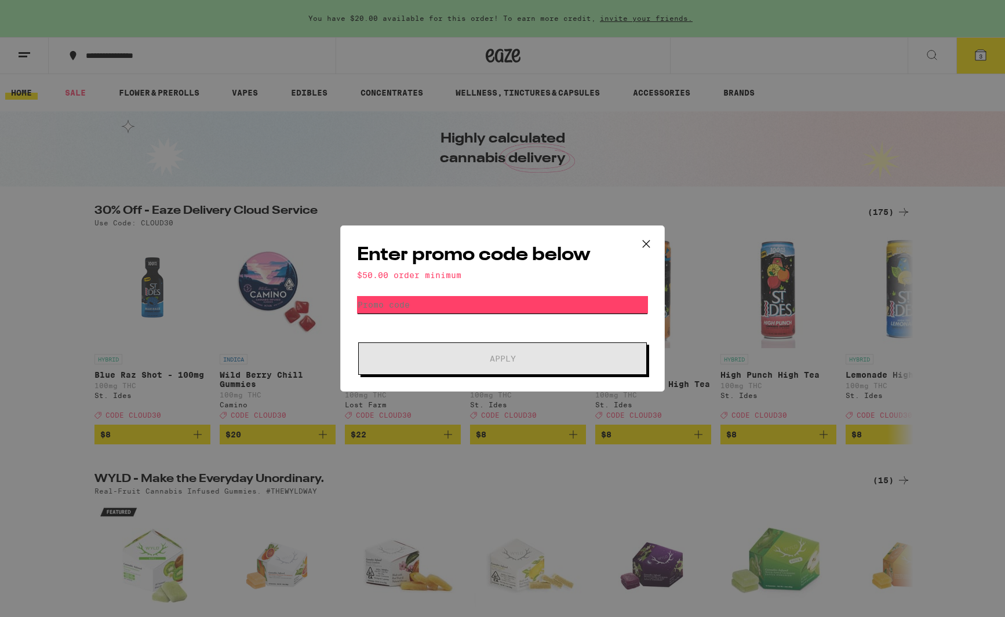
click at [516, 305] on input "Promo Code" at bounding box center [502, 304] width 291 height 17
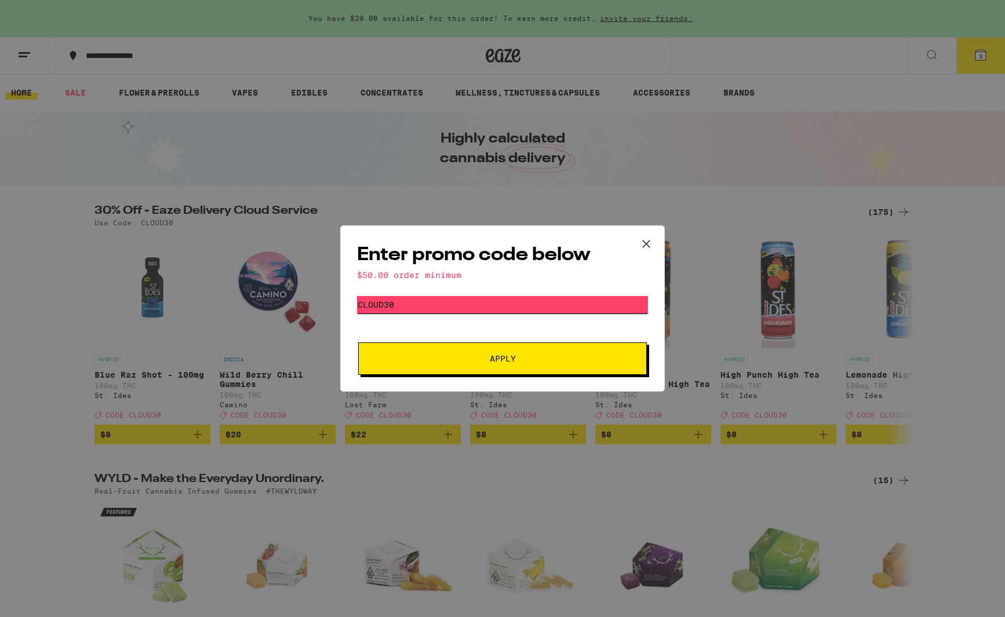
type input "cloud30"
click at [530, 362] on span "Apply" at bounding box center [502, 359] width 209 height 8
click at [651, 246] on icon at bounding box center [646, 243] width 17 height 17
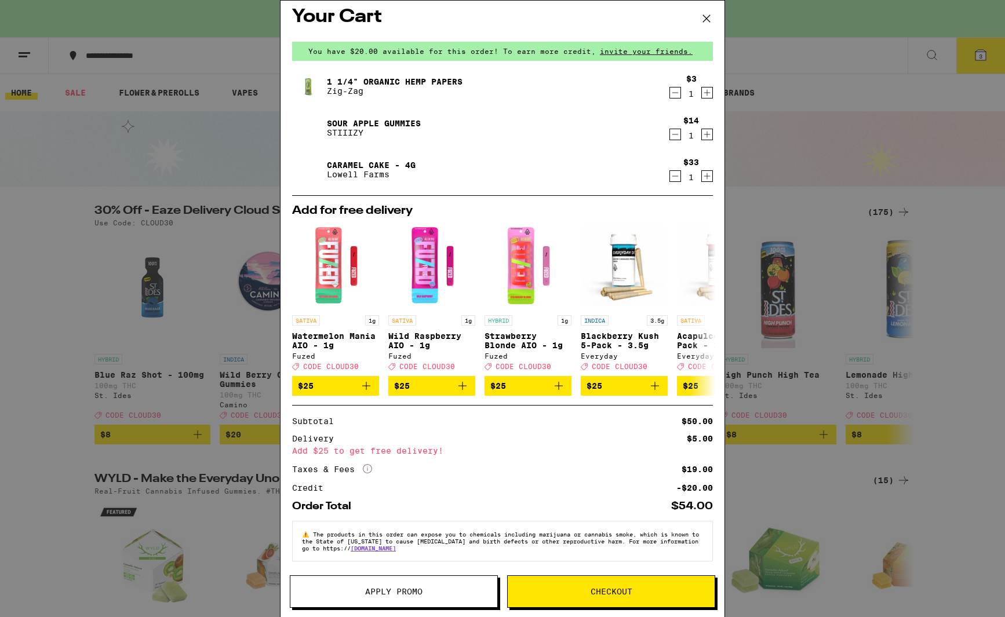
scroll to position [16, 0]
click at [635, 587] on button "Checkout" at bounding box center [611, 592] width 208 height 32
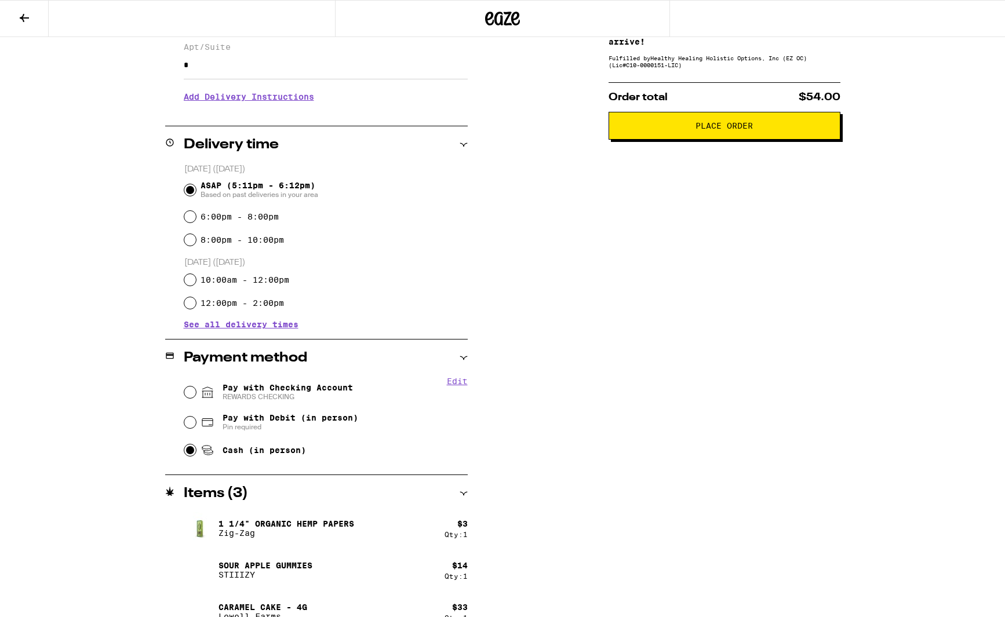
scroll to position [208, 0]
click at [194, 427] on input "Pay with Debit (in person) Pin required" at bounding box center [190, 422] width 12 height 12
radio input "true"
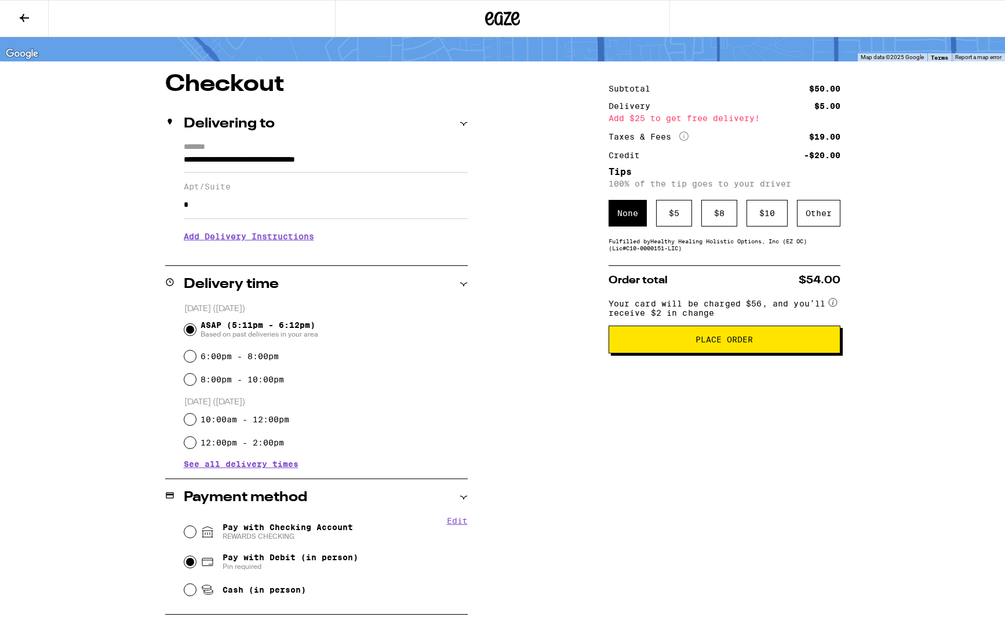
scroll to position [23, 0]
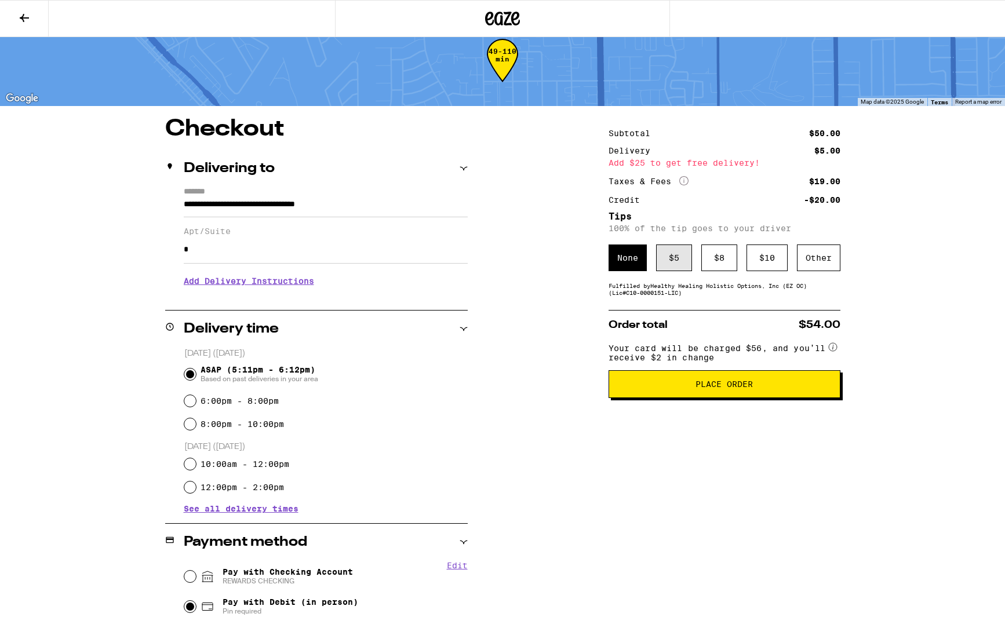
click at [671, 263] on div "$ 5" at bounding box center [674, 258] width 36 height 27
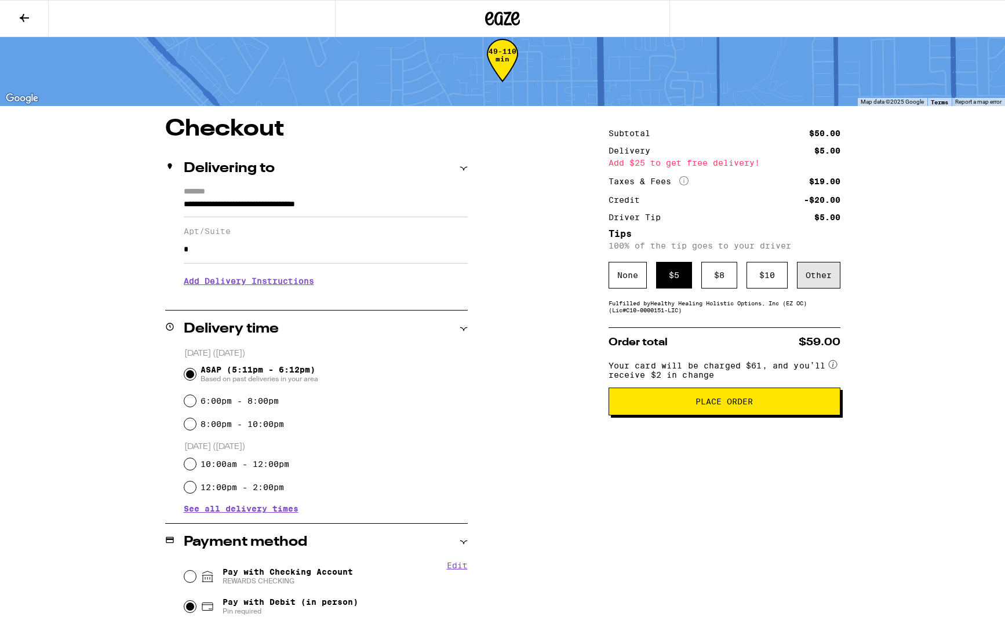
click at [808, 281] on div "Other" at bounding box center [818, 275] width 43 height 27
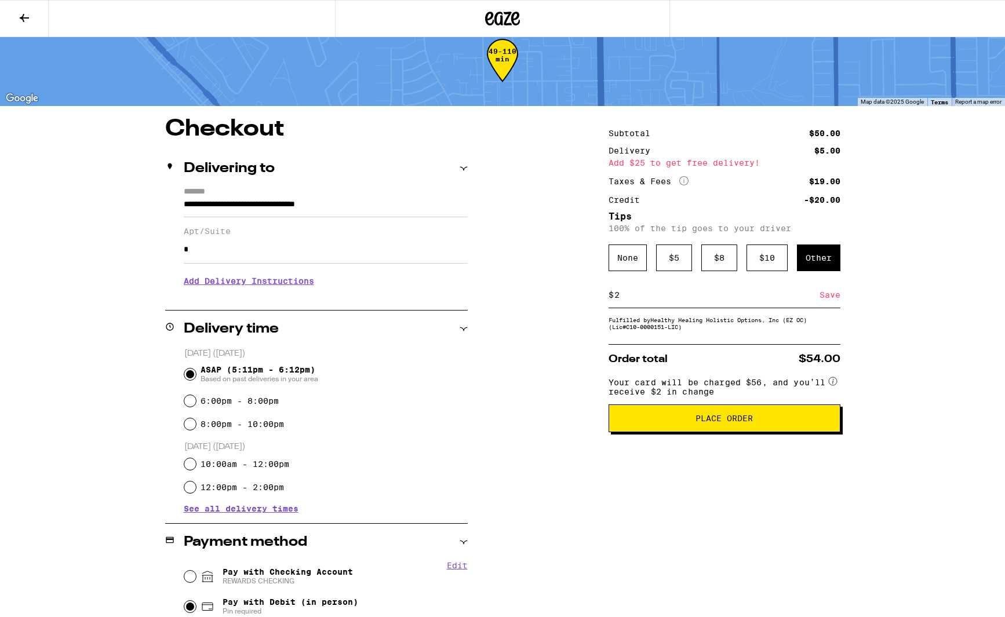
type input "2"
click at [910, 308] on div "**********" at bounding box center [502, 470] width 835 height 705
drag, startPoint x: 833, startPoint y: 300, endPoint x: 846, endPoint y: 308, distance: 15.9
click at [833, 300] on div "Save" at bounding box center [830, 295] width 21 height 26
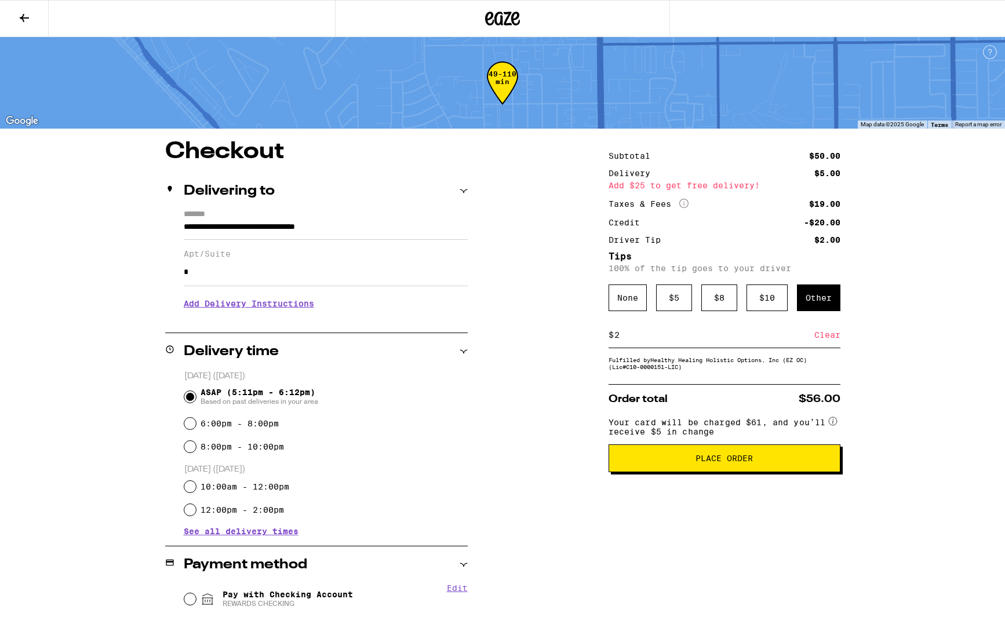
scroll to position [0, 0]
click at [638, 311] on div "None" at bounding box center [628, 298] width 38 height 27
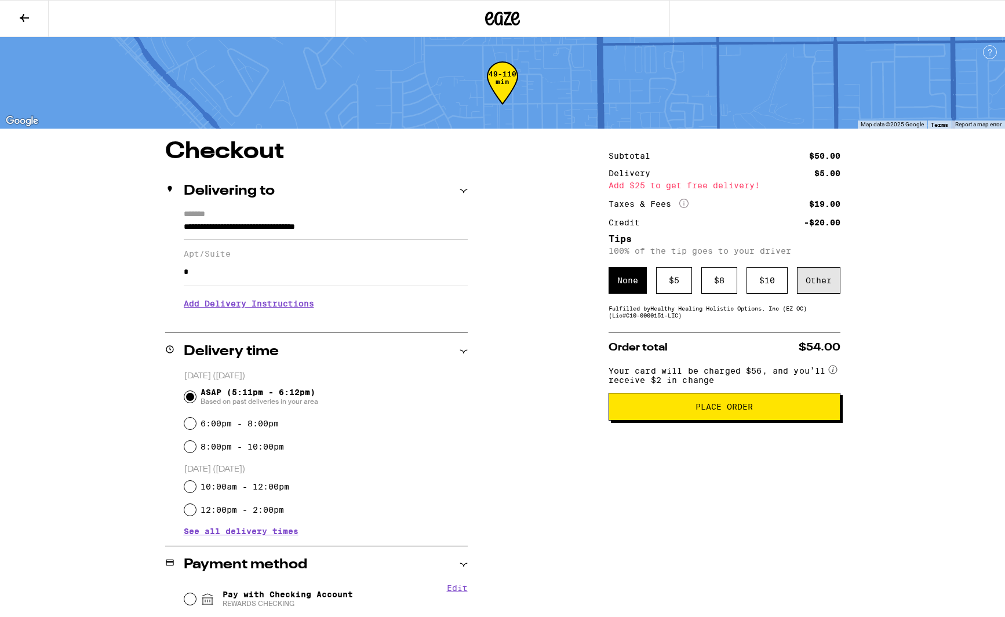
click at [823, 290] on div "Other" at bounding box center [818, 280] width 43 height 27
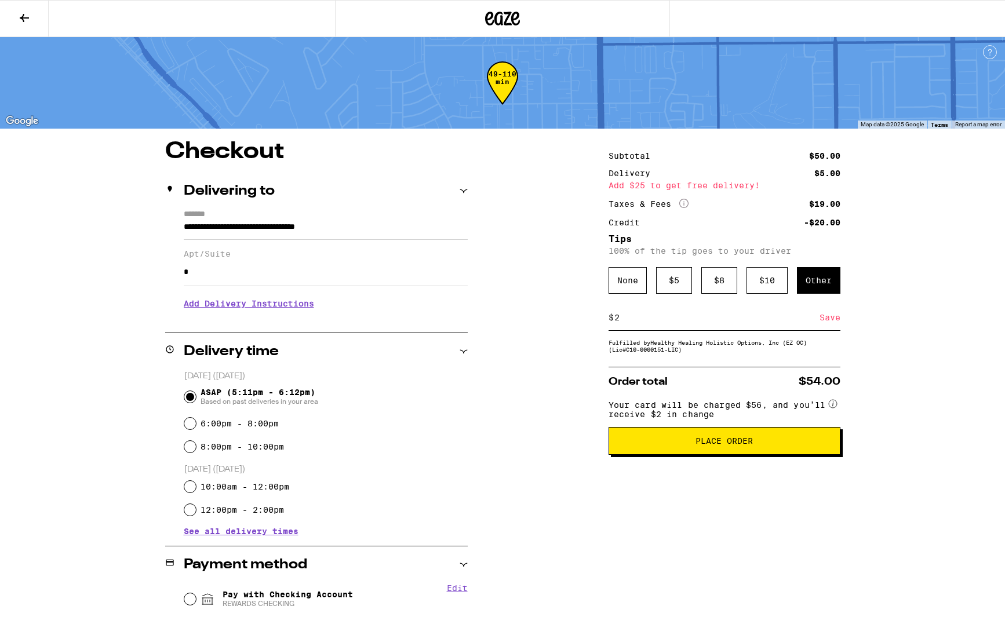
type input "2"
click at [882, 363] on div "**********" at bounding box center [502, 492] width 835 height 705
click at [826, 321] on div "Save" at bounding box center [830, 318] width 21 height 26
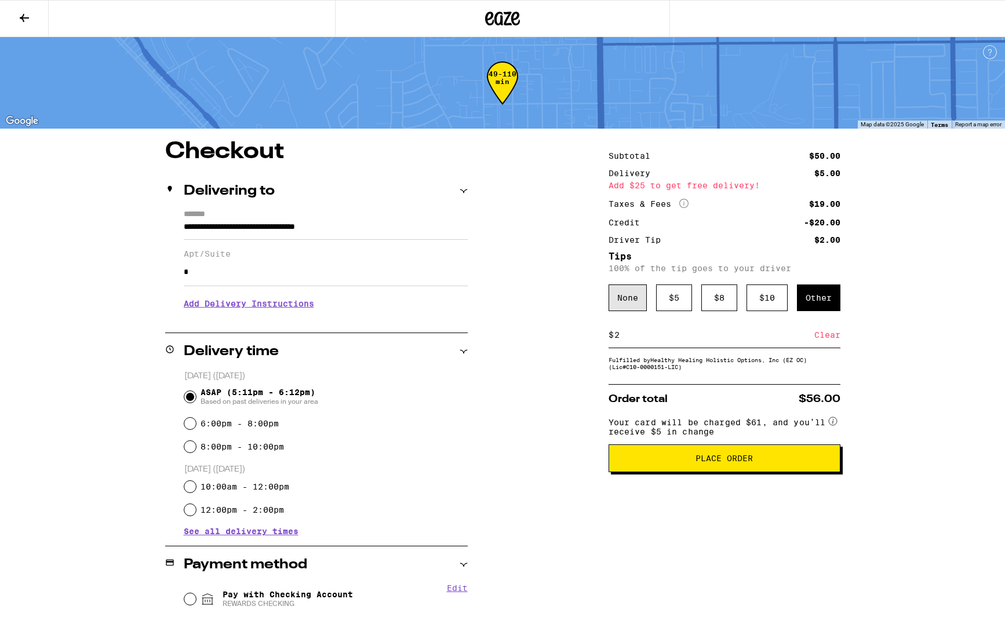
click at [636, 305] on div "None" at bounding box center [628, 298] width 38 height 27
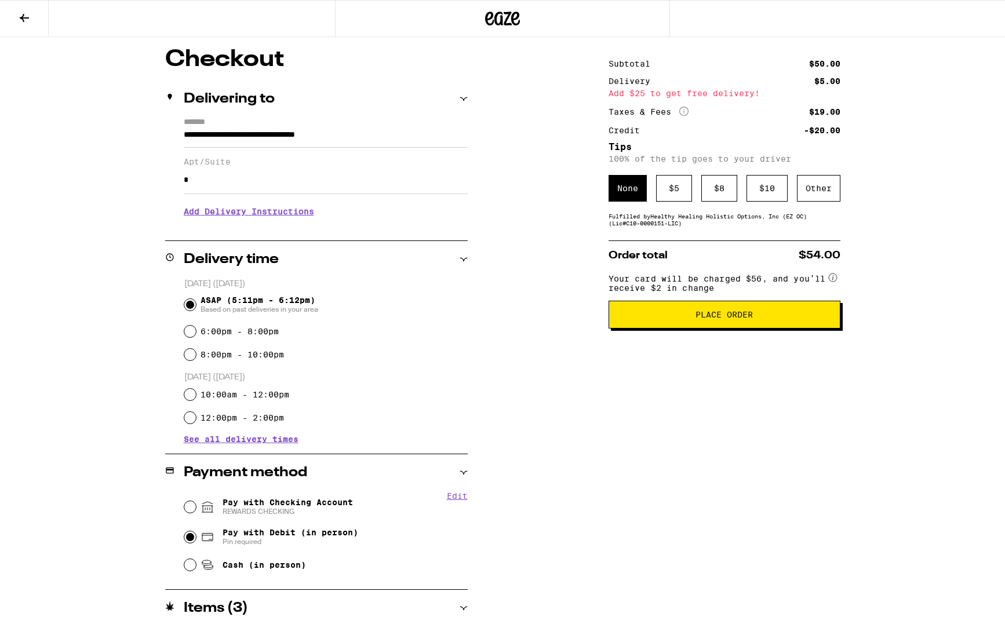
scroll to position [108, 0]
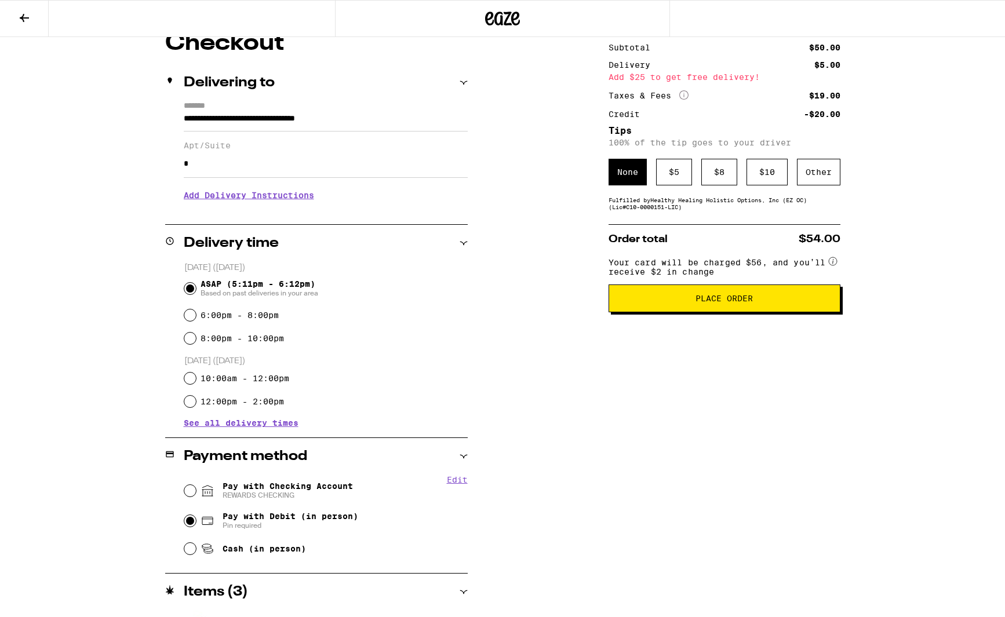
click at [806, 310] on button "Place Order" at bounding box center [725, 299] width 232 height 28
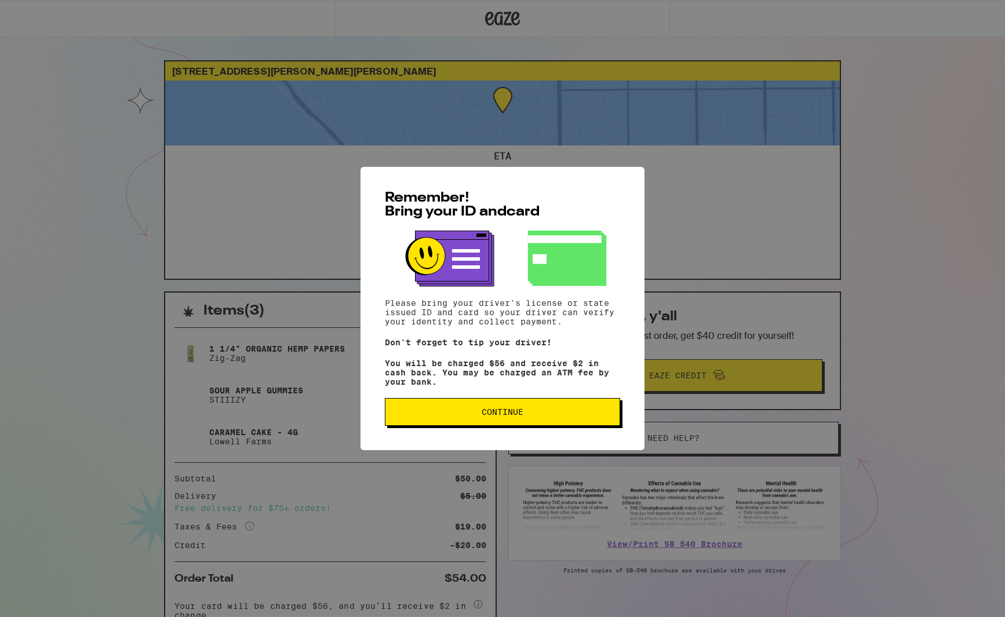
click at [573, 414] on span "Continue" at bounding box center [503, 412] width 216 height 8
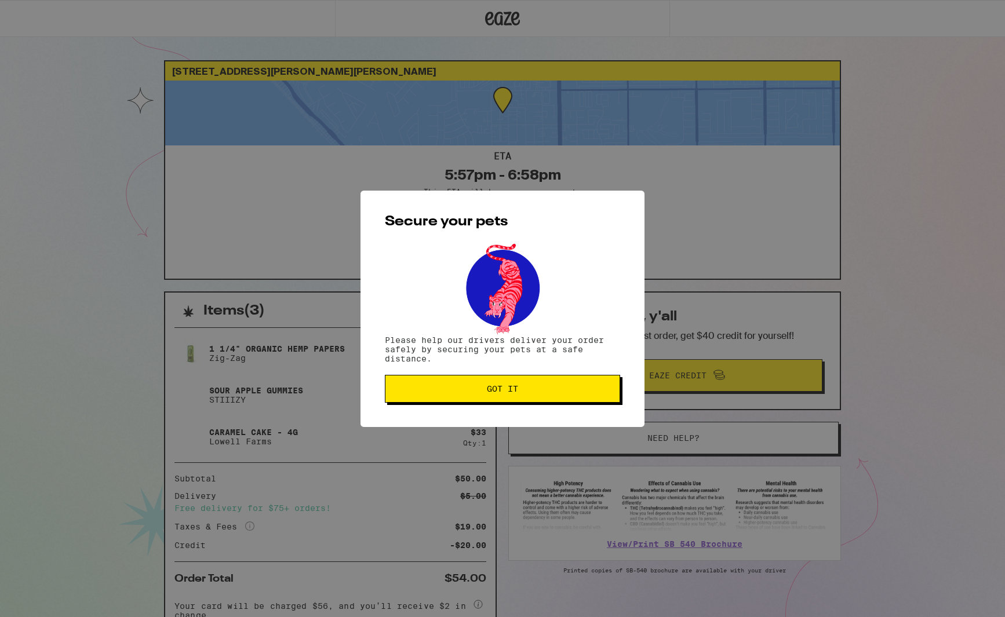
click at [533, 391] on span "Got it" at bounding box center [503, 389] width 216 height 8
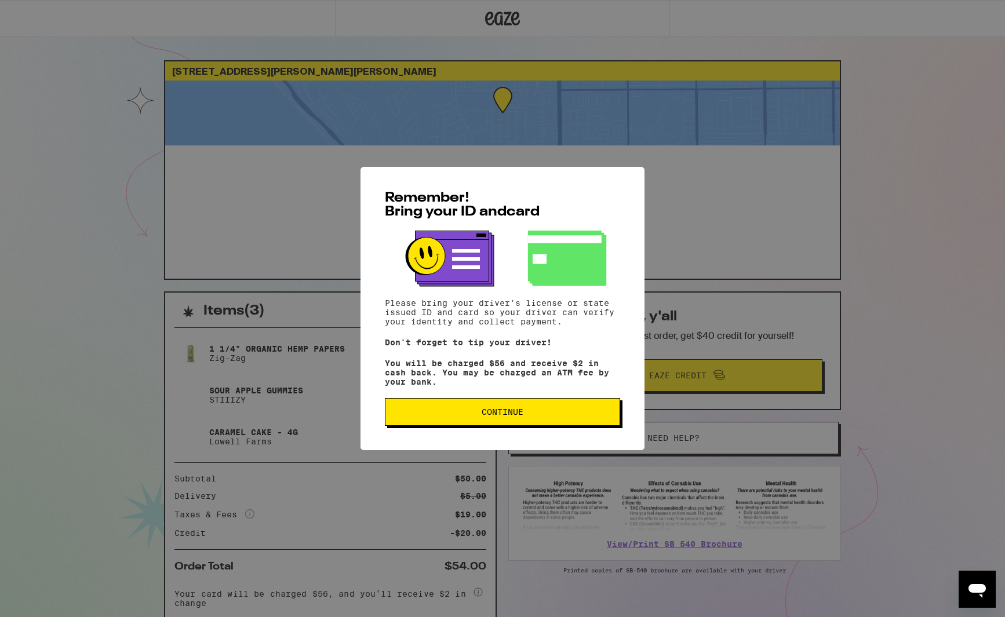
click at [587, 423] on button "Continue" at bounding box center [502, 412] width 235 height 28
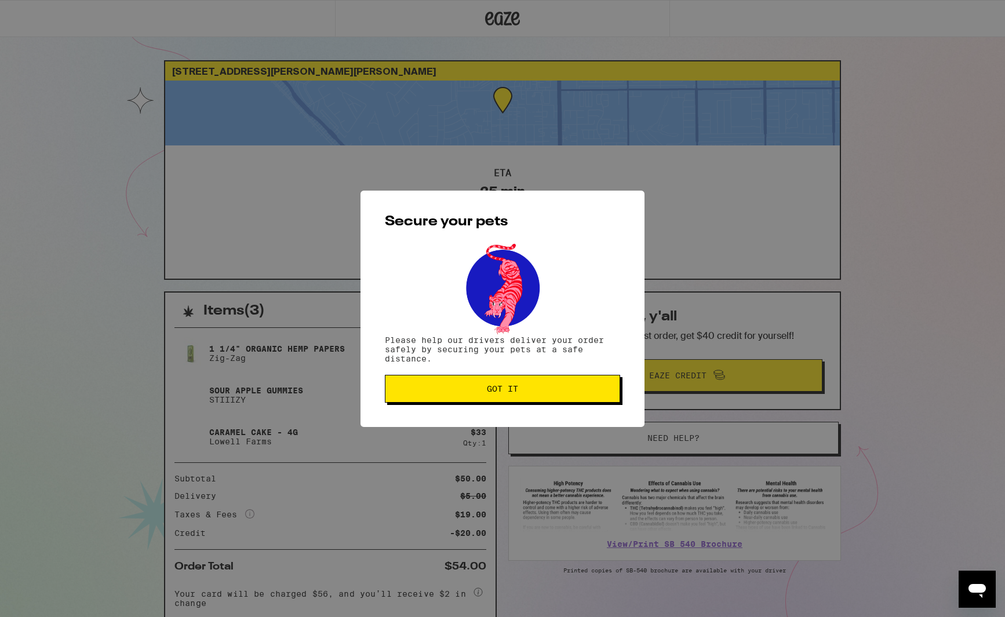
click at [594, 378] on button "Got it" at bounding box center [502, 389] width 235 height 28
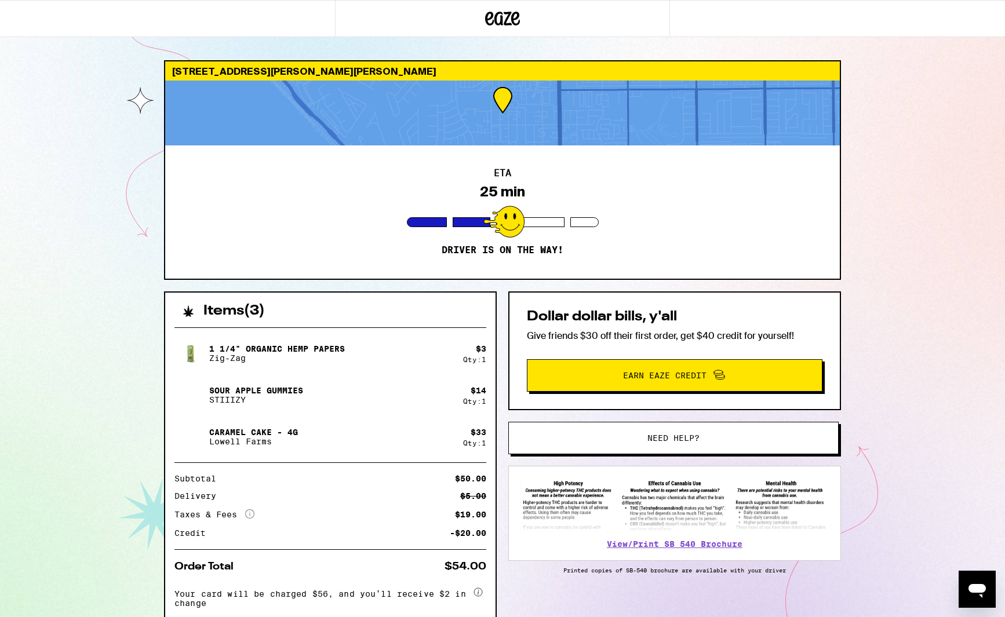
click at [561, 123] on div at bounding box center [502, 113] width 675 height 65
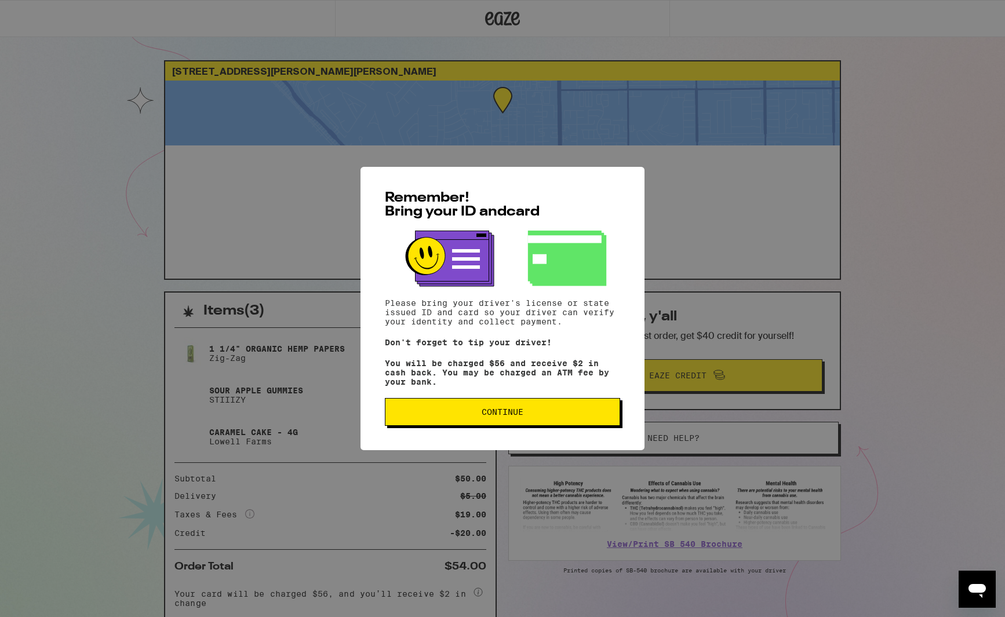
click at [528, 416] on span "Continue" at bounding box center [503, 412] width 216 height 8
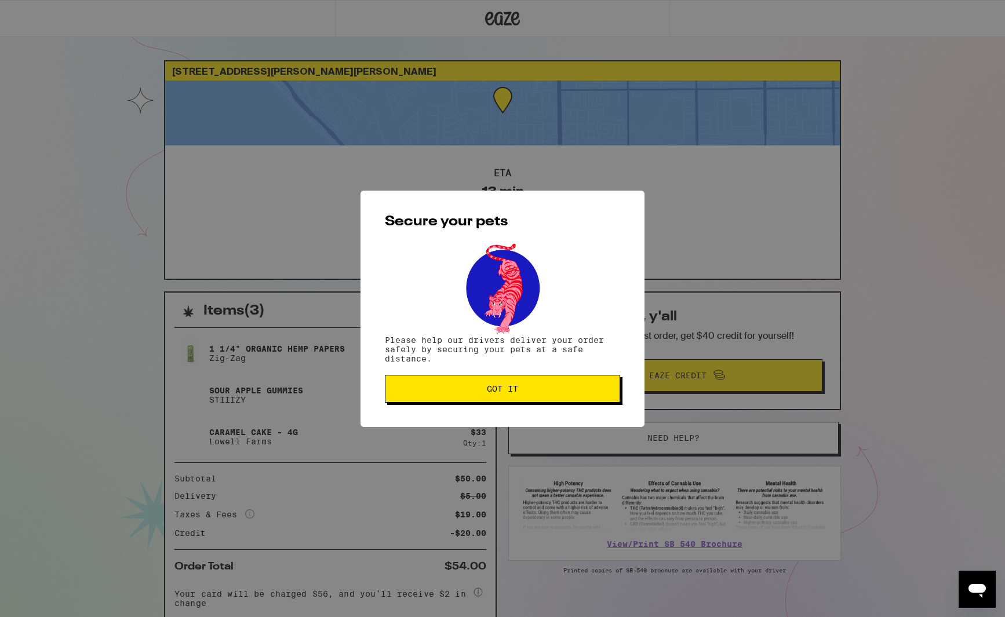
click at [585, 389] on span "Got it" at bounding box center [503, 389] width 216 height 8
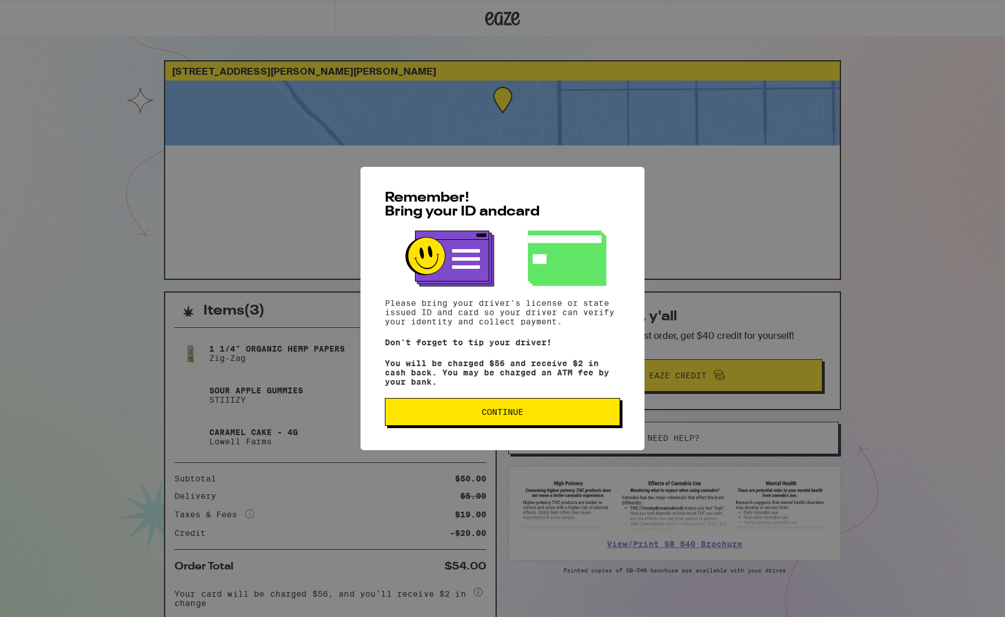
click at [564, 416] on span "Continue" at bounding box center [503, 412] width 216 height 8
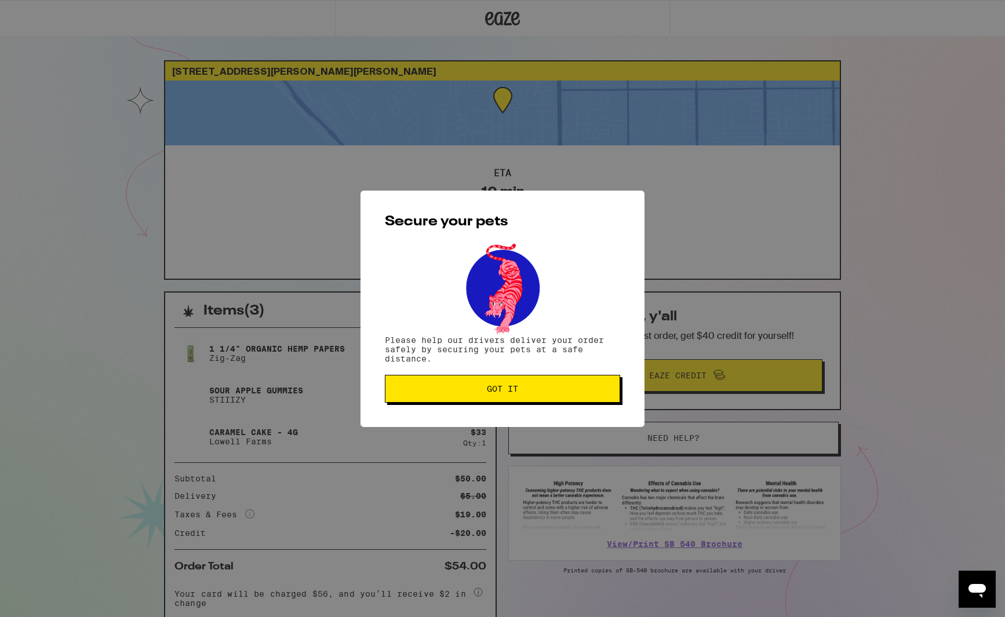
click at [594, 392] on span "Got it" at bounding box center [503, 389] width 216 height 8
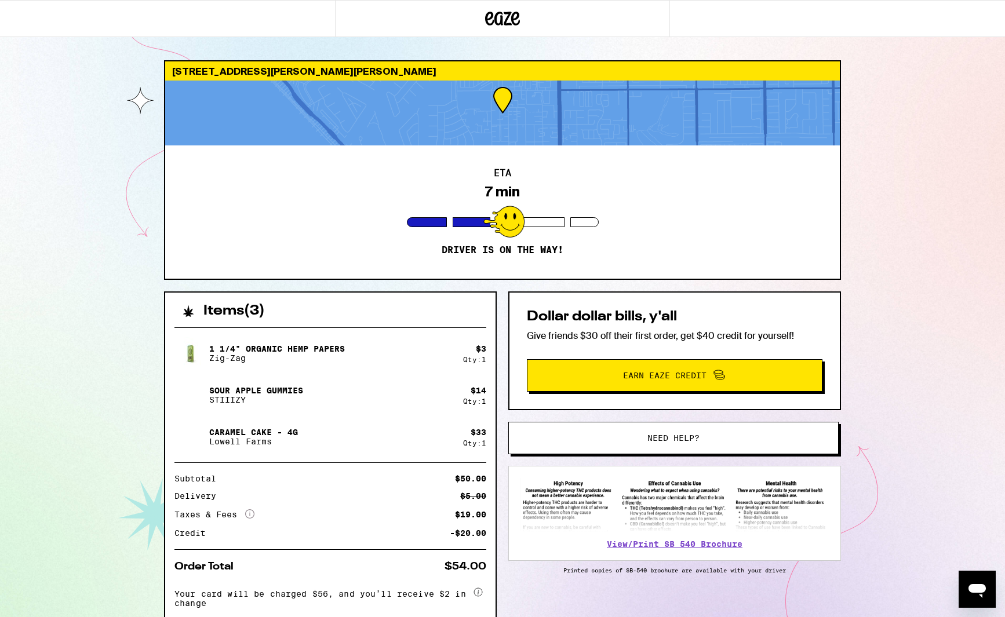
click at [950, 403] on div "16652 Dolores Ln Huntington Beach 92649 ETA 7 min Driver is on the way! Items (…" at bounding box center [502, 340] width 1005 height 681
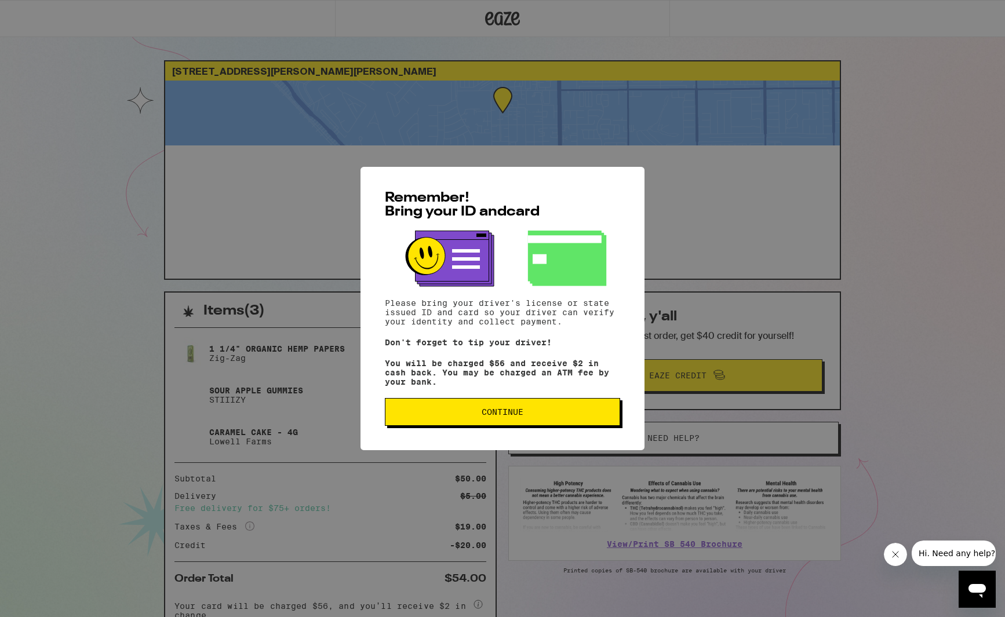
click at [594, 413] on span "Continue" at bounding box center [503, 412] width 216 height 8
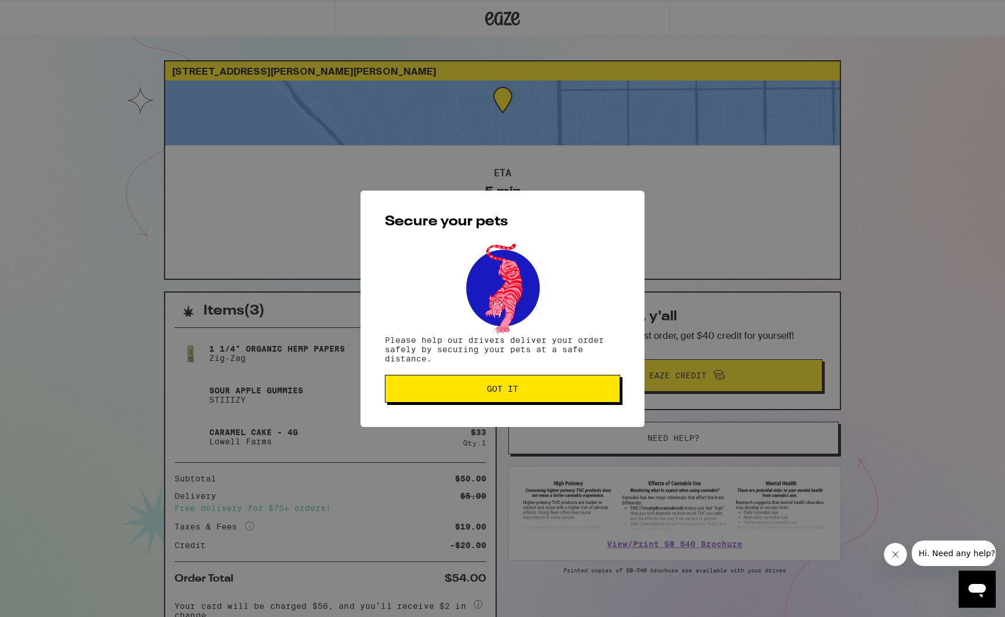
click at [530, 401] on button "Got it" at bounding box center [502, 389] width 235 height 28
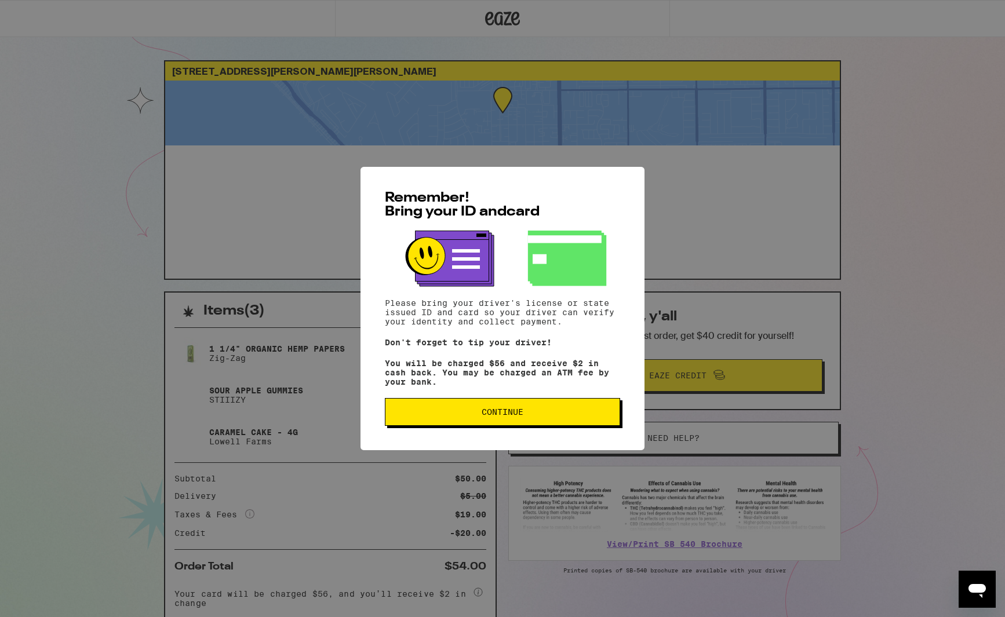
click at [553, 413] on span "Continue" at bounding box center [503, 412] width 216 height 8
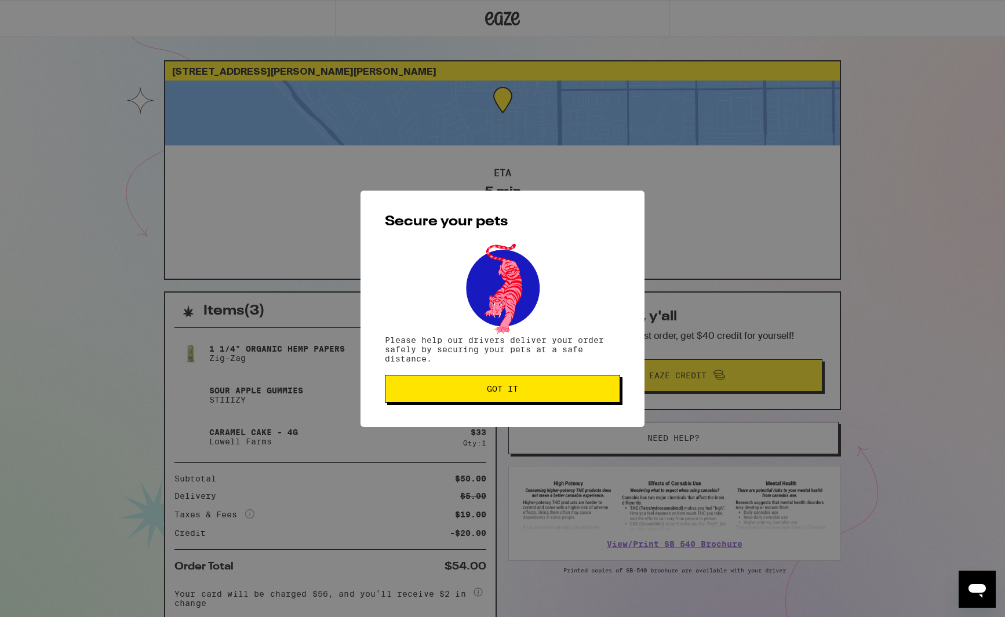
click at [553, 402] on button "Got it" at bounding box center [502, 389] width 235 height 28
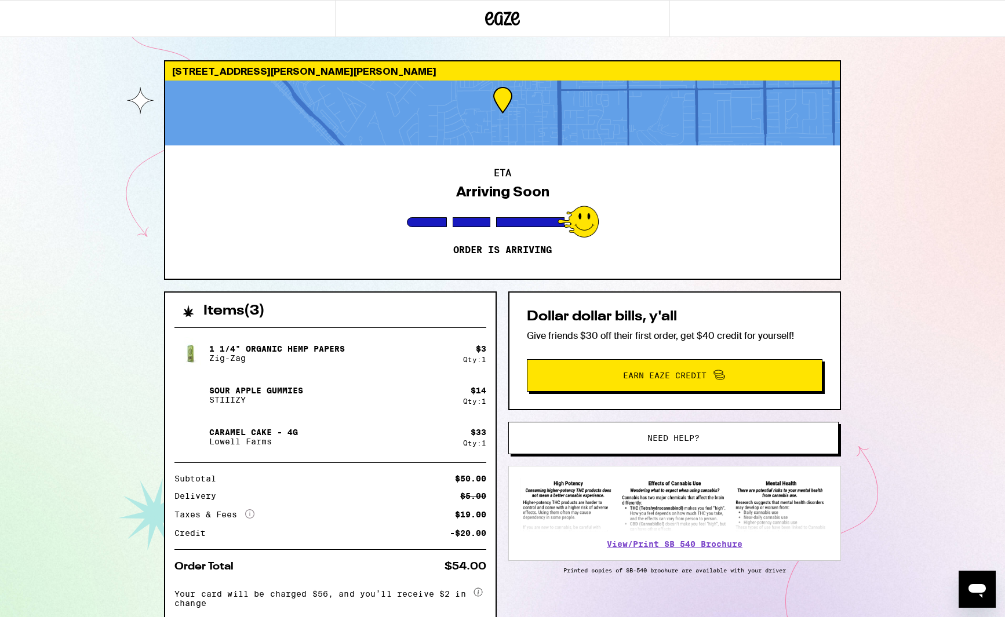
drag, startPoint x: 727, startPoint y: 226, endPoint x: 658, endPoint y: 231, distance: 69.2
click at [727, 226] on div "ETA Arriving Soon Order is arriving" at bounding box center [502, 212] width 675 height 133
